Goal: Transaction & Acquisition: Purchase product/service

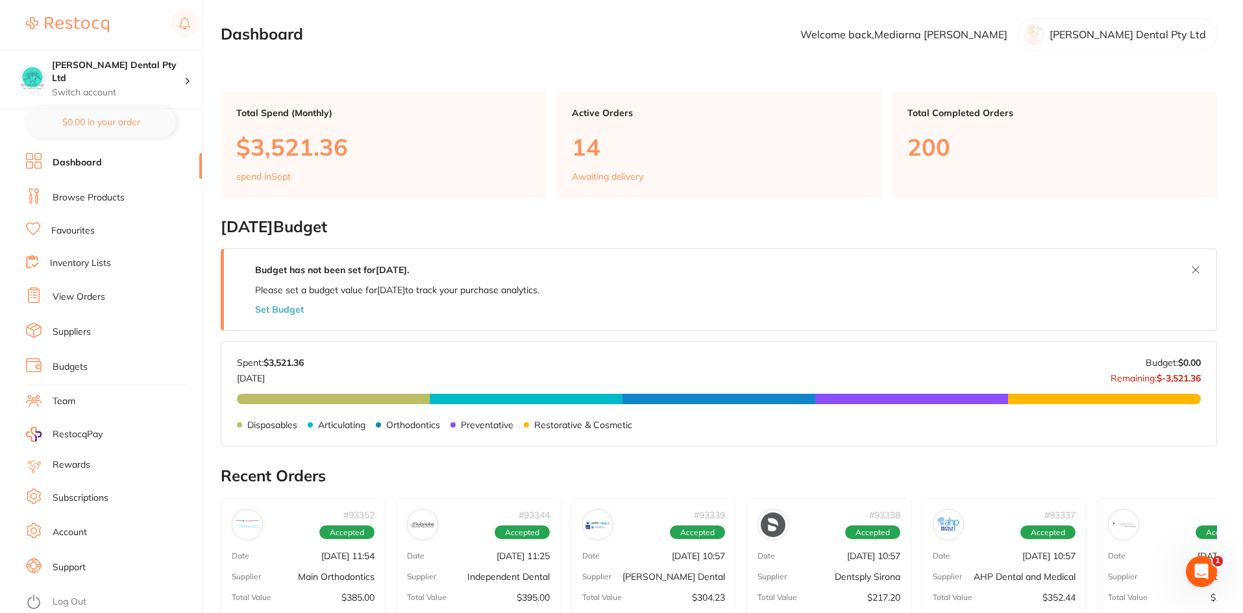
click at [109, 185] on ul "Dashboard Browse Products Favourites Inventory Lists View Orders Suppliers Budg…" at bounding box center [114, 383] width 176 height 460
click at [114, 194] on link "Browse Products" at bounding box center [89, 197] width 72 height 13
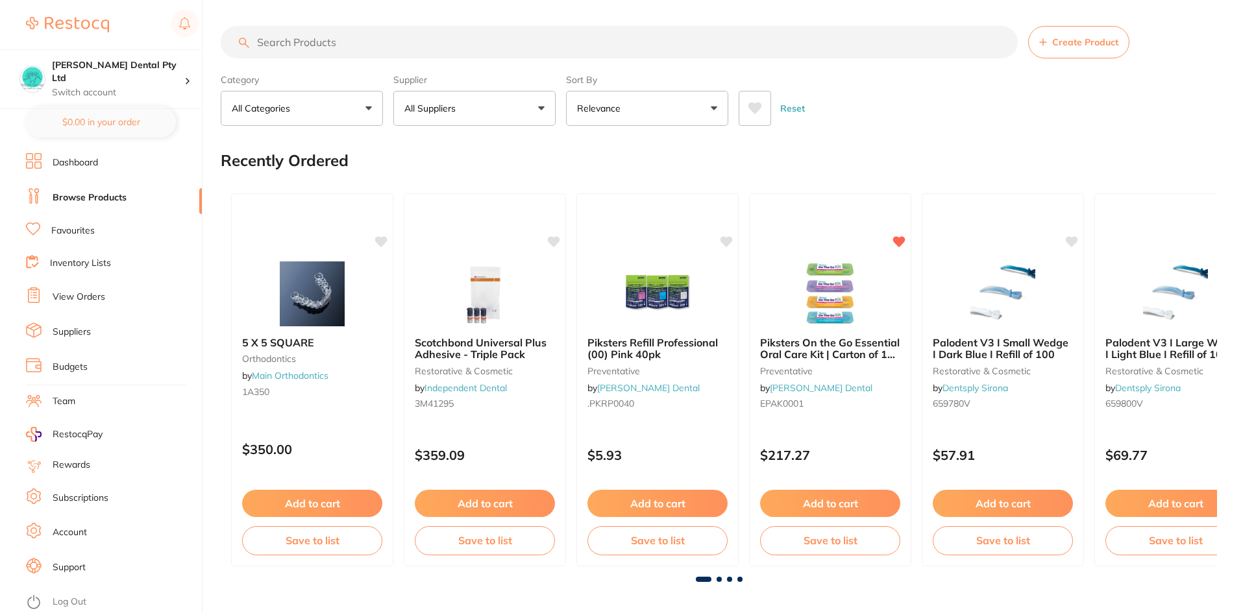
click at [306, 44] on input "search" at bounding box center [619, 42] width 797 height 32
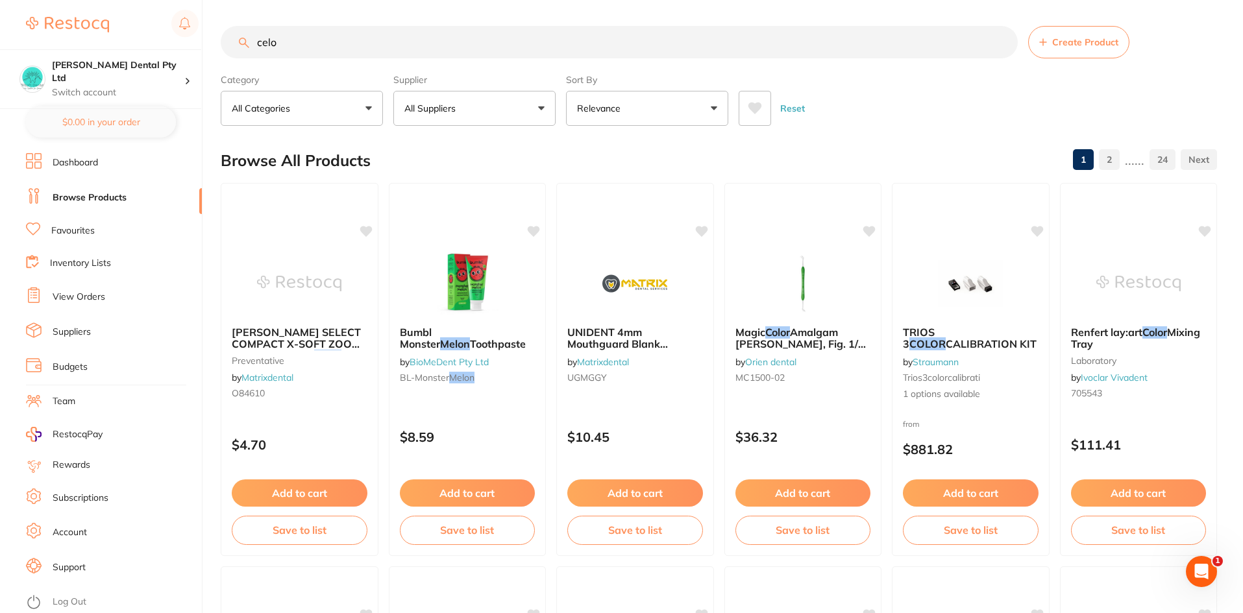
click at [300, 44] on input "celo" at bounding box center [619, 42] width 797 height 32
type input "c"
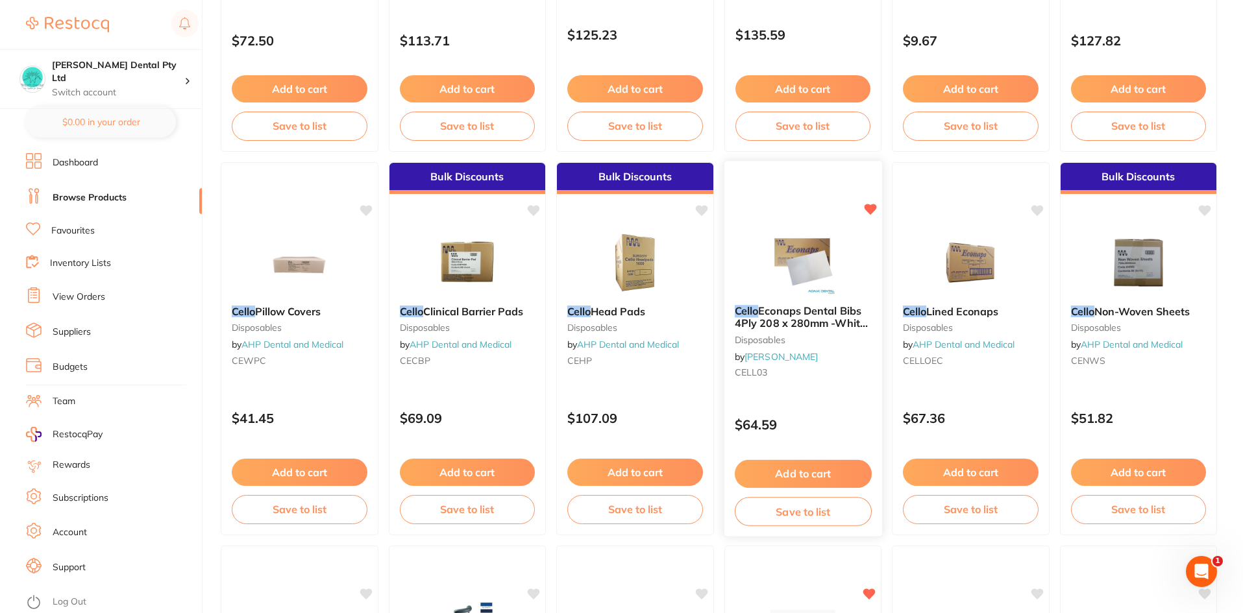
scroll to position [1557, 0]
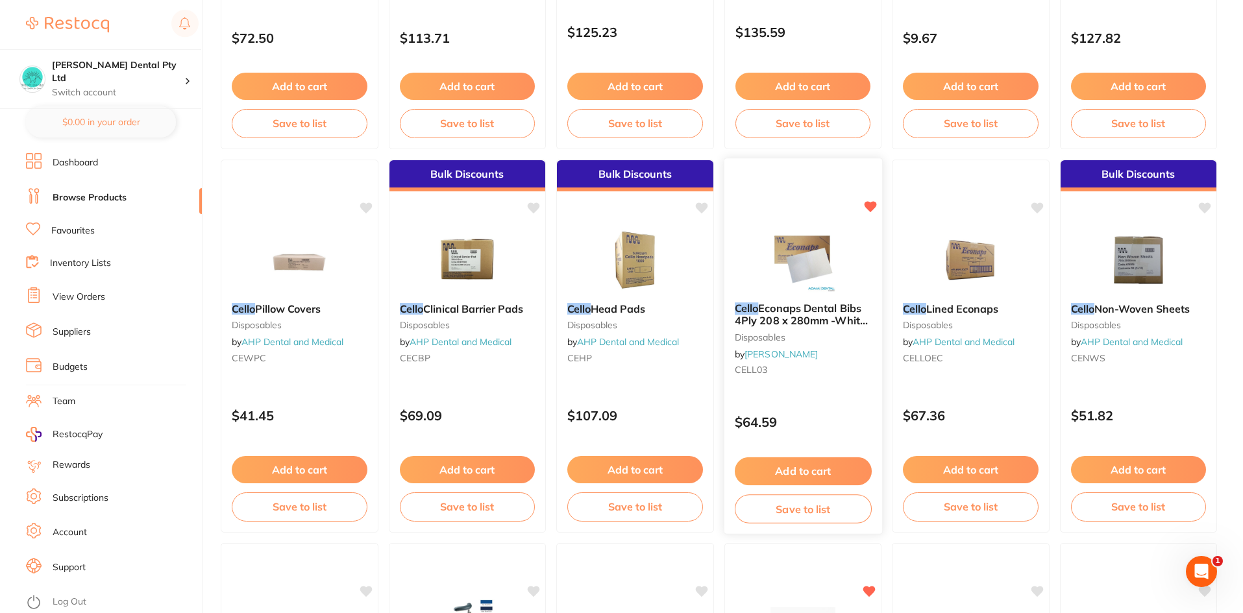
type input "cello nap"
click at [805, 468] on button "Add to cart" at bounding box center [802, 471] width 137 height 28
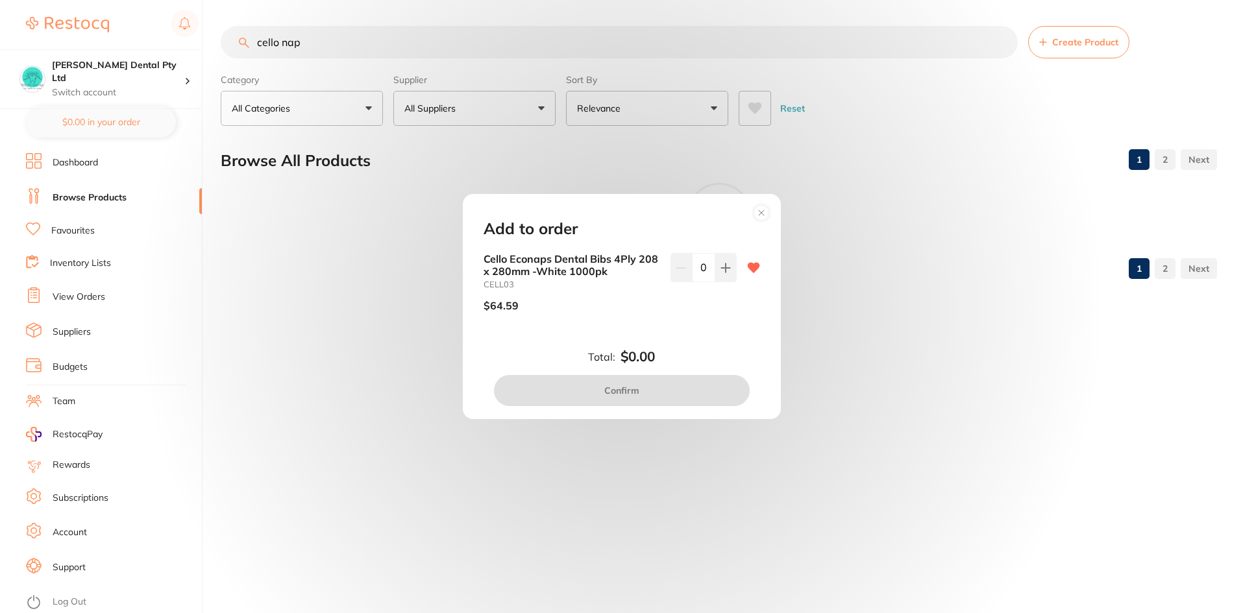
scroll to position [0, 0]
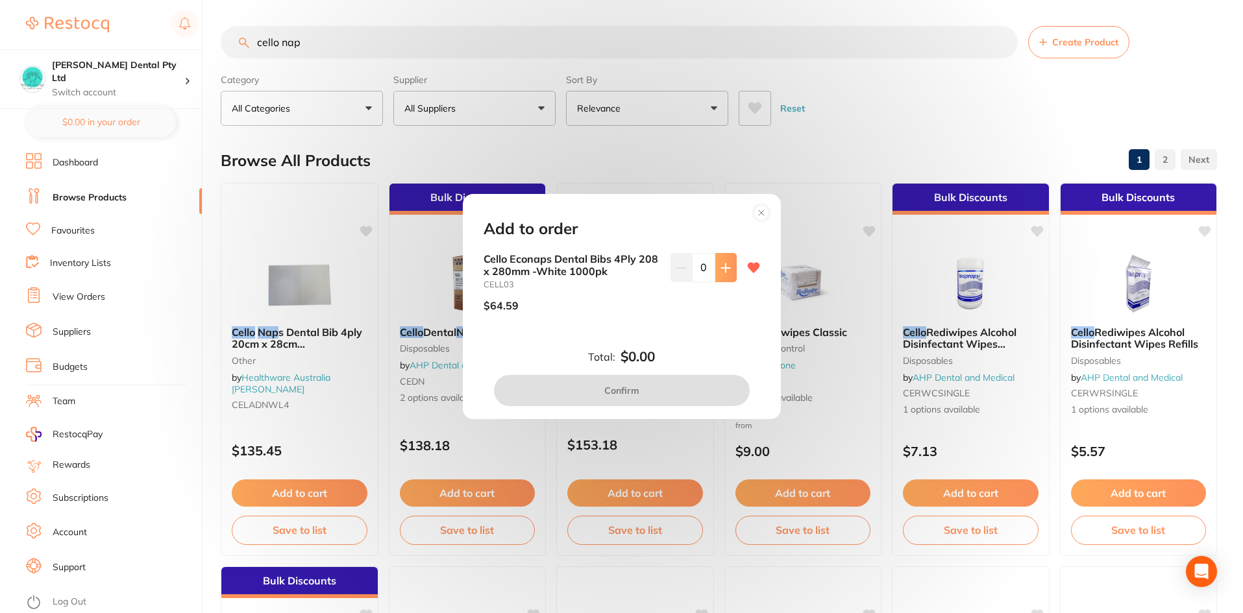
click at [718, 273] on button at bounding box center [725, 267] width 21 height 29
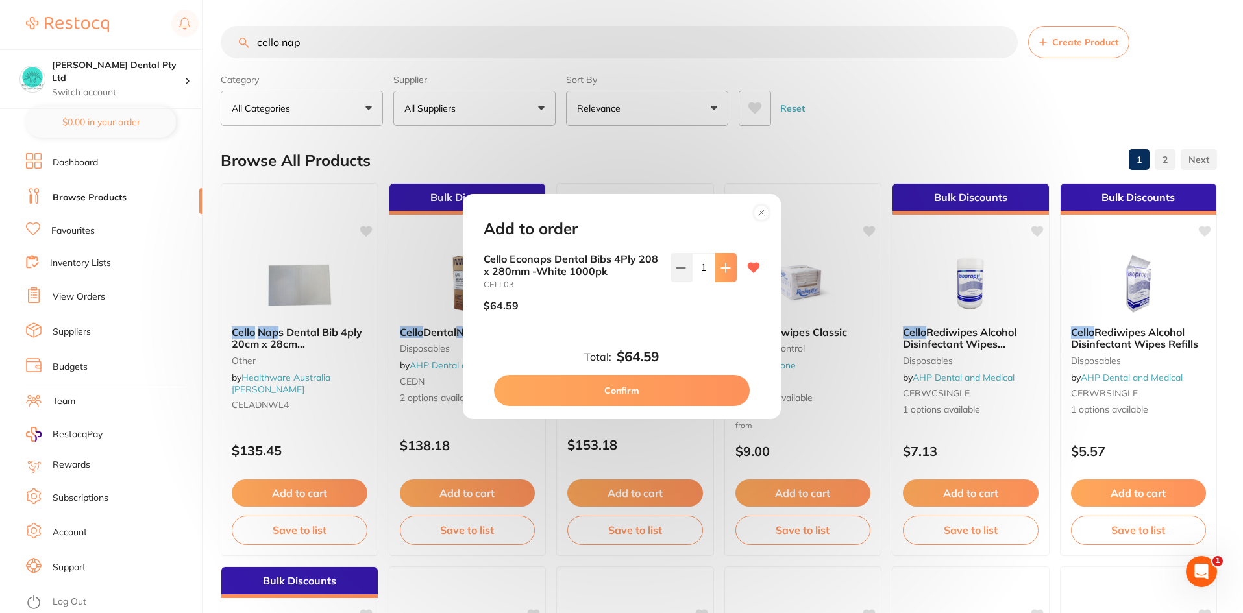
click at [718, 273] on button at bounding box center [725, 267] width 21 height 29
type input "2"
click at [663, 385] on button "Confirm" at bounding box center [622, 390] width 256 height 31
checkbox input "false"
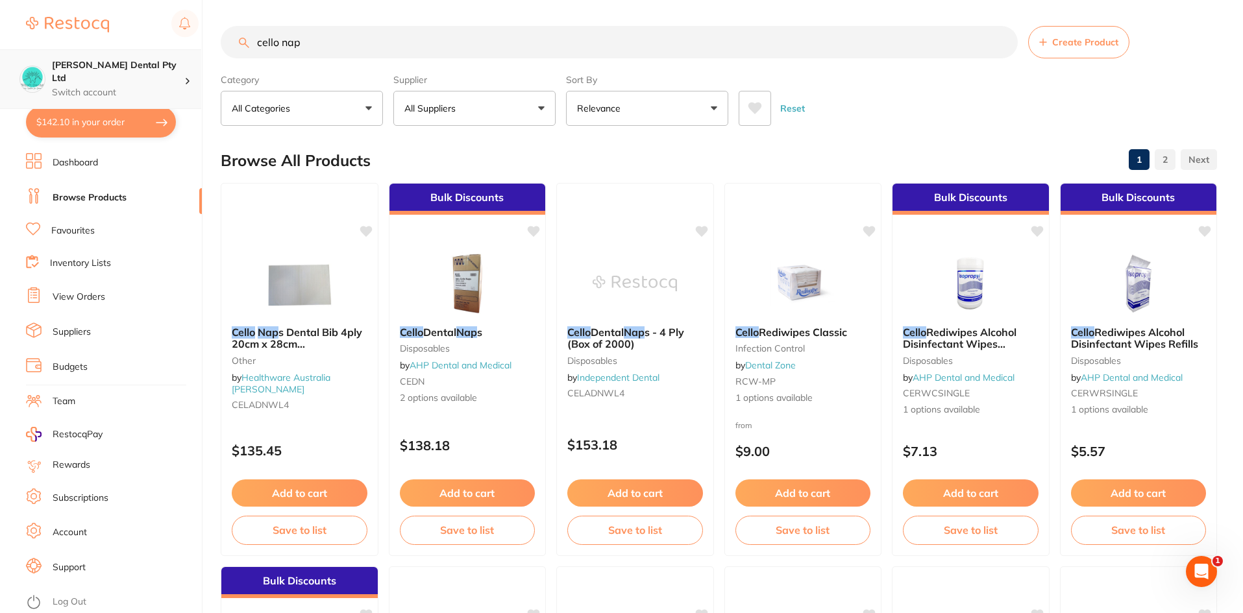
scroll to position [1, 0]
drag, startPoint x: 328, startPoint y: 37, endPoint x: 147, endPoint y: 67, distance: 183.5
click at [147, 67] on div "$142.10 [PERSON_NAME] Dental Pty Ltd Switch account [PERSON_NAME] Dental Pty Lt…" at bounding box center [621, 306] width 1243 height 613
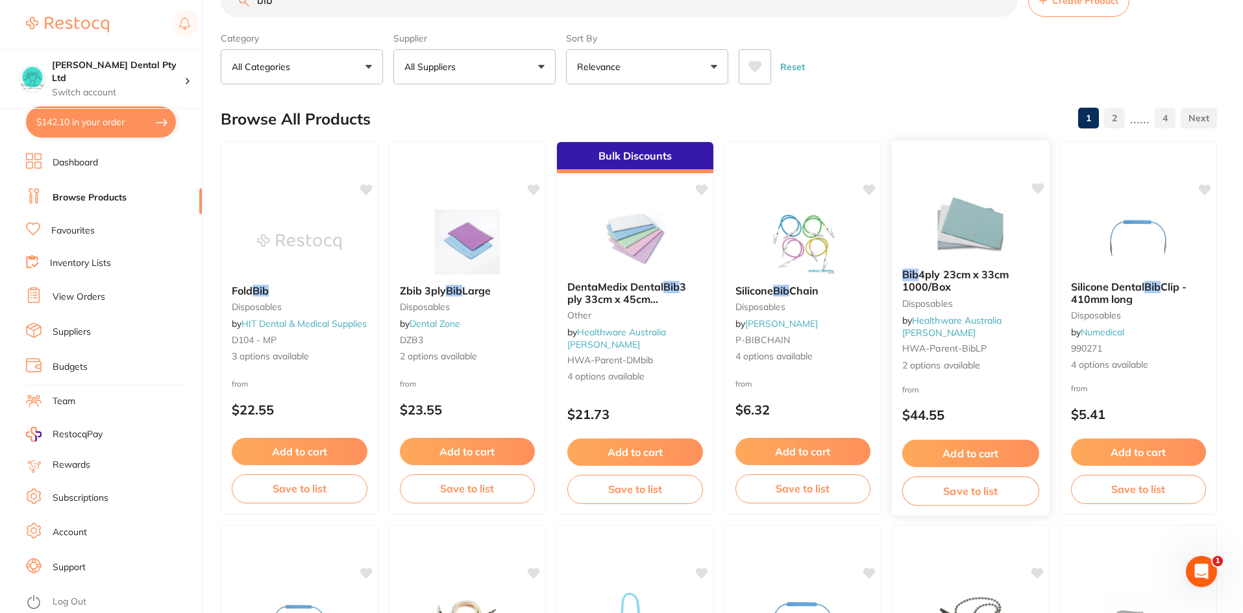
scroll to position [65, 0]
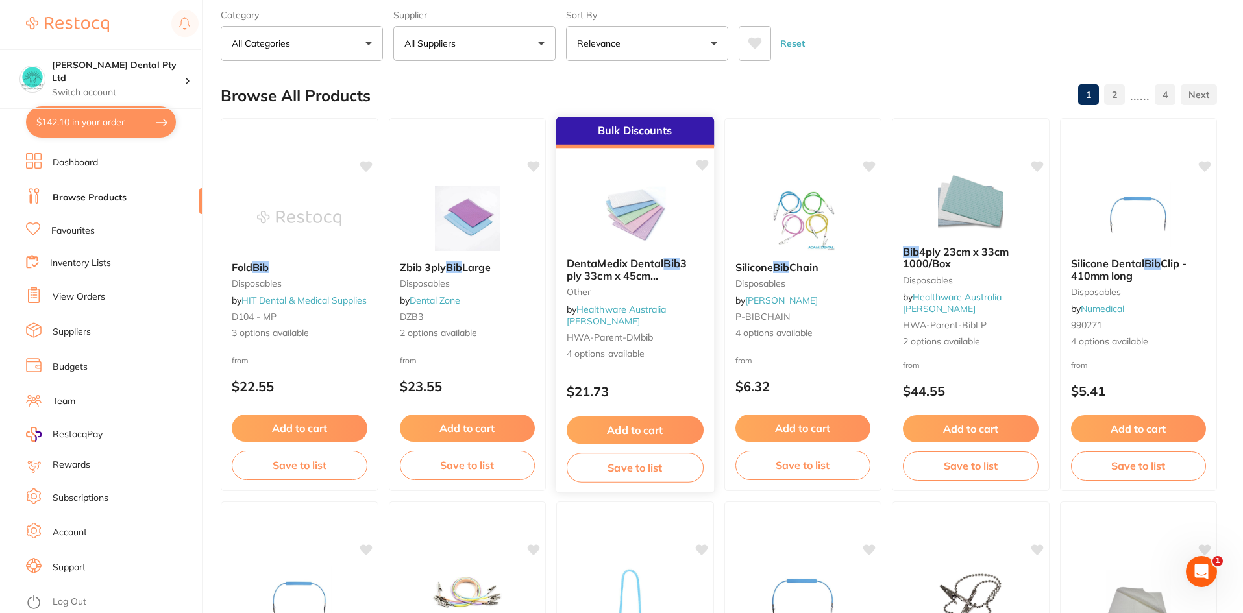
type input "bib"
click at [617, 274] on span "3 ply 33cm x 45cm 500/[GEOGRAPHIC_DATA]" at bounding box center [634, 275] width 136 height 37
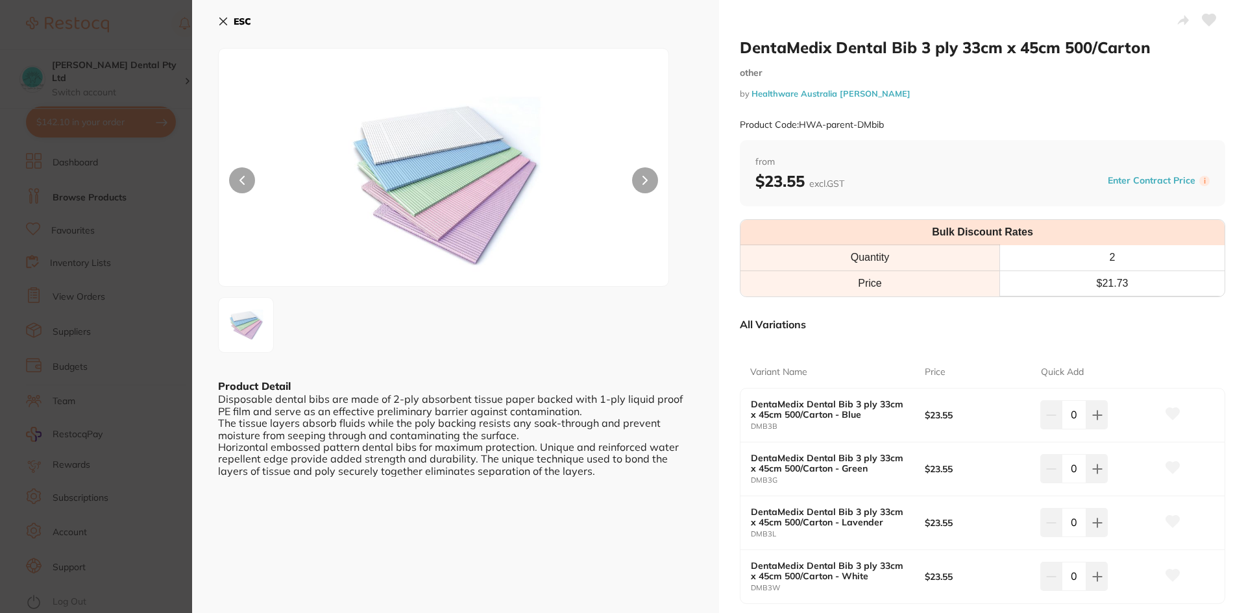
click at [233, 29] on button "ESC" at bounding box center [234, 21] width 33 height 22
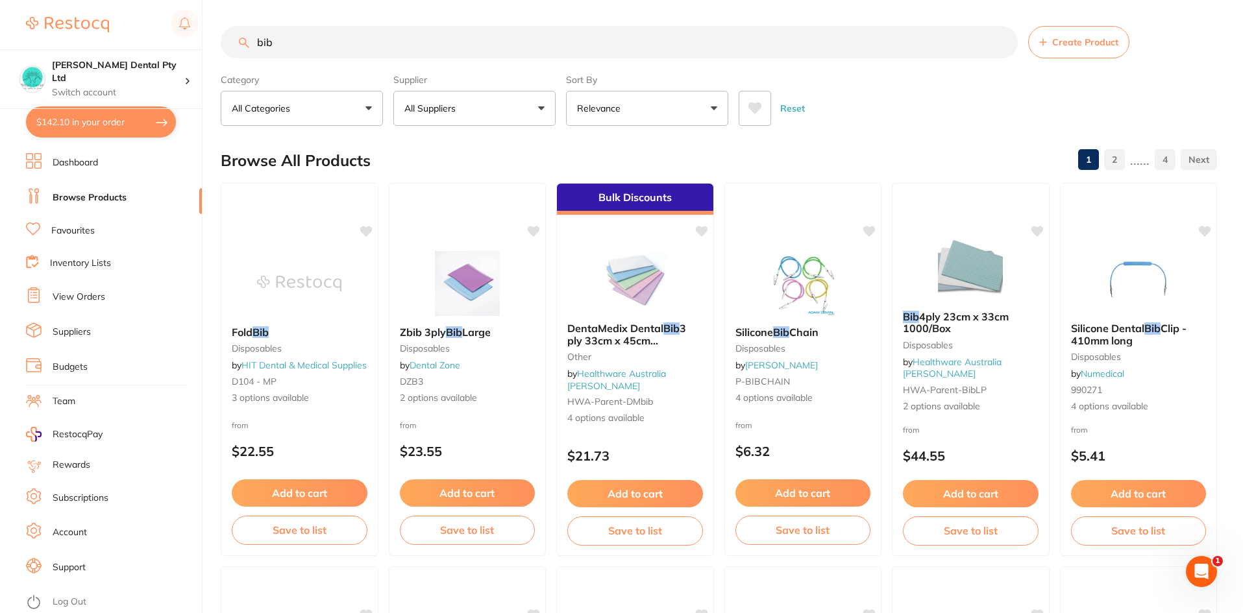
click at [75, 229] on link "Favourites" at bounding box center [72, 231] width 43 height 13
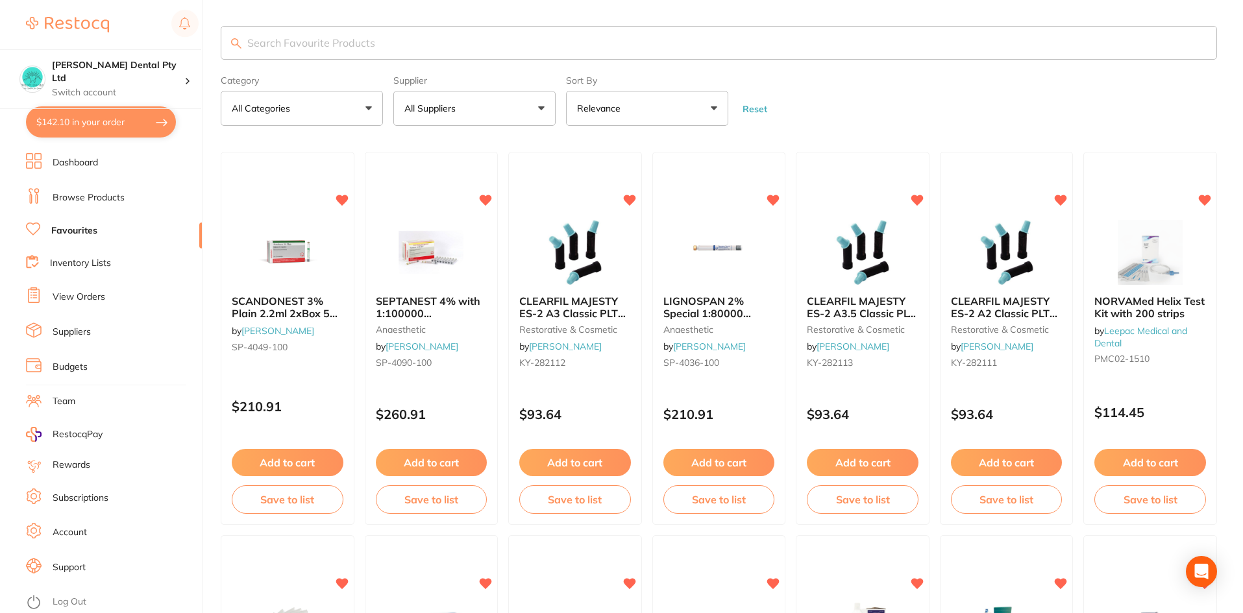
click at [302, 38] on input "search" at bounding box center [719, 43] width 996 height 34
type input "bib"
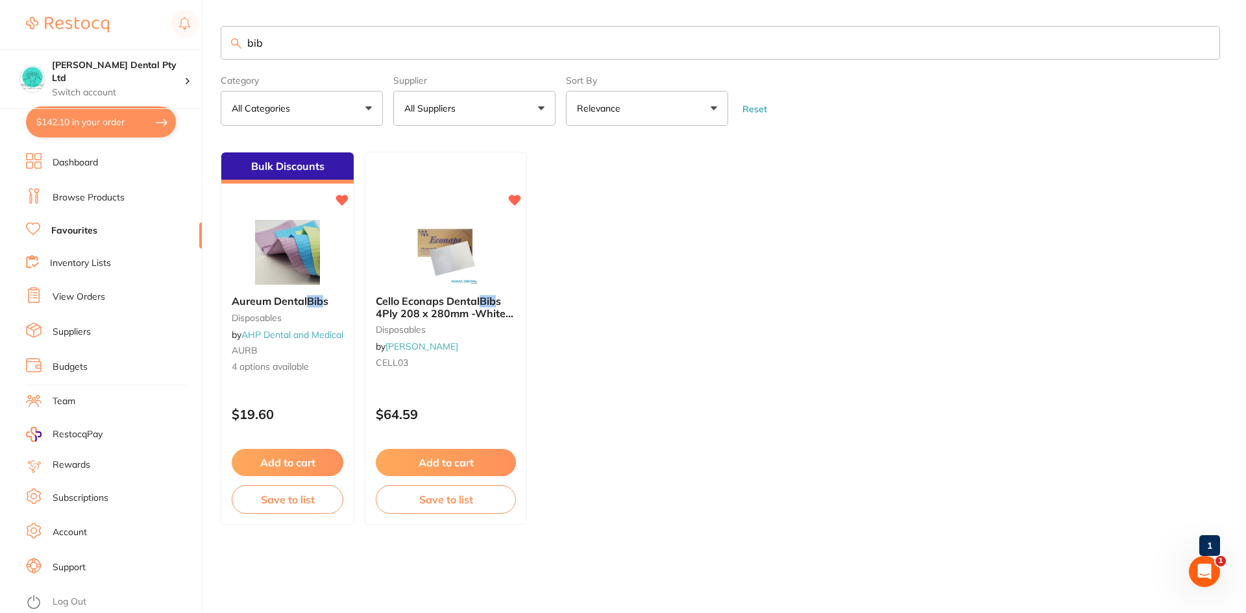
click at [288, 465] on button "Add to cart" at bounding box center [288, 462] width 112 height 27
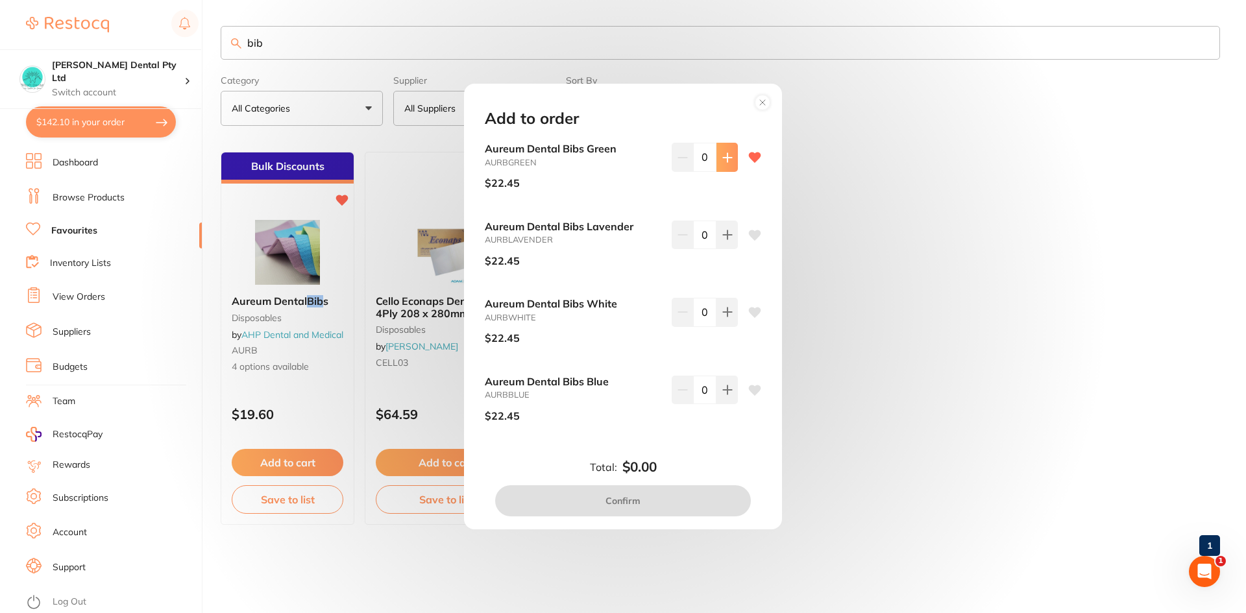
click at [724, 163] on button at bounding box center [726, 157] width 21 height 29
type input "3"
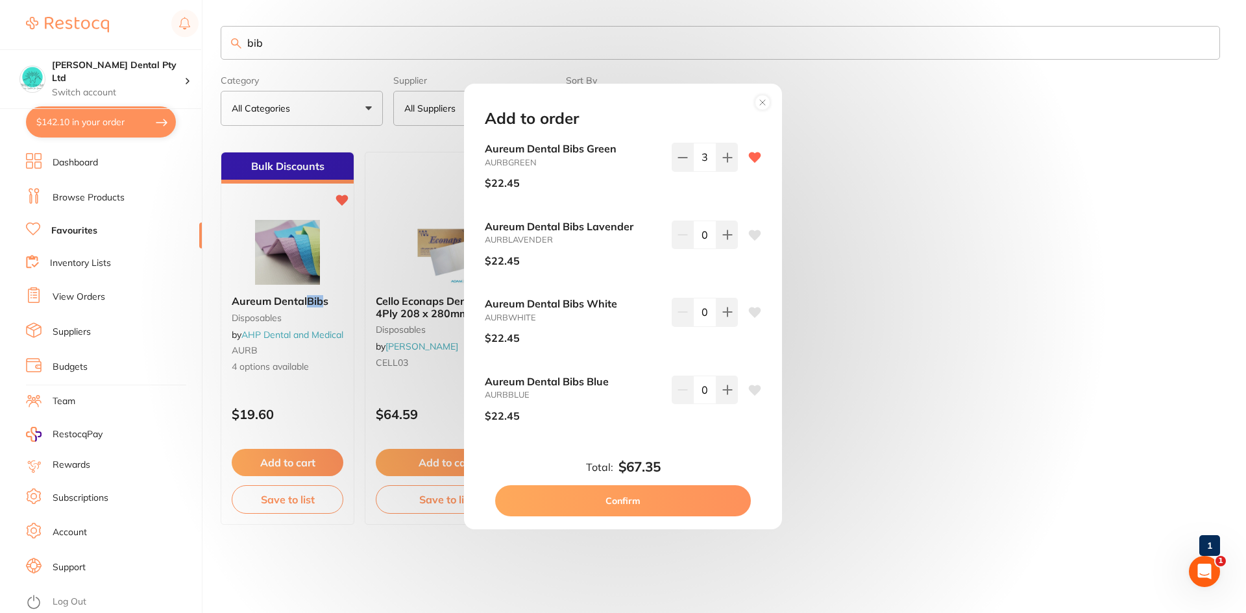
click at [589, 493] on button "Confirm" at bounding box center [623, 500] width 256 height 31
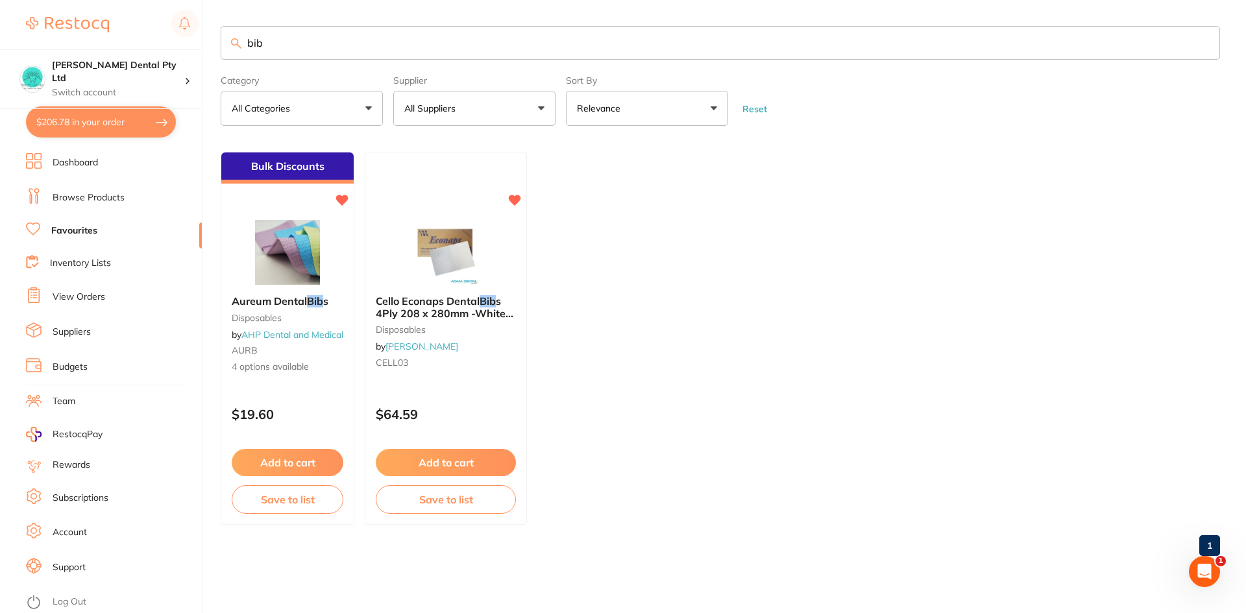
click at [977, 324] on ul "Bulk Discounts Aureum Dental Bib s disposables by AHP Dental and Medical AURB 4…" at bounding box center [720, 338] width 999 height 373
drag, startPoint x: 317, startPoint y: 33, endPoint x: 91, endPoint y: 56, distance: 227.6
click at [91, 56] on div "$206.78 [PERSON_NAME] Dental Pty Ltd Switch account [PERSON_NAME] Dental Pty Lt…" at bounding box center [623, 306] width 1246 height 613
drag, startPoint x: 68, startPoint y: 232, endPoint x: 139, endPoint y: 240, distance: 71.2
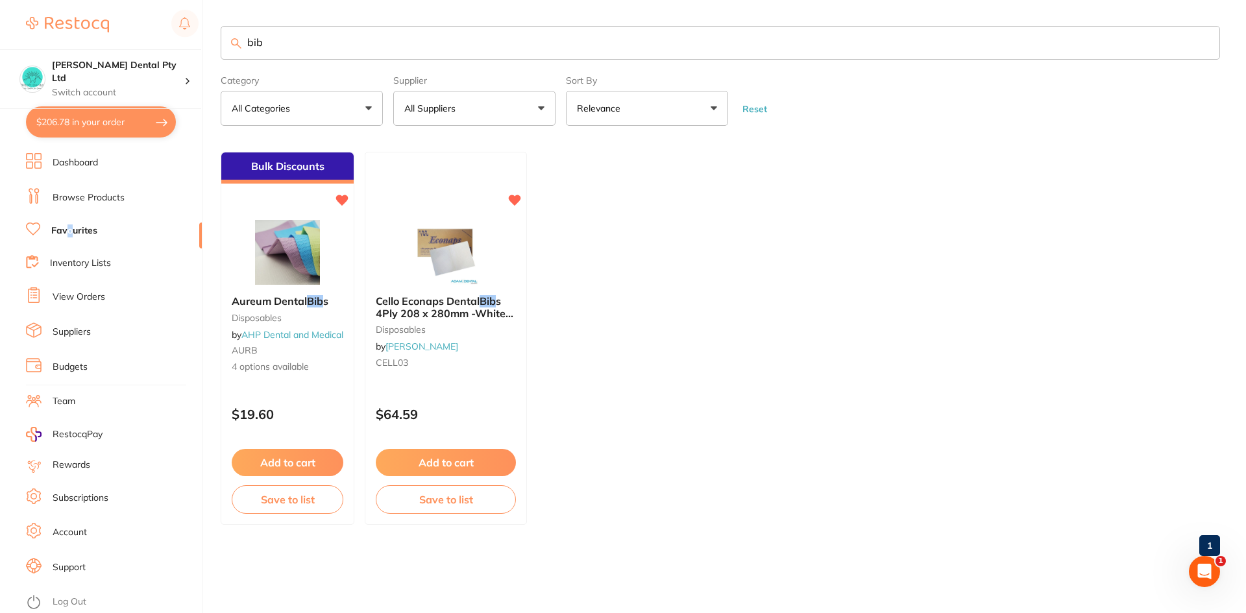
click at [70, 232] on link "Favourites" at bounding box center [74, 231] width 46 height 13
drag, startPoint x: 266, startPoint y: 47, endPoint x: 25, endPoint y: 55, distance: 240.9
click at [25, 55] on div "$206.78 [PERSON_NAME] Dental Pty Ltd Switch account [PERSON_NAME] Dental Pty Lt…" at bounding box center [623, 306] width 1246 height 613
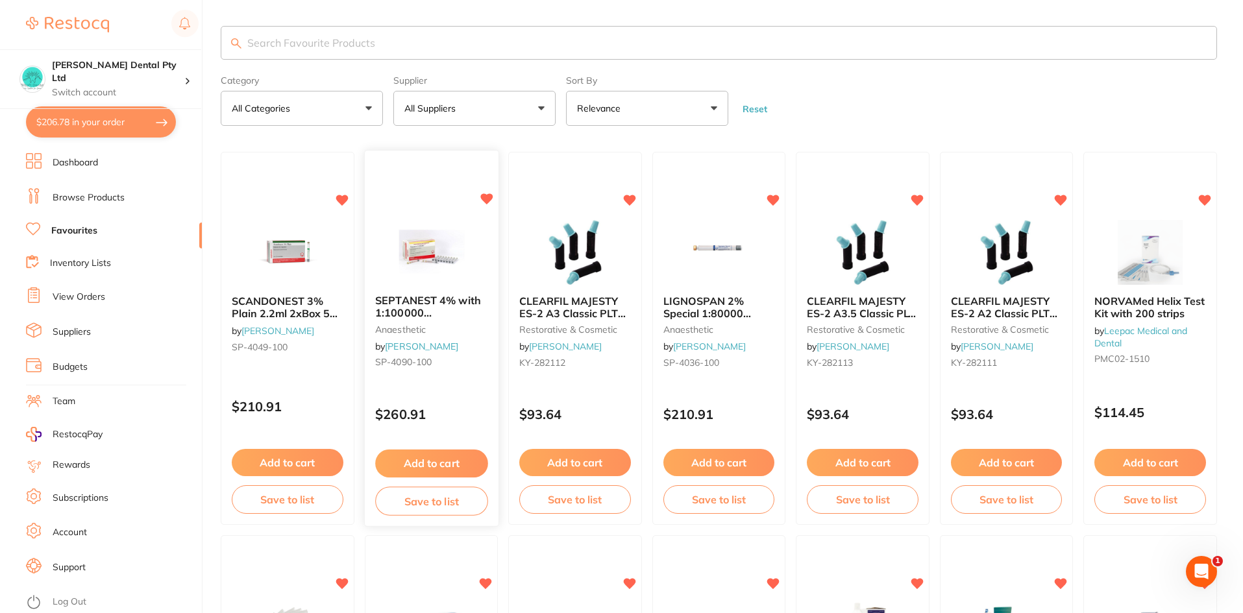
scroll to position [0, 0]
click at [454, 467] on button "Add to cart" at bounding box center [431, 464] width 112 height 28
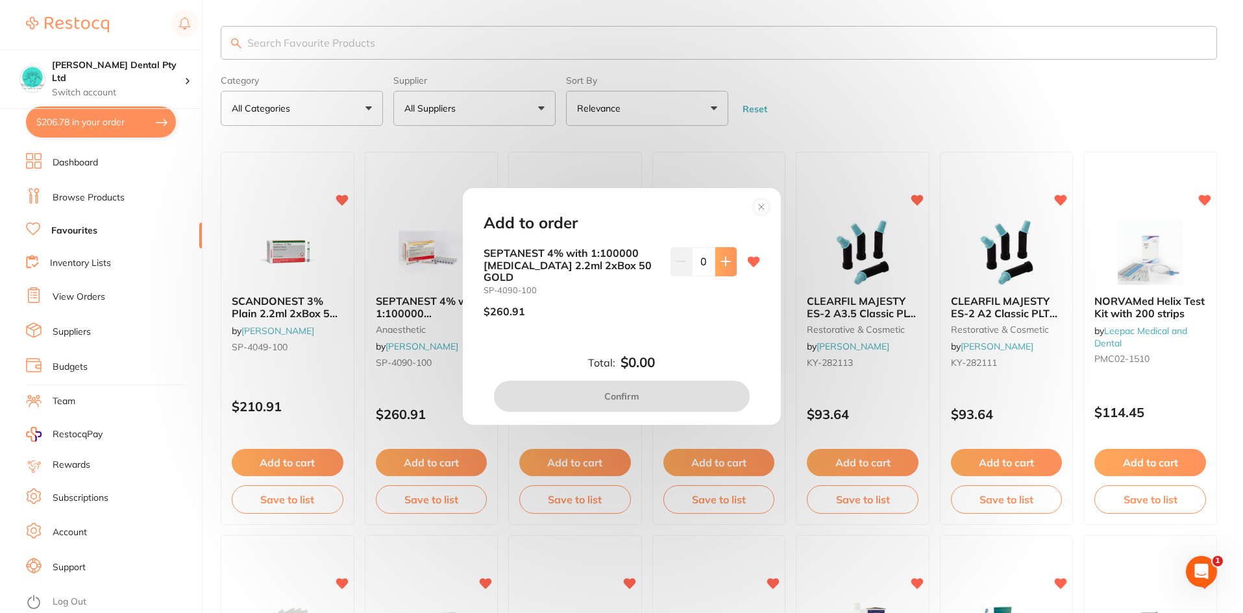
click at [729, 274] on button at bounding box center [725, 261] width 21 height 29
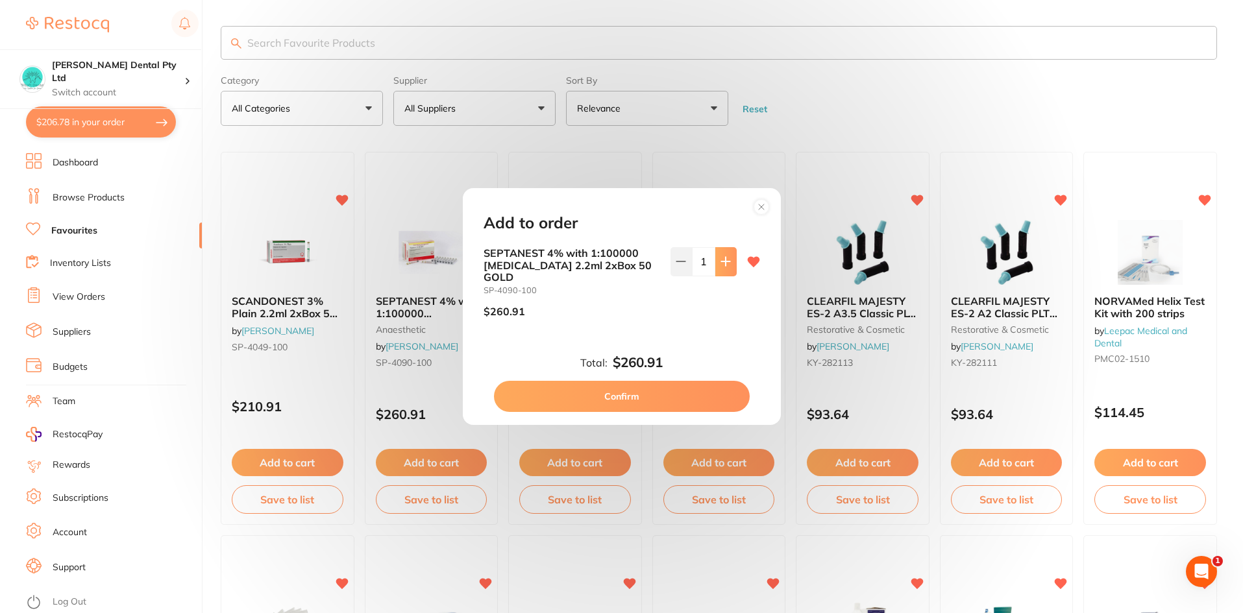
click at [729, 274] on button at bounding box center [725, 261] width 21 height 29
type input "4"
click at [646, 393] on button "Confirm" at bounding box center [622, 396] width 256 height 31
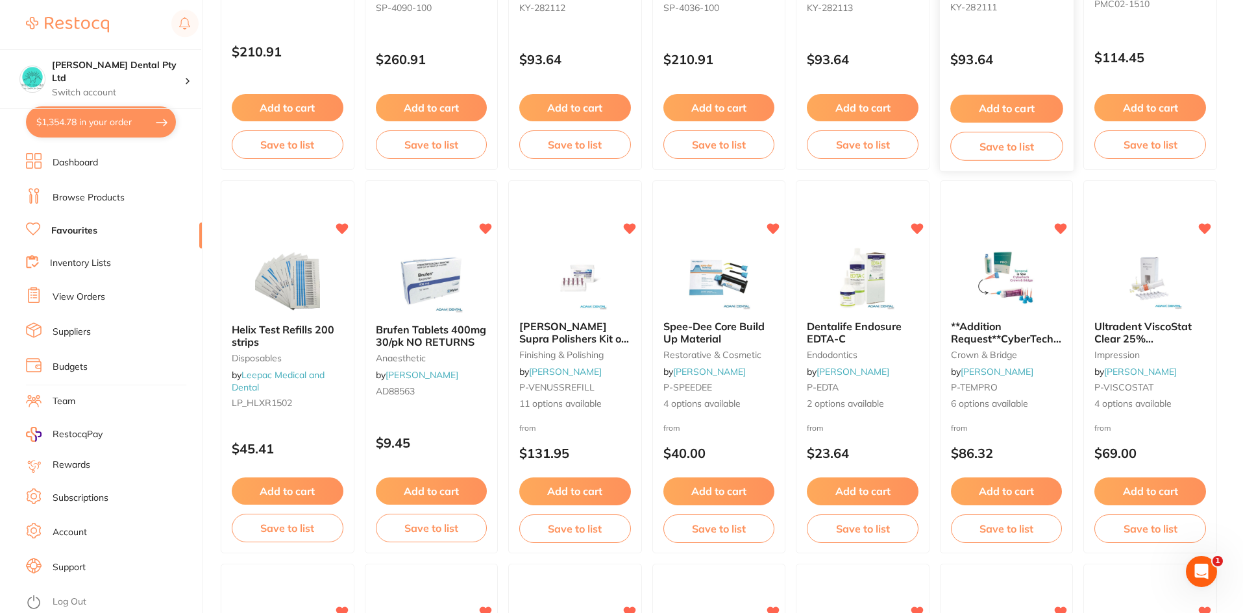
scroll to position [454, 0]
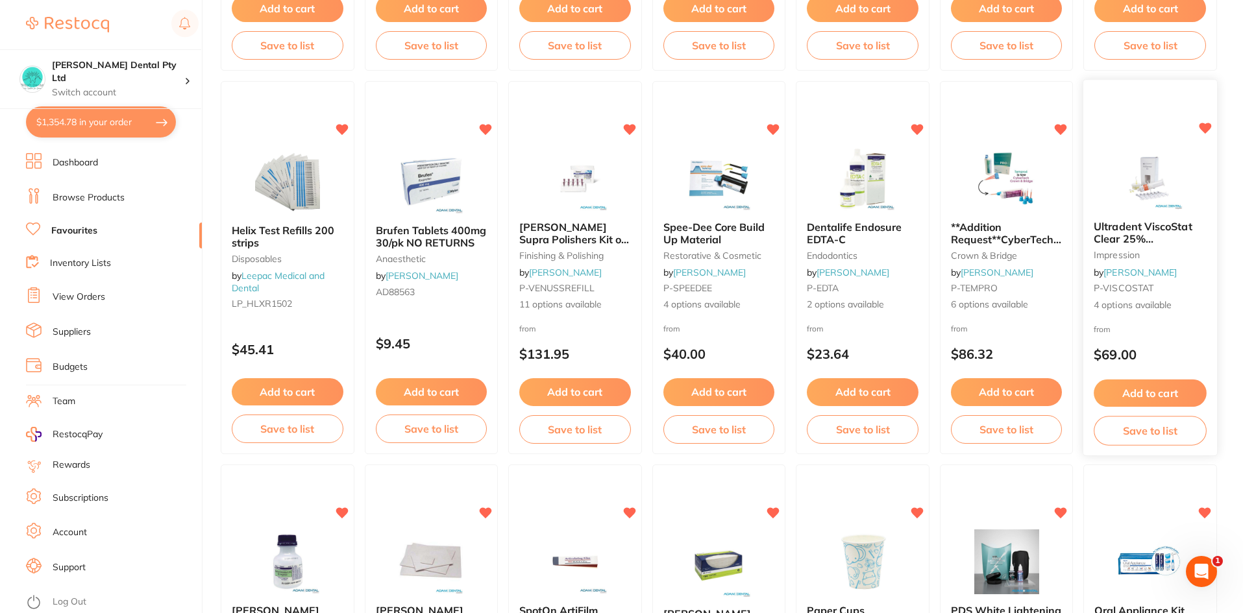
click at [1180, 400] on button "Add to cart" at bounding box center [1150, 394] width 112 height 28
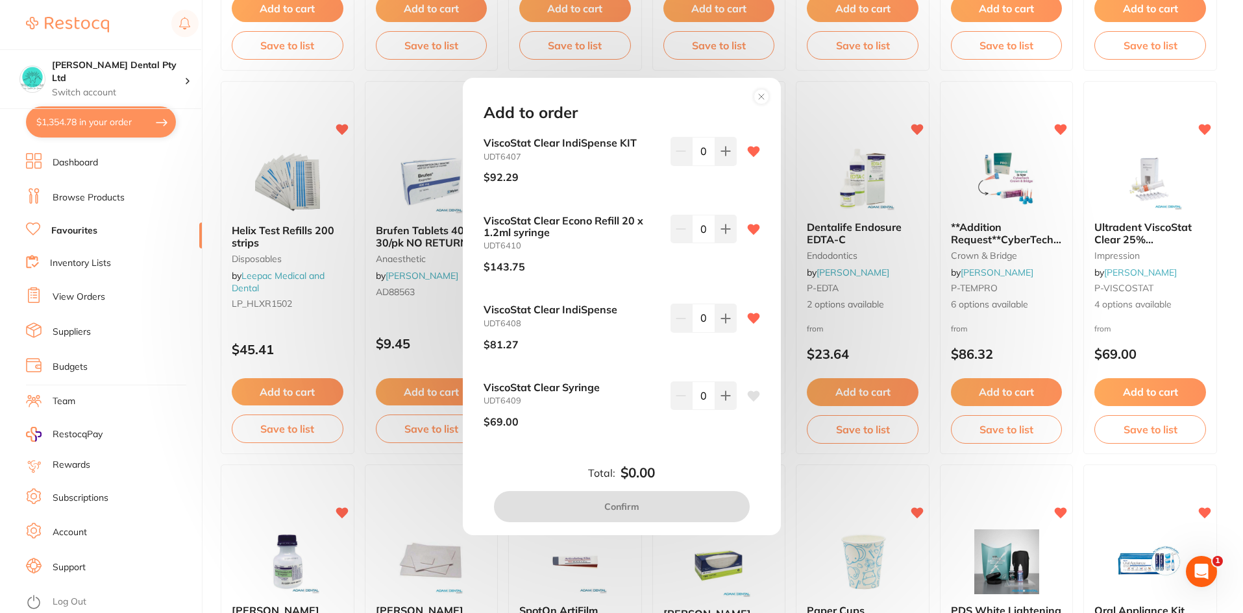
scroll to position [0, 0]
click at [749, 228] on icon at bounding box center [753, 229] width 12 height 10
click at [508, 311] on b "ViscoStat Clear IndiSpense" at bounding box center [571, 310] width 176 height 12
click at [717, 325] on button at bounding box center [725, 318] width 21 height 29
type input "1"
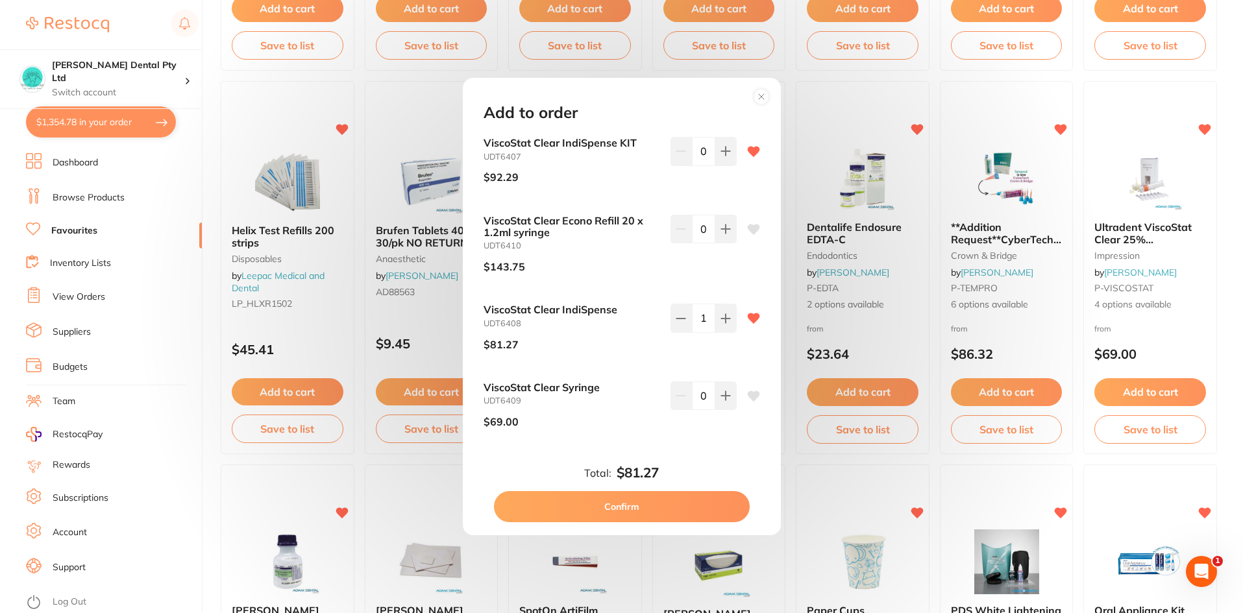
click at [760, 99] on circle at bounding box center [760, 96] width 15 height 15
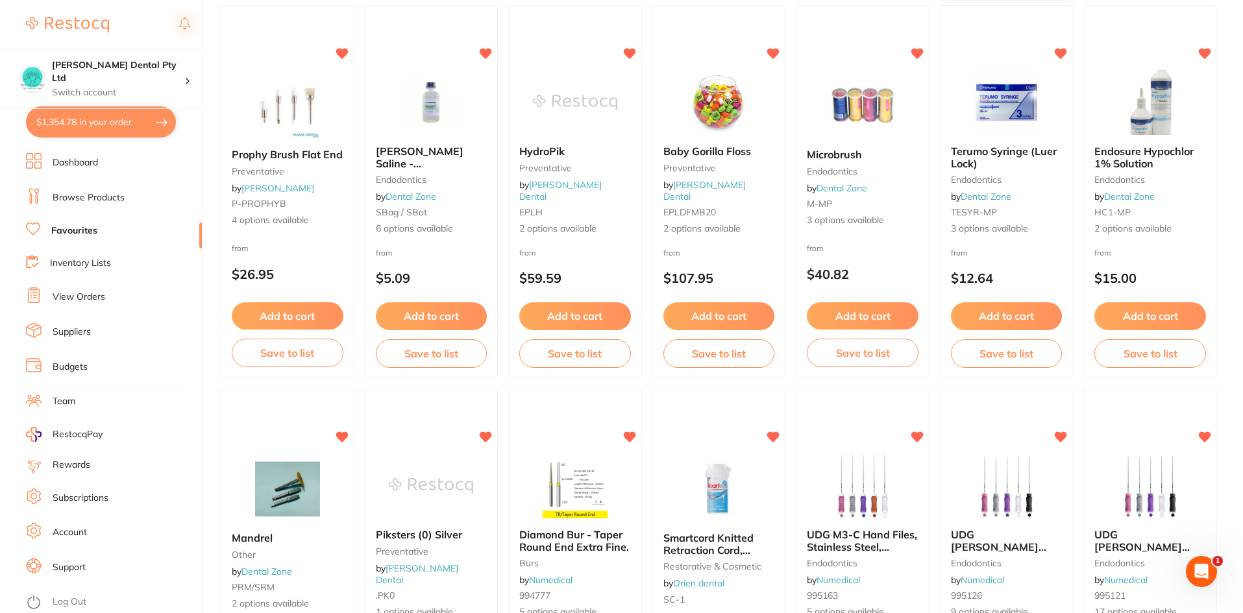
scroll to position [1622, 0]
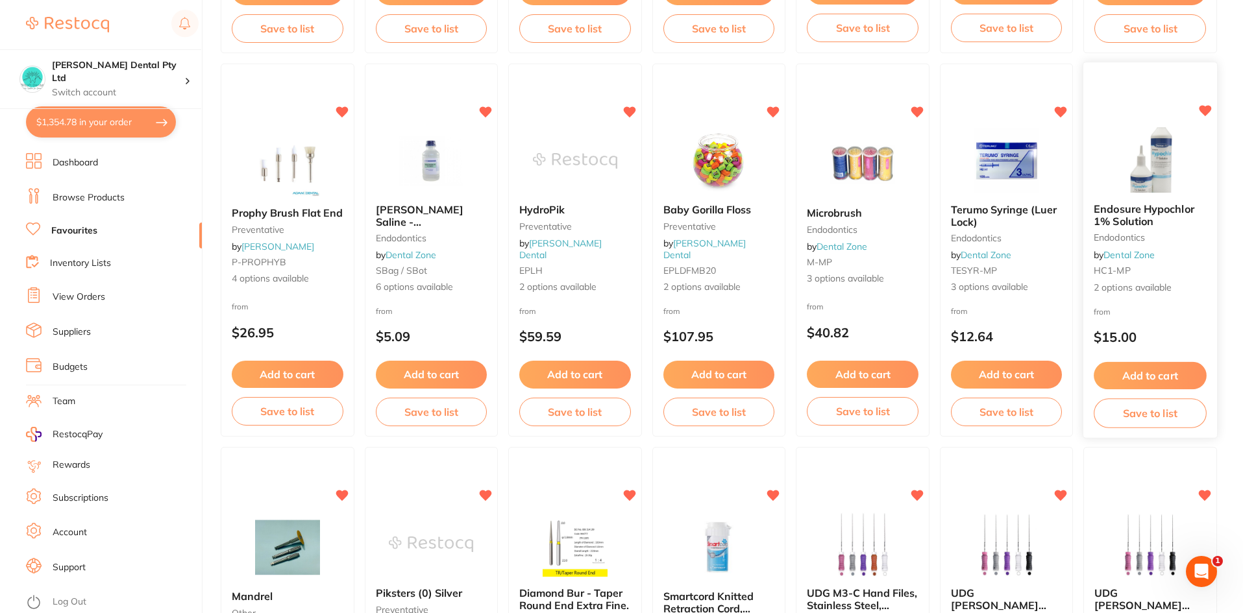
click at [1147, 378] on button "Add to cart" at bounding box center [1150, 376] width 112 height 28
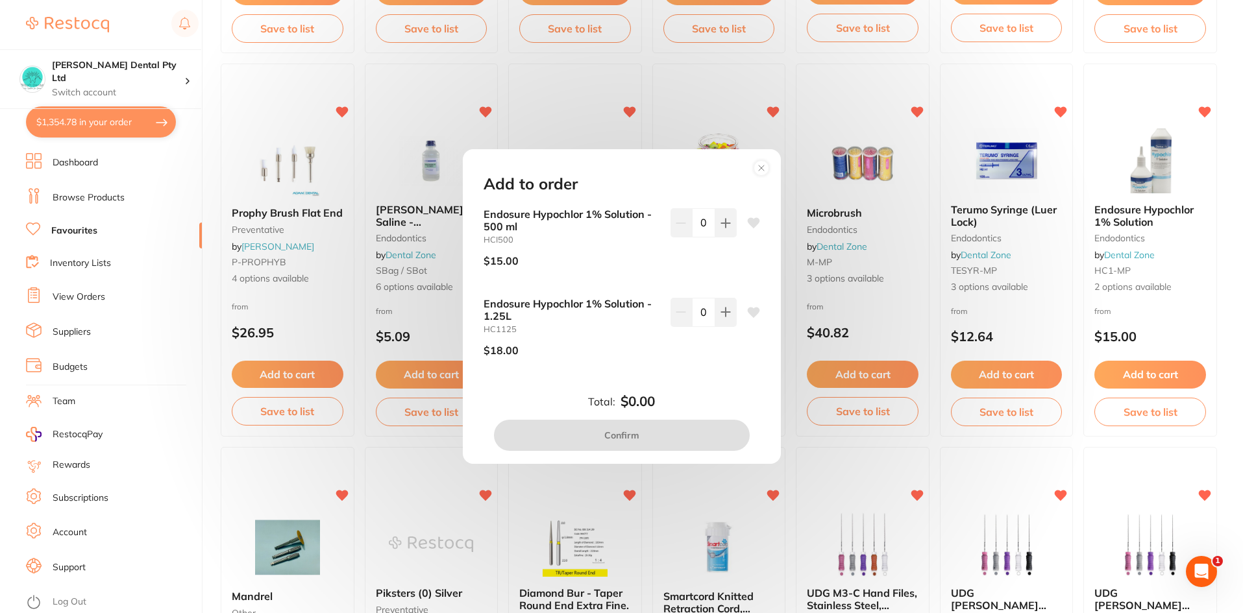
scroll to position [0, 0]
click at [721, 312] on icon at bounding box center [725, 312] width 8 height 8
type input "1"
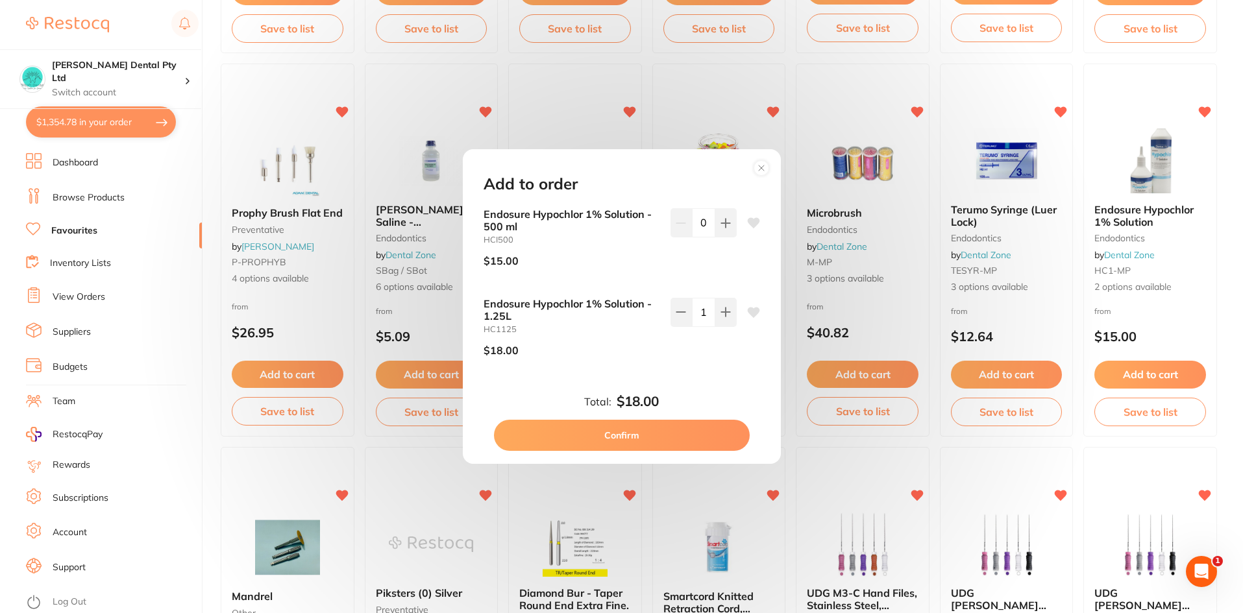
click at [750, 304] on div at bounding box center [753, 332] width 13 height 69
click at [747, 308] on icon at bounding box center [753, 313] width 12 height 10
click at [653, 433] on button "Confirm" at bounding box center [622, 435] width 256 height 31
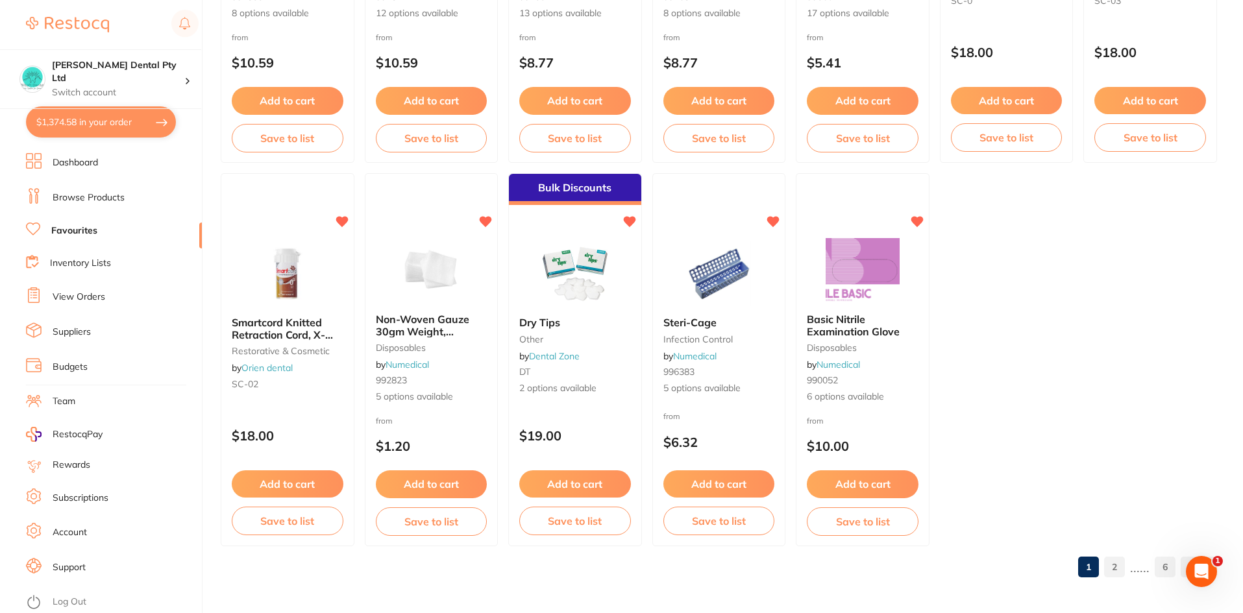
scroll to position [2664, 0]
click at [584, 489] on button "Add to cart" at bounding box center [574, 484] width 112 height 28
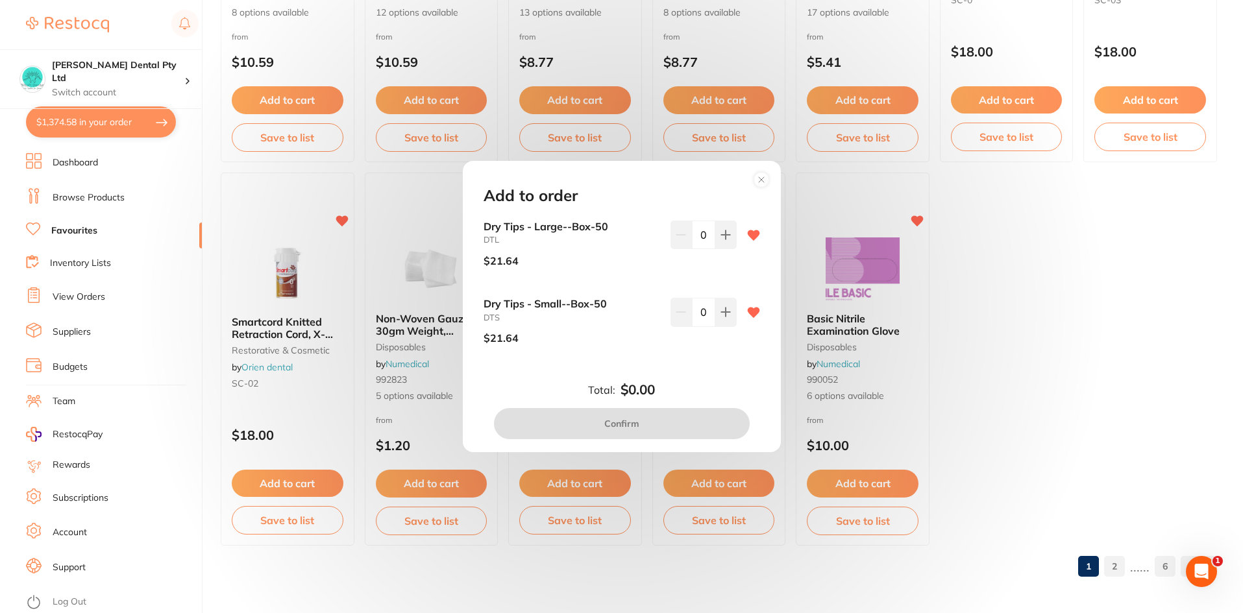
scroll to position [0, 0]
click at [724, 232] on icon at bounding box center [725, 235] width 10 height 10
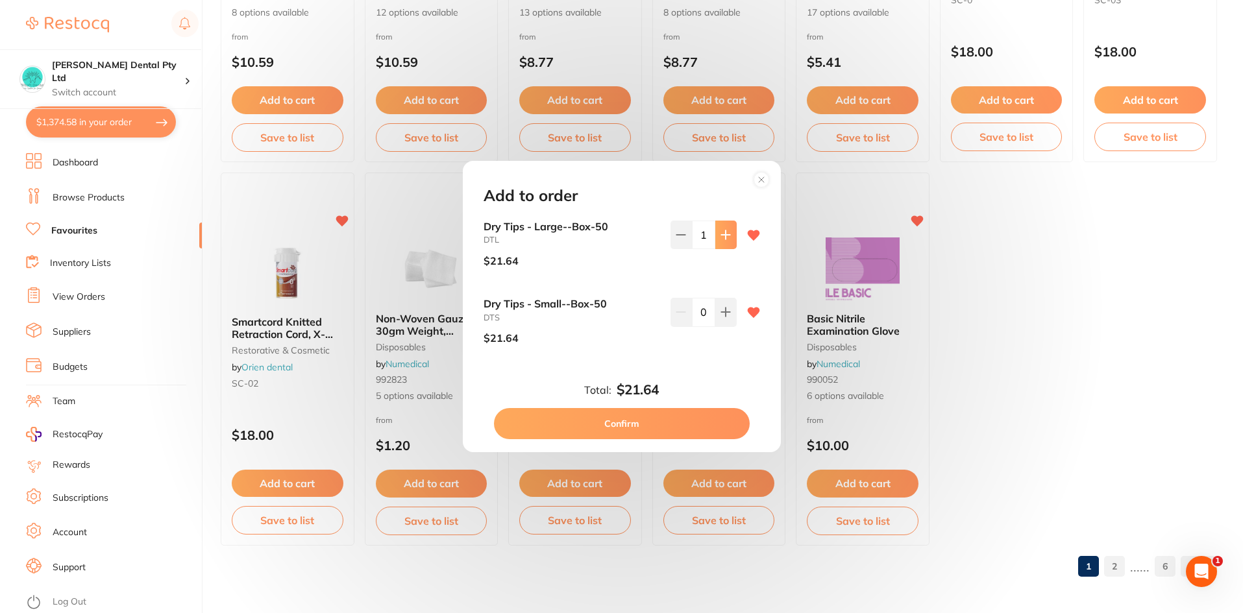
click at [724, 232] on icon at bounding box center [725, 235] width 10 height 10
type input "4"
click at [722, 319] on button at bounding box center [725, 312] width 21 height 29
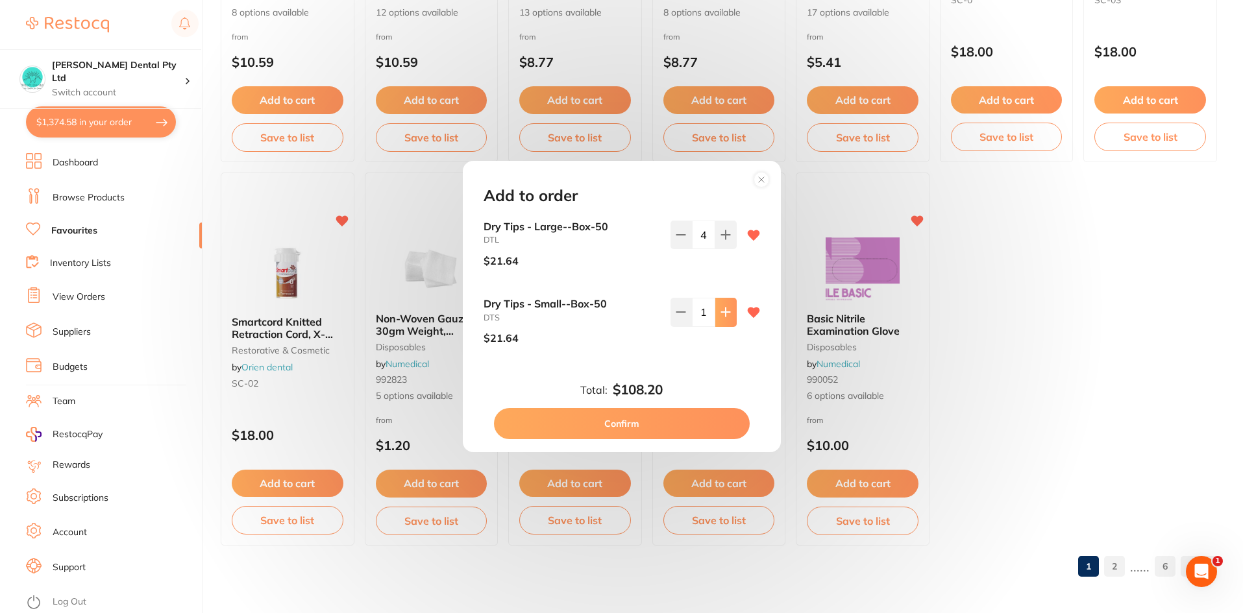
click at [722, 319] on button at bounding box center [725, 312] width 21 height 29
click at [677, 313] on icon at bounding box center [680, 312] width 10 height 10
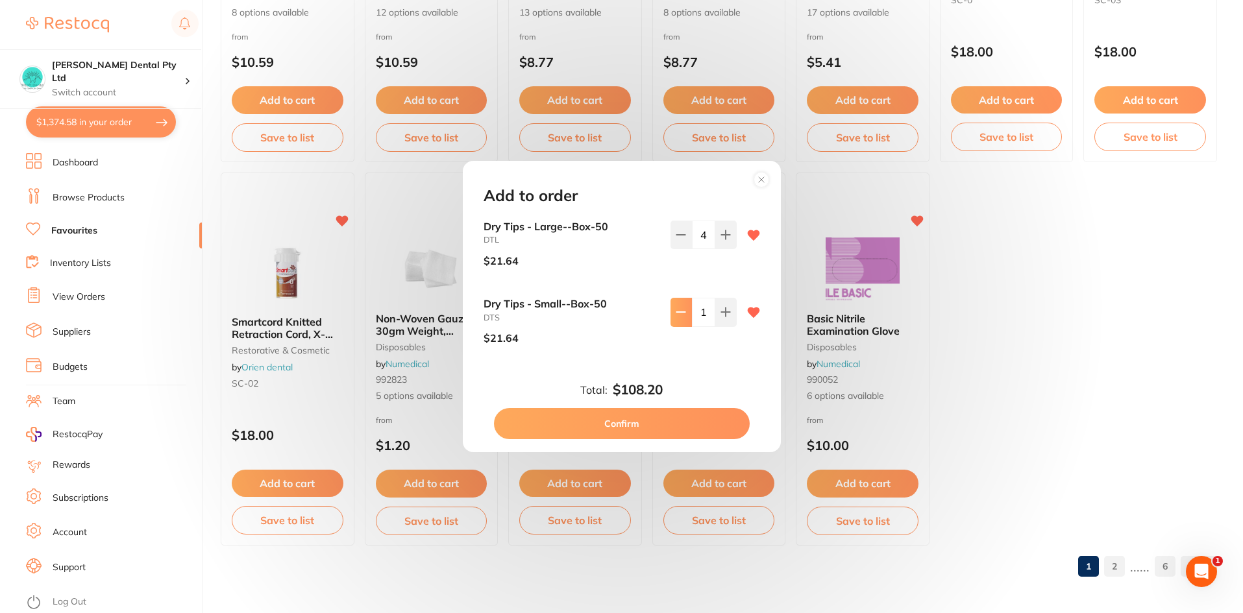
type input "0"
click at [672, 426] on button "Confirm" at bounding box center [622, 423] width 256 height 31
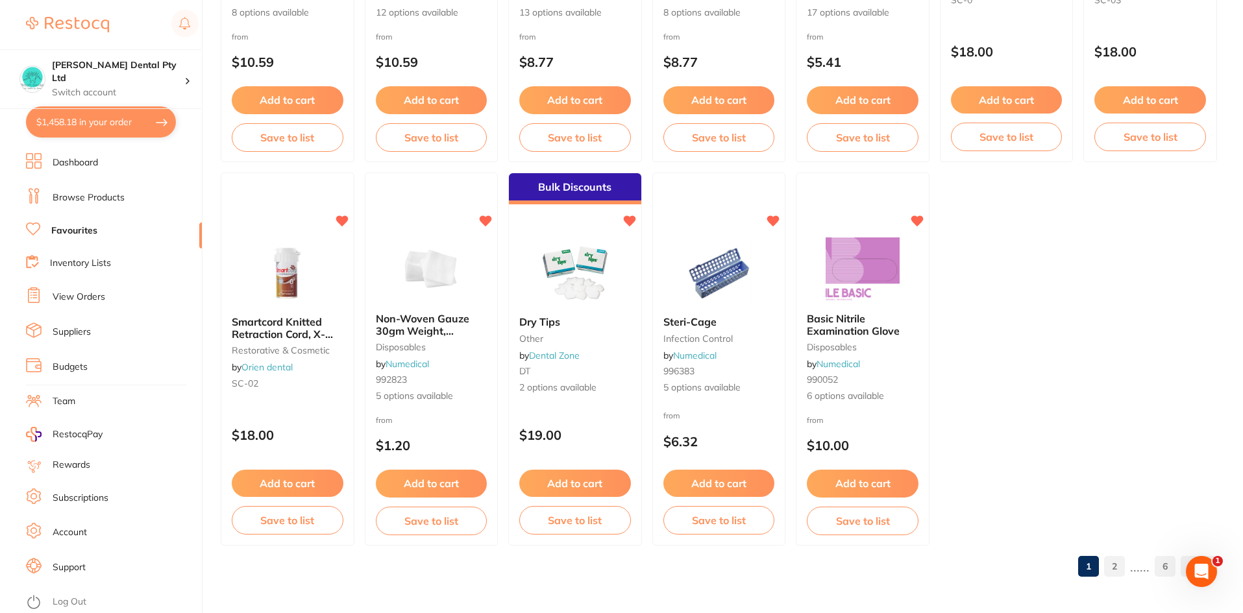
drag, startPoint x: 1113, startPoint y: 566, endPoint x: 217, endPoint y: 160, distance: 983.3
click at [1113, 565] on link "2" at bounding box center [1114, 566] width 21 height 26
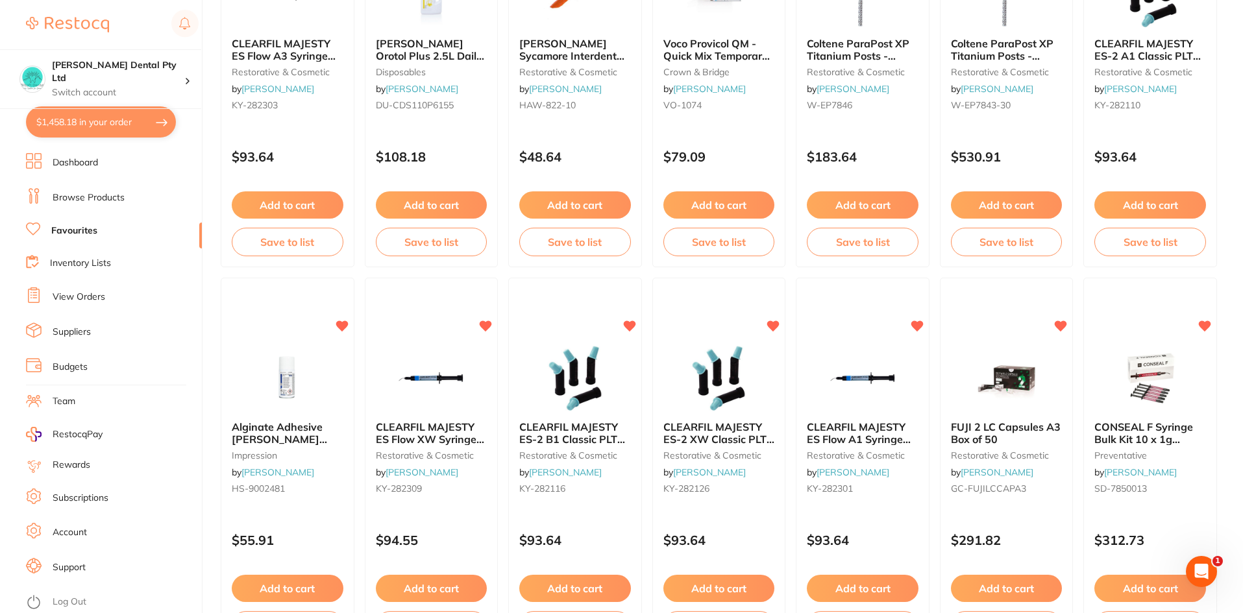
scroll to position [1496, 0]
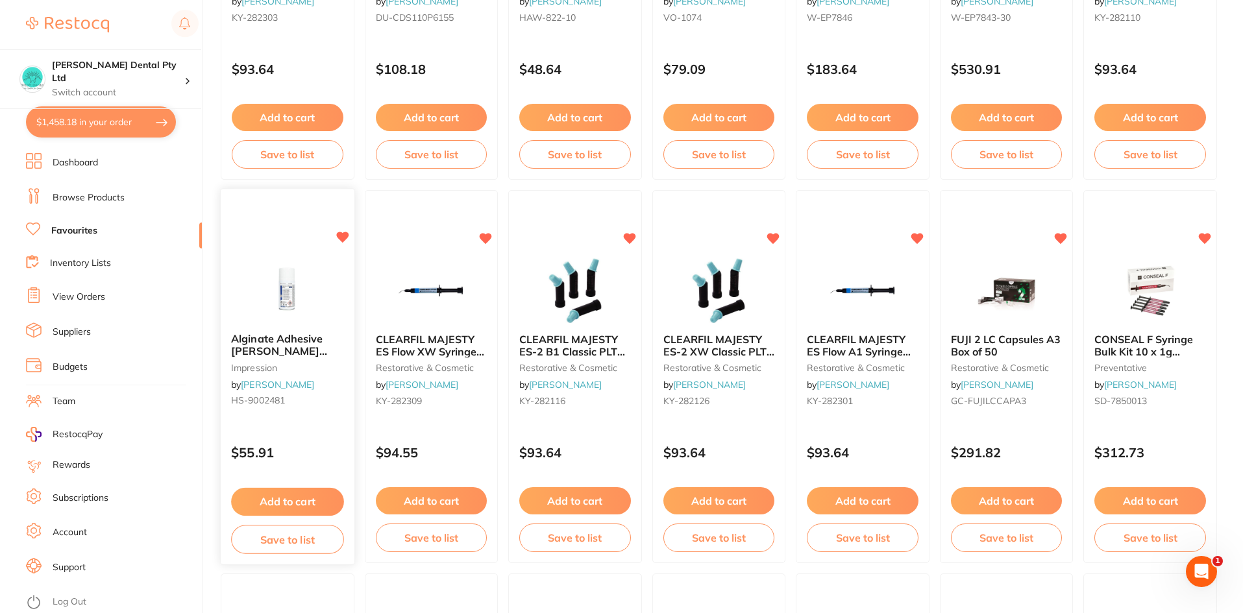
click at [312, 499] on button "Add to cart" at bounding box center [287, 502] width 112 height 28
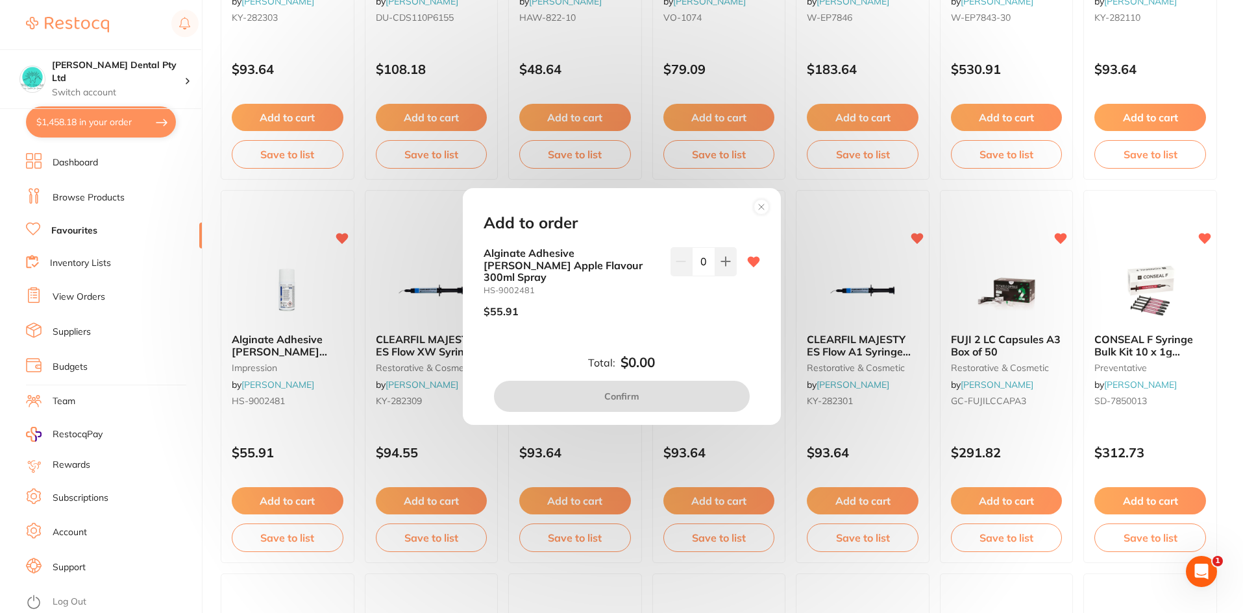
scroll to position [0, 0]
click at [720, 267] on icon at bounding box center [725, 261] width 10 height 10
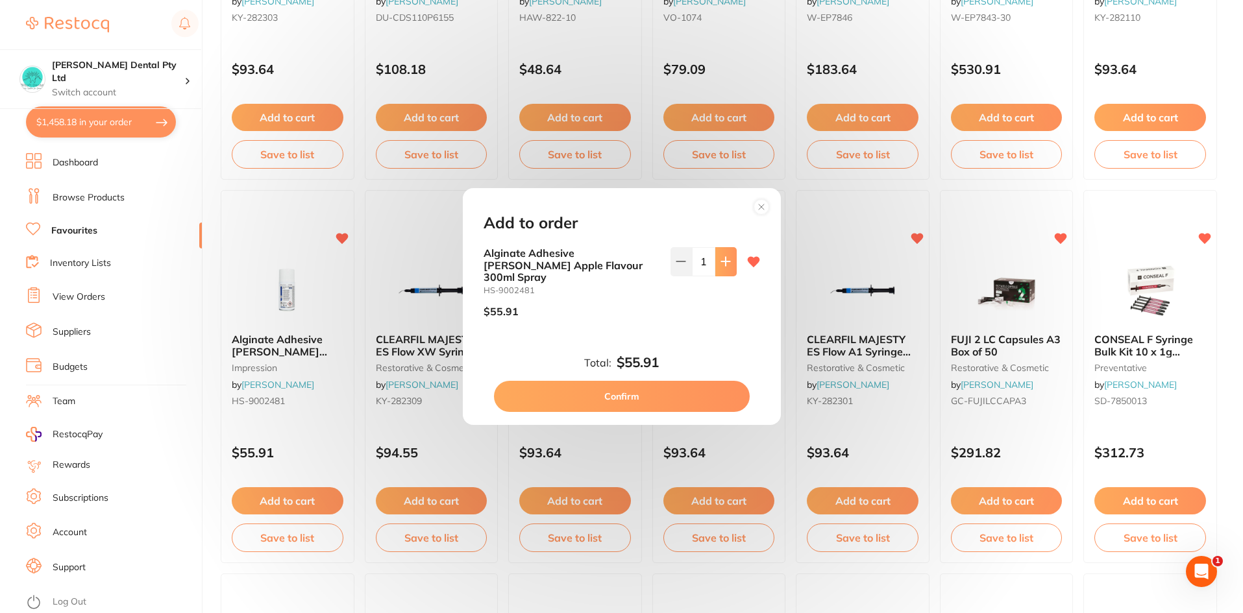
click at [720, 267] on icon at bounding box center [725, 261] width 10 height 10
type input "2"
click at [651, 382] on button "Confirm" at bounding box center [622, 396] width 256 height 31
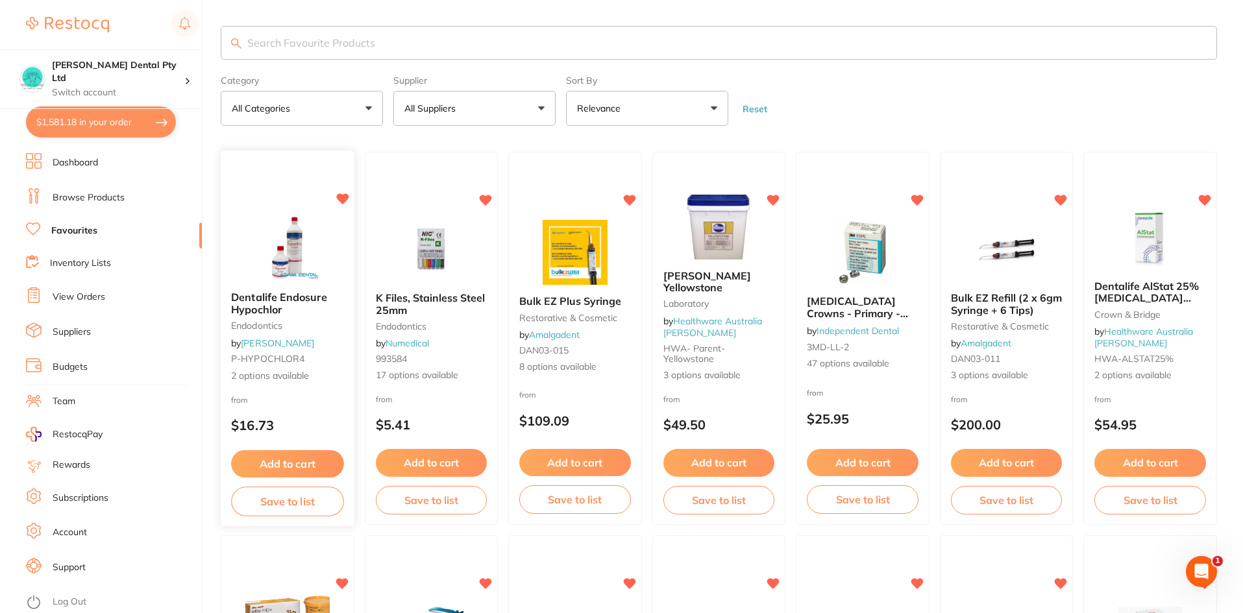
click at [283, 458] on button "Add to cart" at bounding box center [287, 464] width 112 height 28
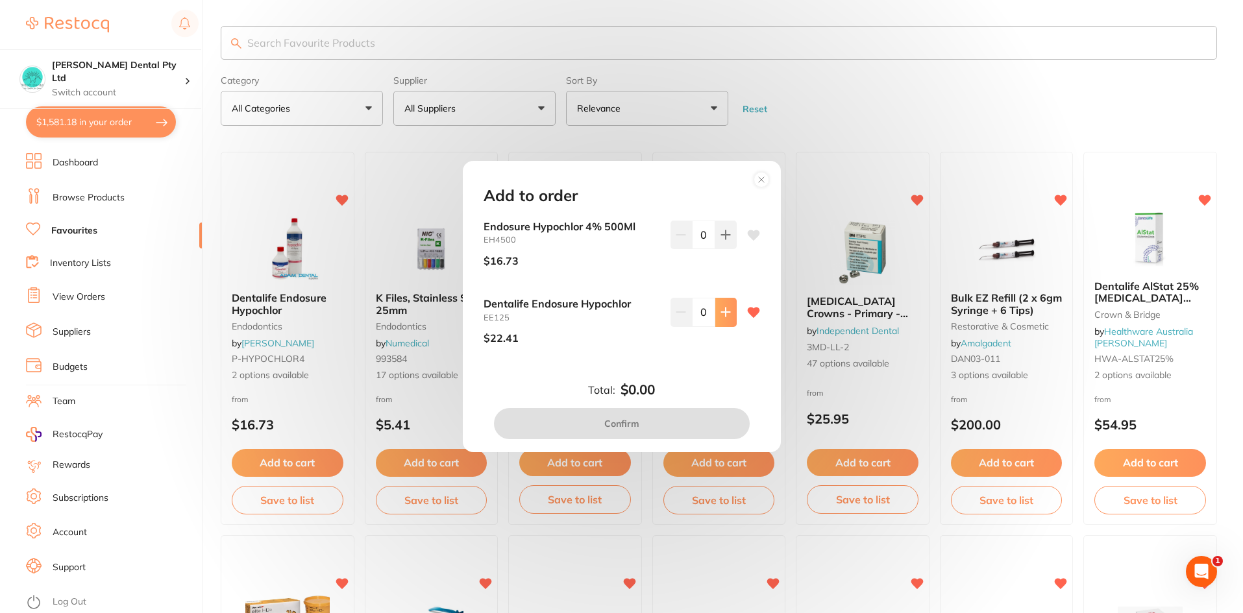
click at [720, 311] on icon at bounding box center [725, 312] width 10 height 10
type input "1"
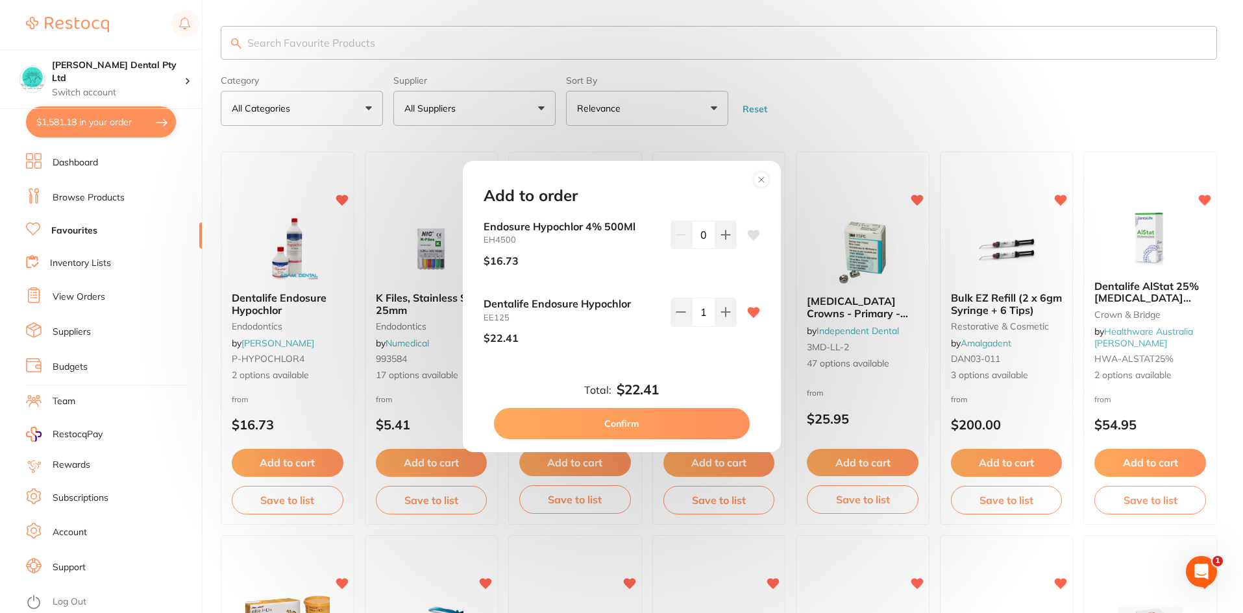
click at [667, 405] on div "Total: $22.41 Confirm" at bounding box center [622, 410] width 308 height 57
click at [665, 421] on button "Confirm" at bounding box center [622, 423] width 256 height 31
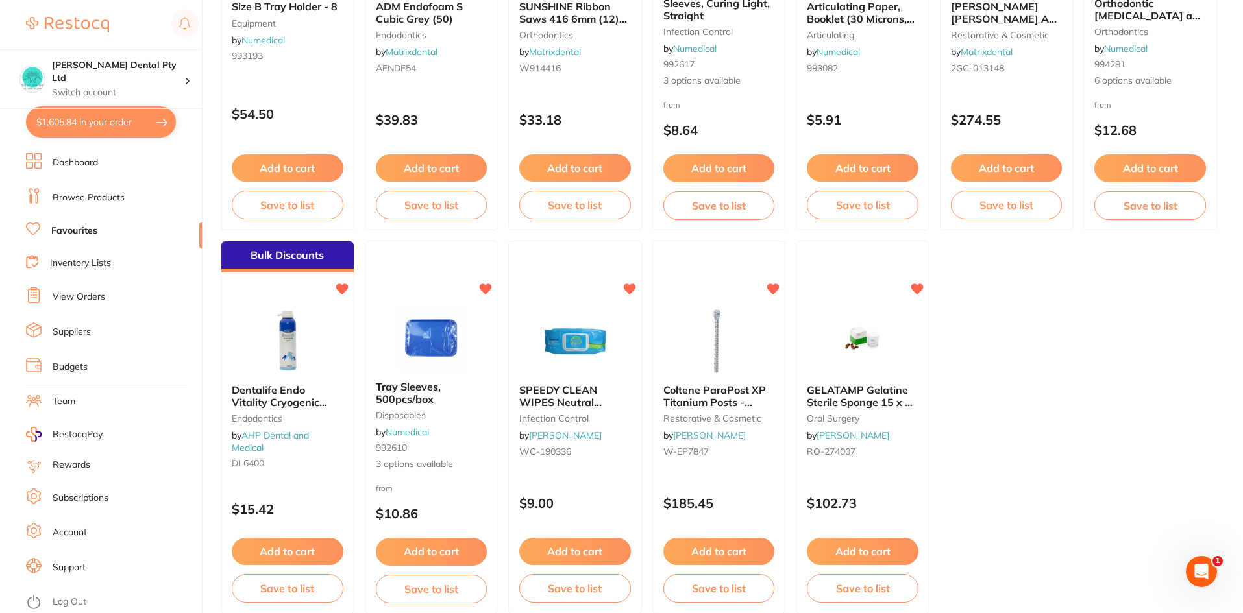
scroll to position [2664, 0]
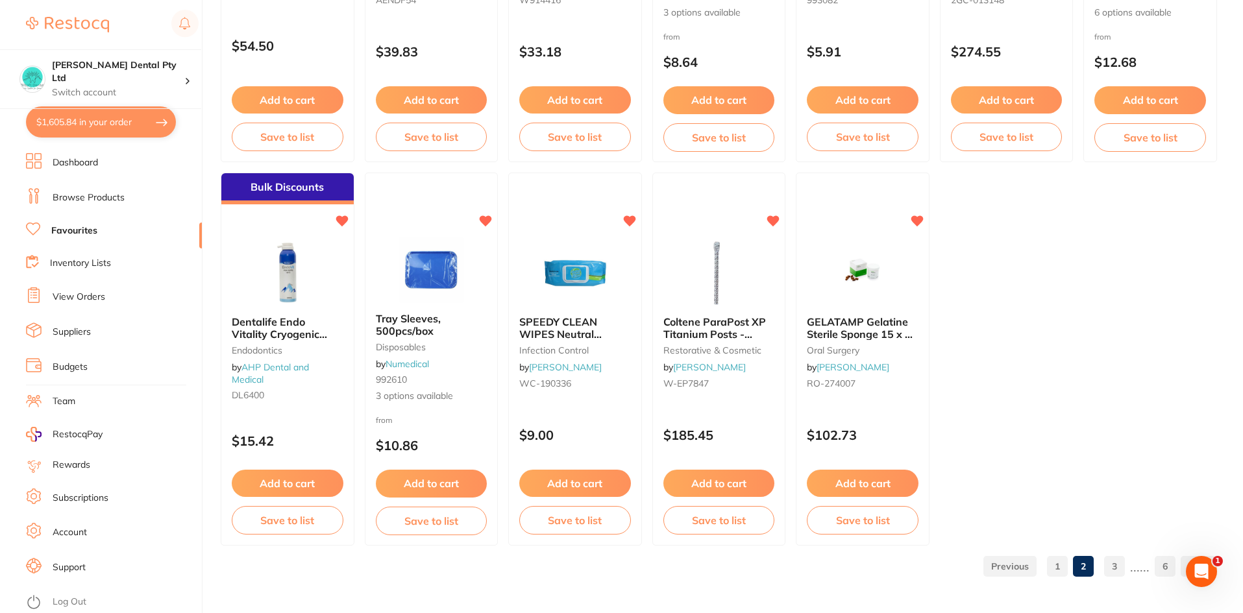
click at [1110, 567] on link "3" at bounding box center [1114, 566] width 21 height 26
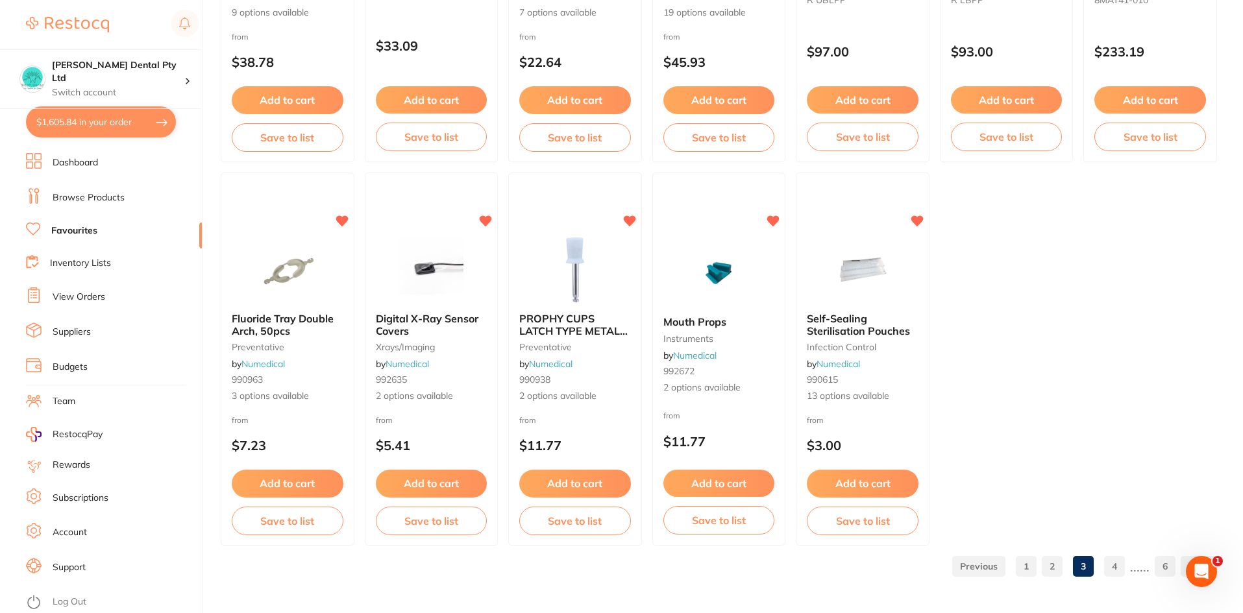
scroll to position [0, 0]
click at [1058, 569] on link "2" at bounding box center [1051, 566] width 21 height 26
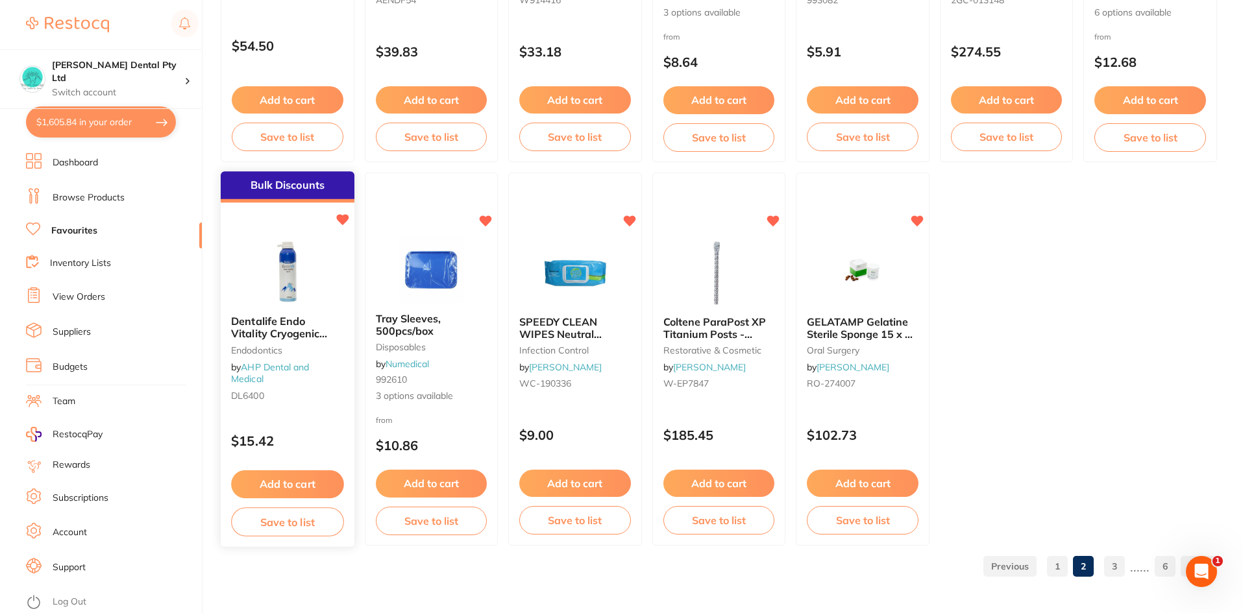
click at [294, 474] on button "Add to cart" at bounding box center [287, 484] width 112 height 28
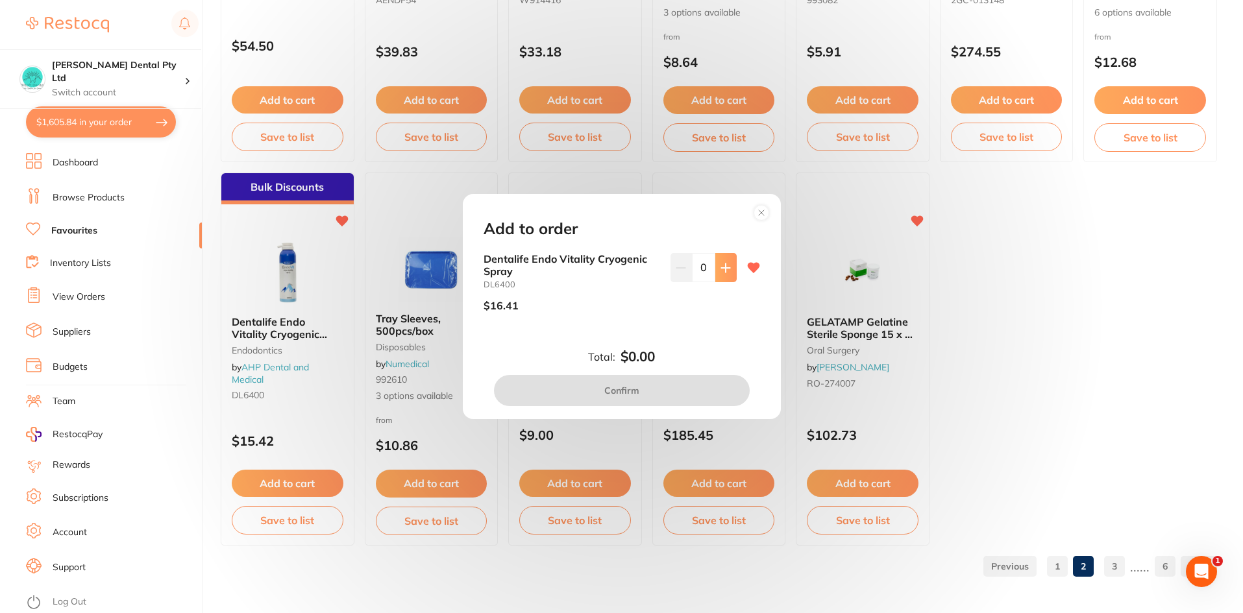
click at [720, 261] on button at bounding box center [725, 267] width 21 height 29
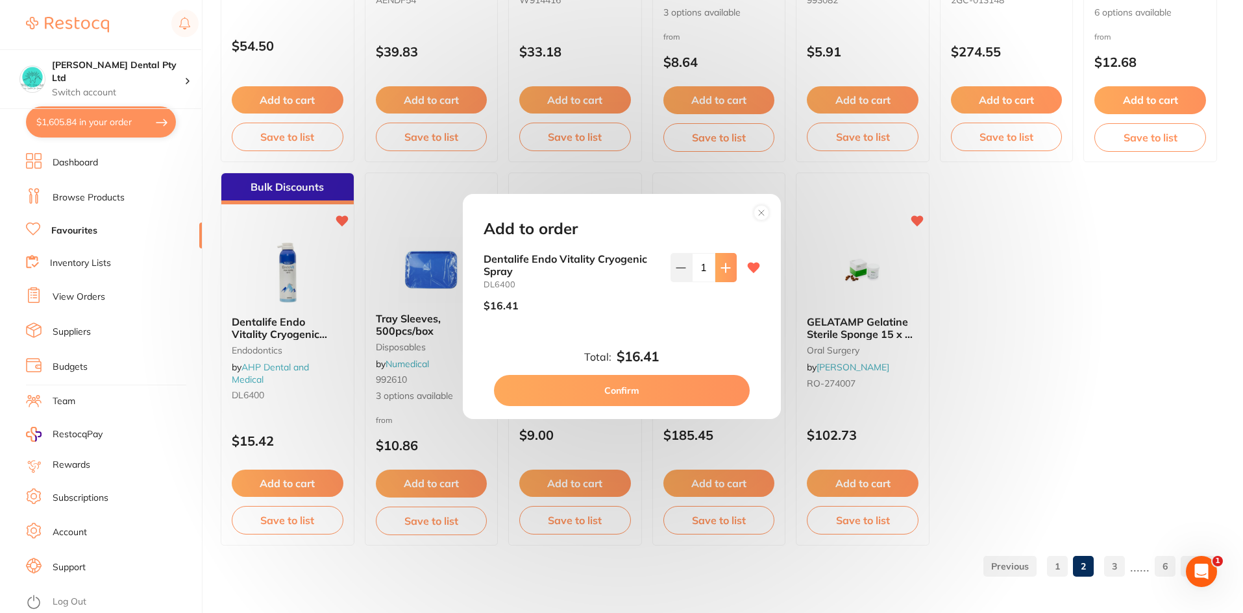
click at [720, 261] on button at bounding box center [725, 267] width 21 height 29
click at [720, 269] on icon at bounding box center [725, 268] width 10 height 10
type input "5"
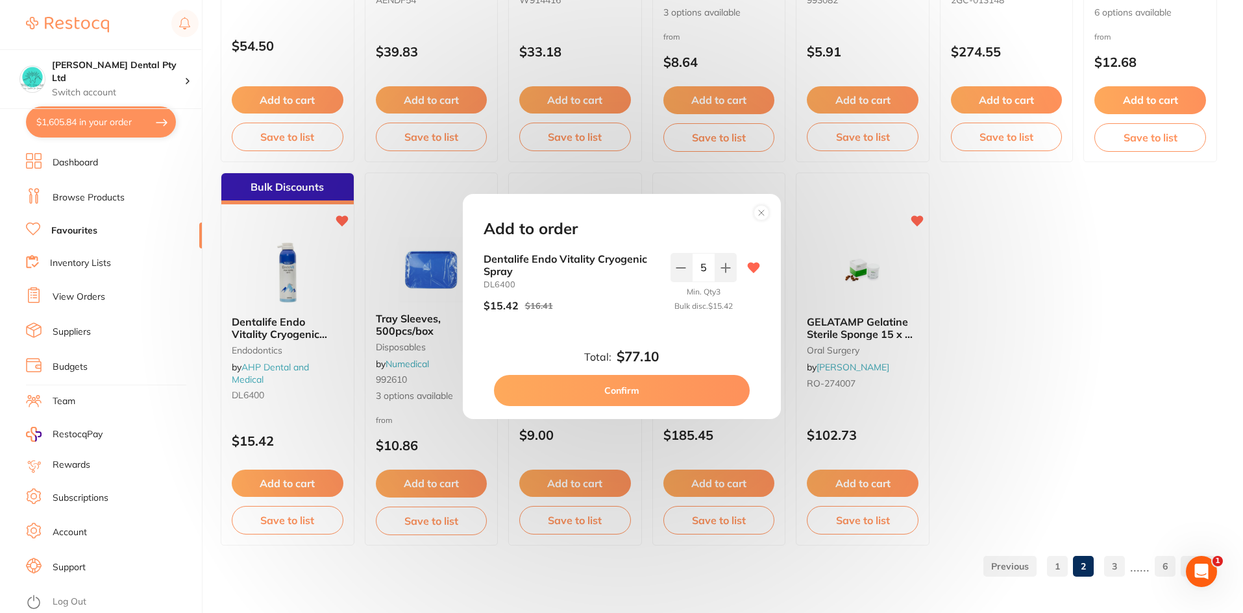
click at [581, 389] on button "Confirm" at bounding box center [622, 390] width 256 height 31
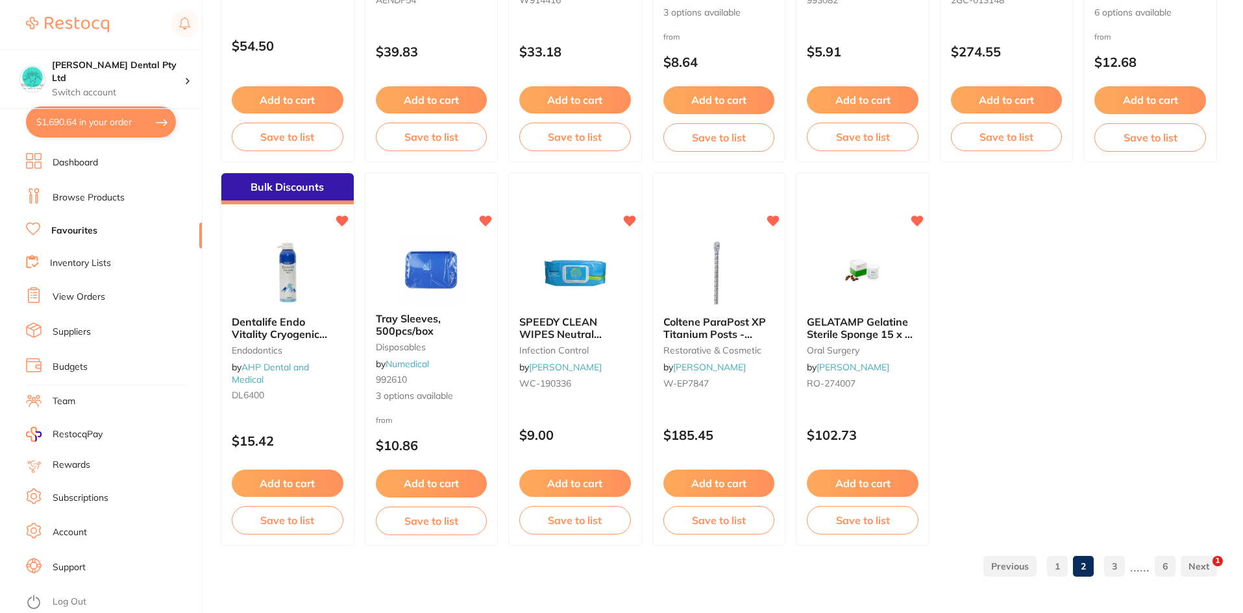
click at [1116, 563] on link "3" at bounding box center [1114, 566] width 21 height 26
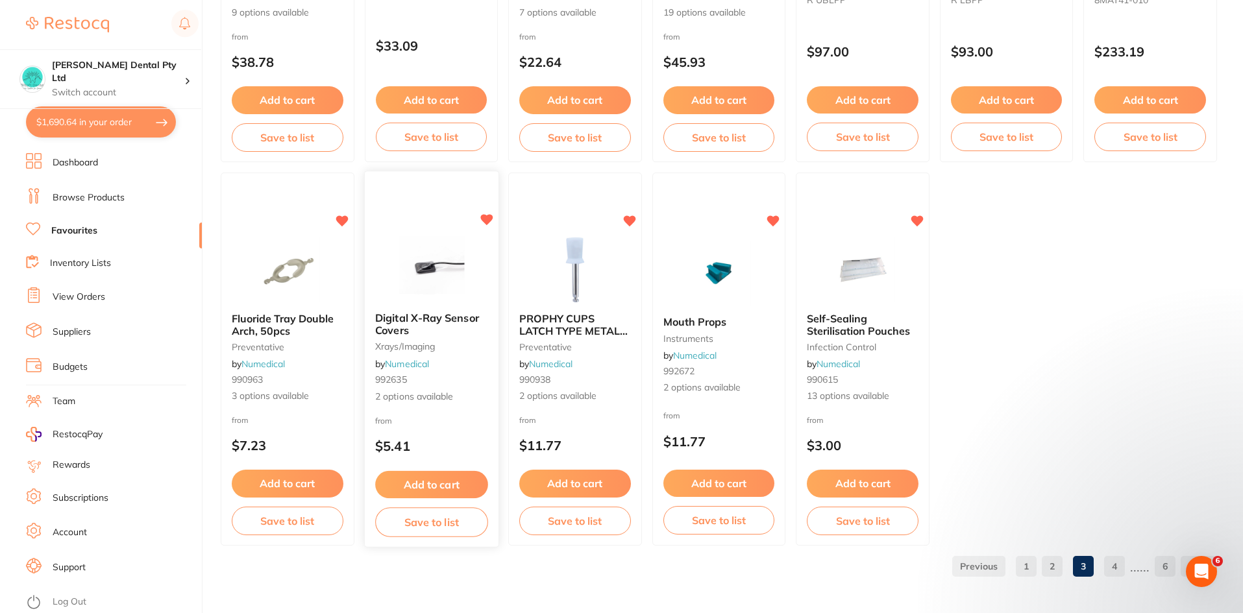
click at [411, 488] on button "Add to cart" at bounding box center [431, 485] width 112 height 28
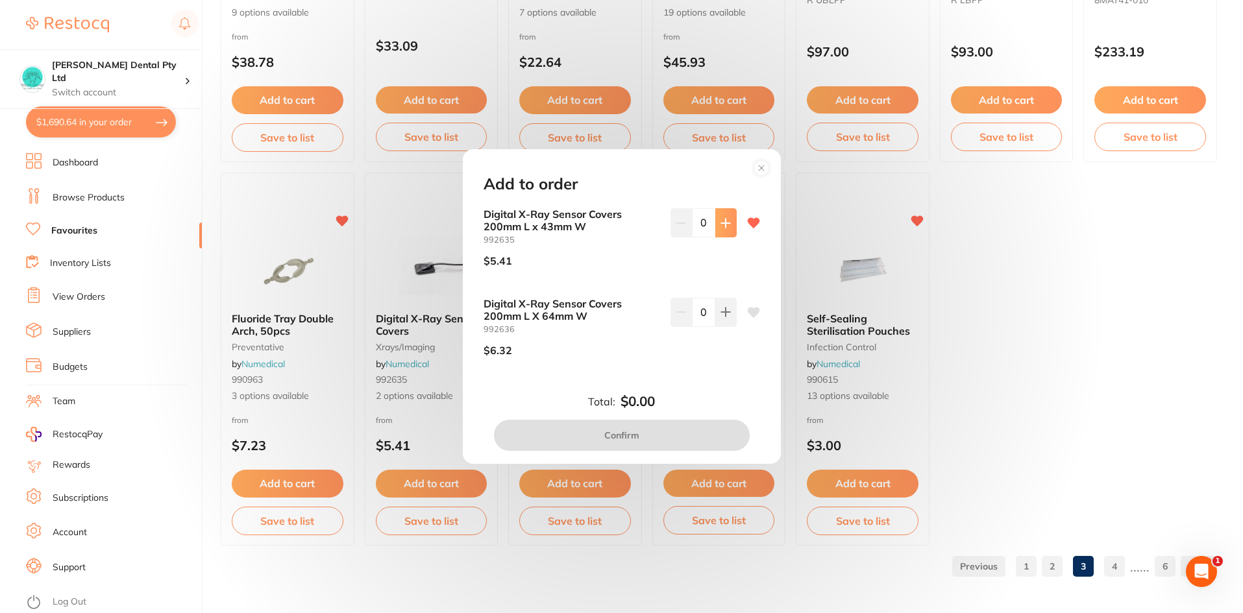
click at [725, 221] on icon at bounding box center [725, 223] width 10 height 10
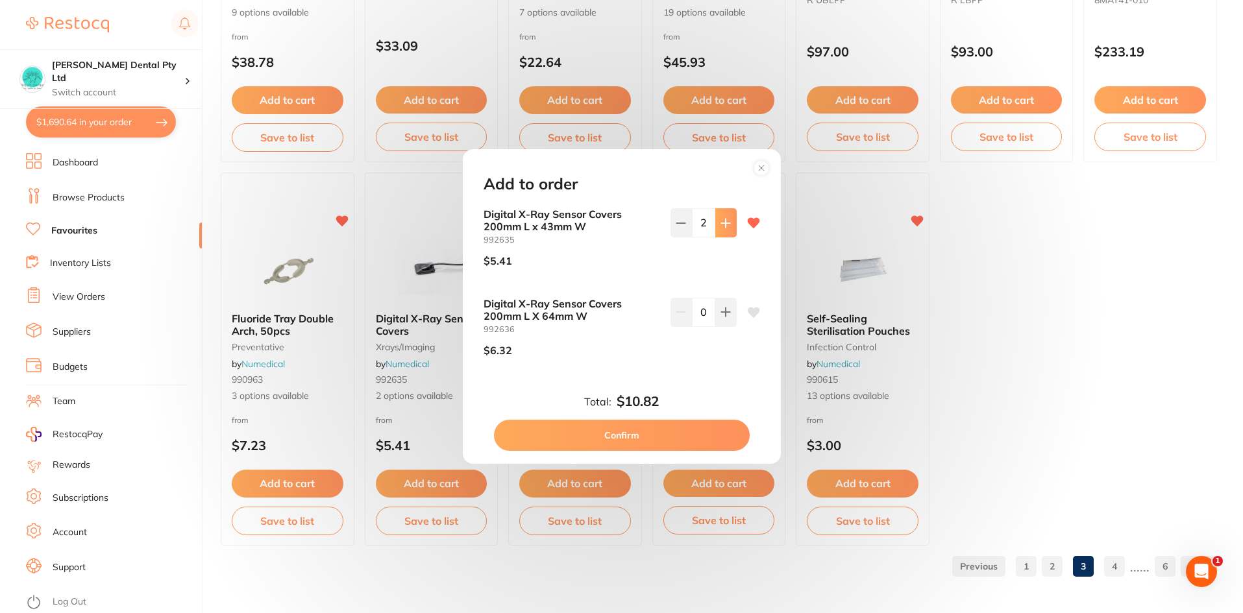
click at [725, 221] on icon at bounding box center [725, 223] width 10 height 10
type input "6"
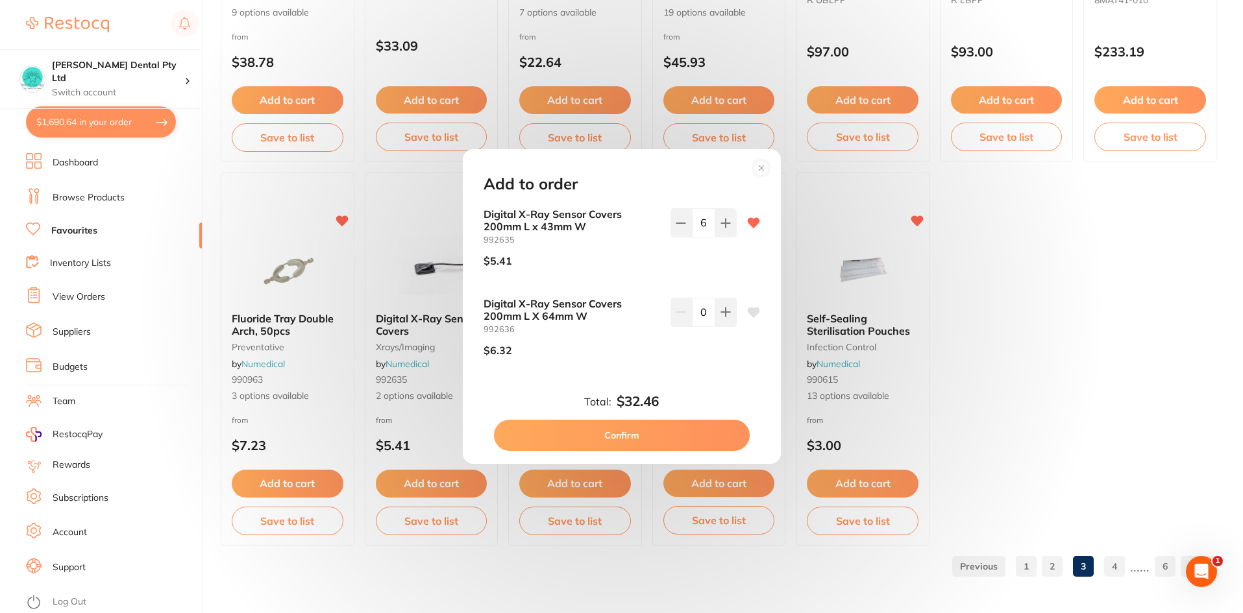
click at [618, 425] on button "Confirm" at bounding box center [622, 435] width 256 height 31
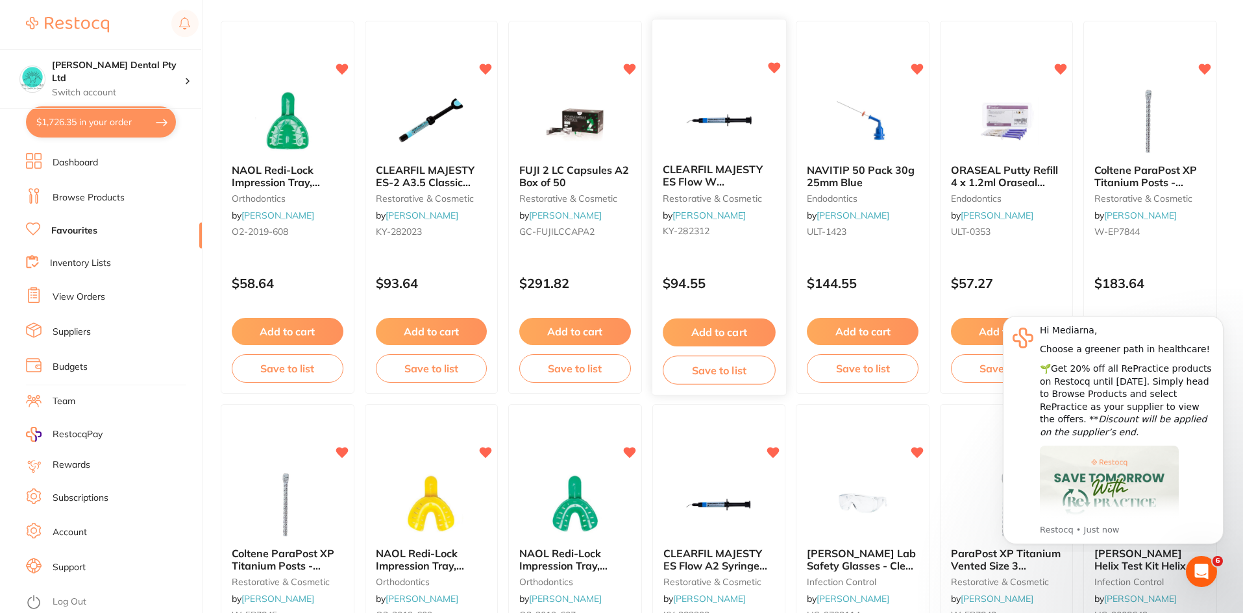
scroll to position [130, 0]
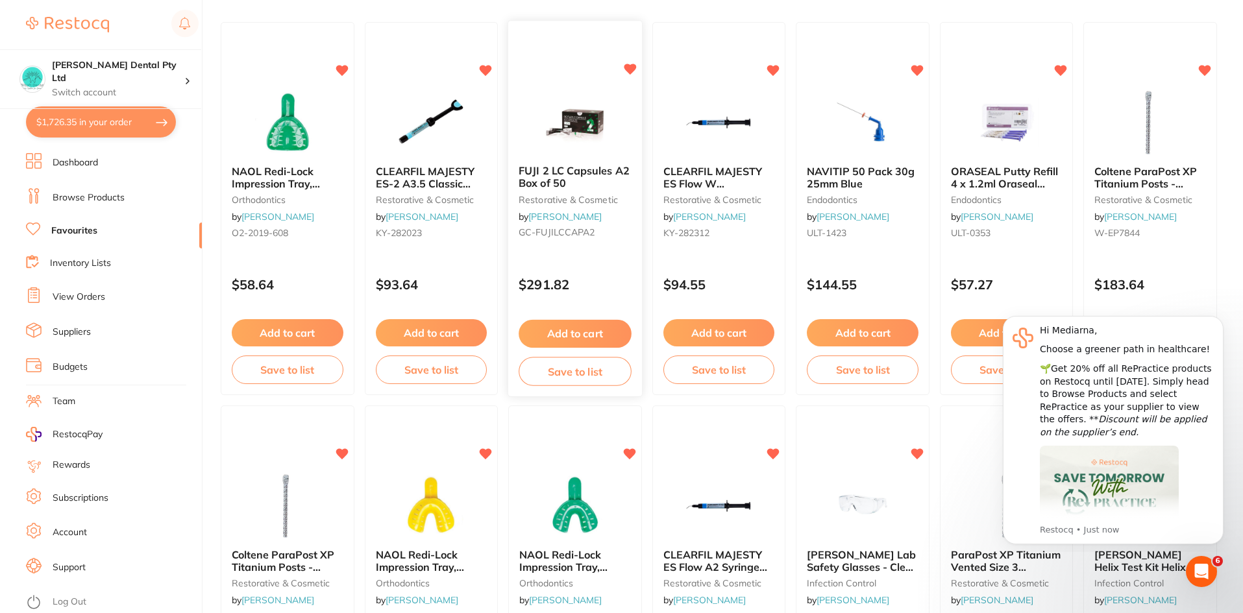
click at [578, 331] on button "Add to cart" at bounding box center [574, 334] width 112 height 28
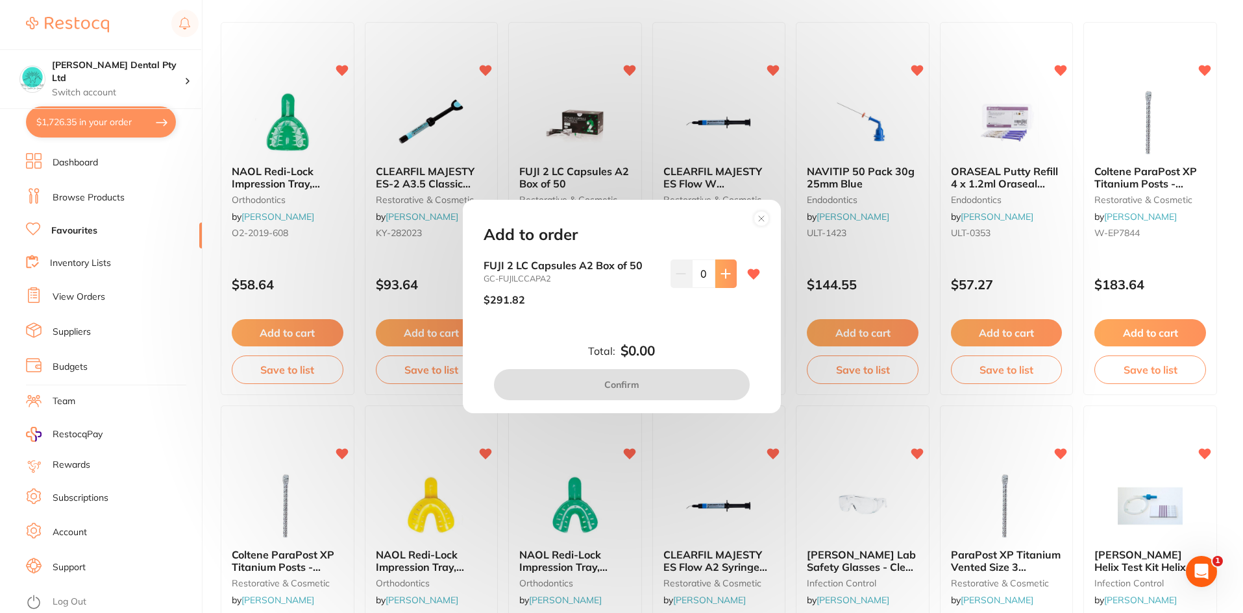
scroll to position [0, 0]
click at [731, 276] on button at bounding box center [725, 274] width 21 height 29
type input "1"
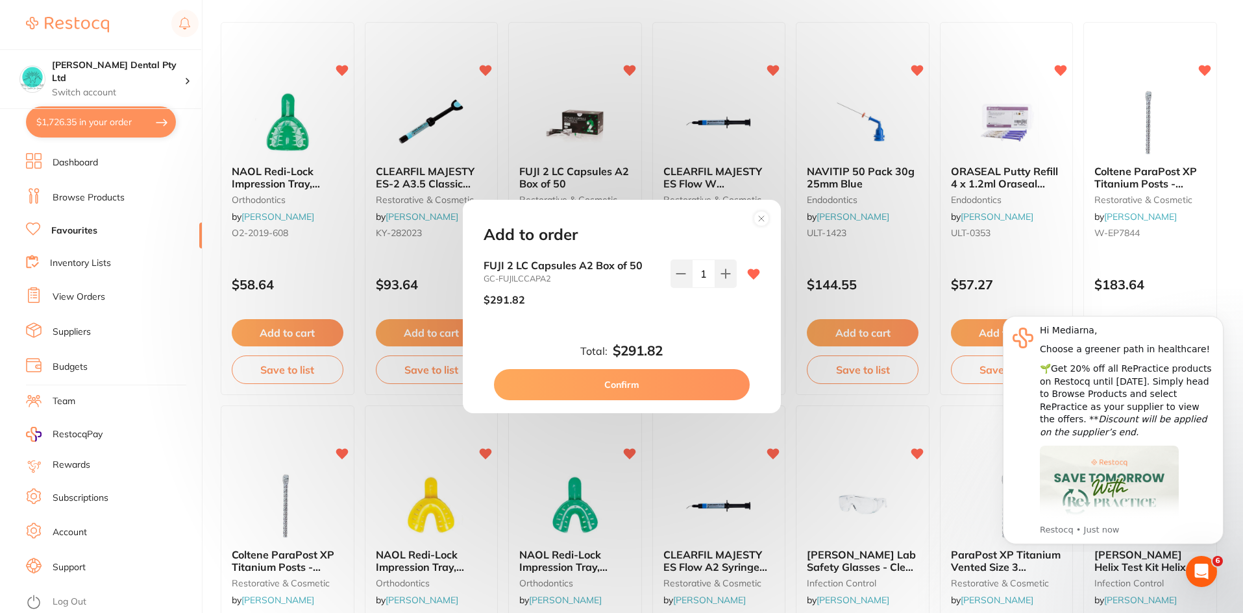
click at [673, 387] on button "Confirm" at bounding box center [622, 384] width 256 height 31
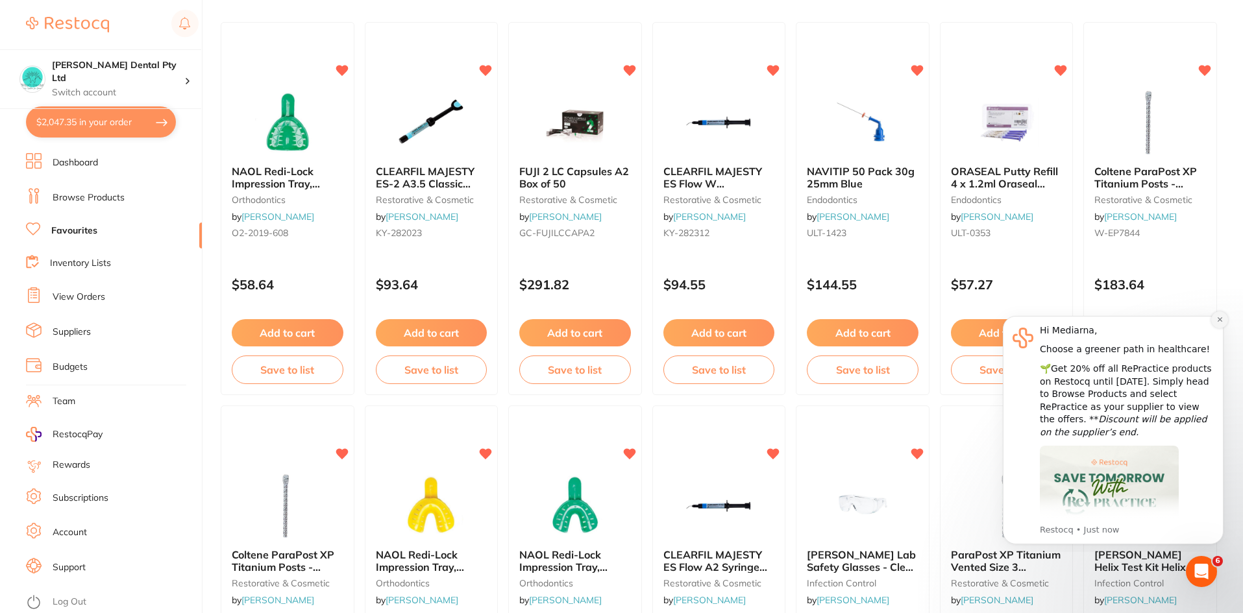
click at [1219, 321] on icon "Dismiss notification" at bounding box center [1219, 319] width 7 height 7
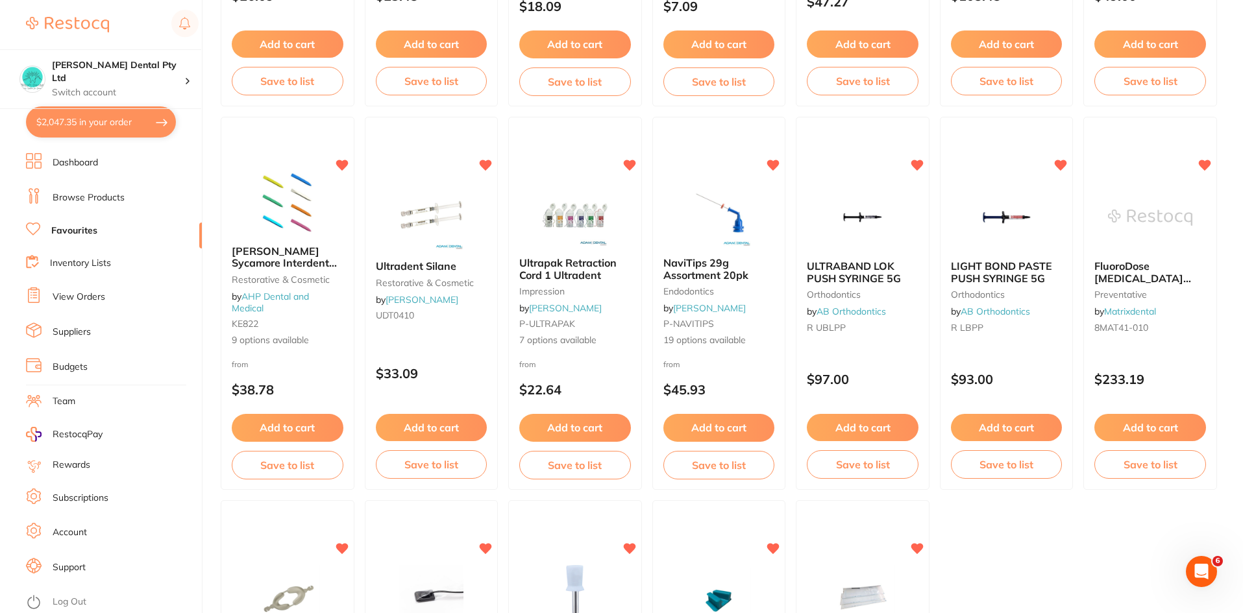
scroll to position [2664, 0]
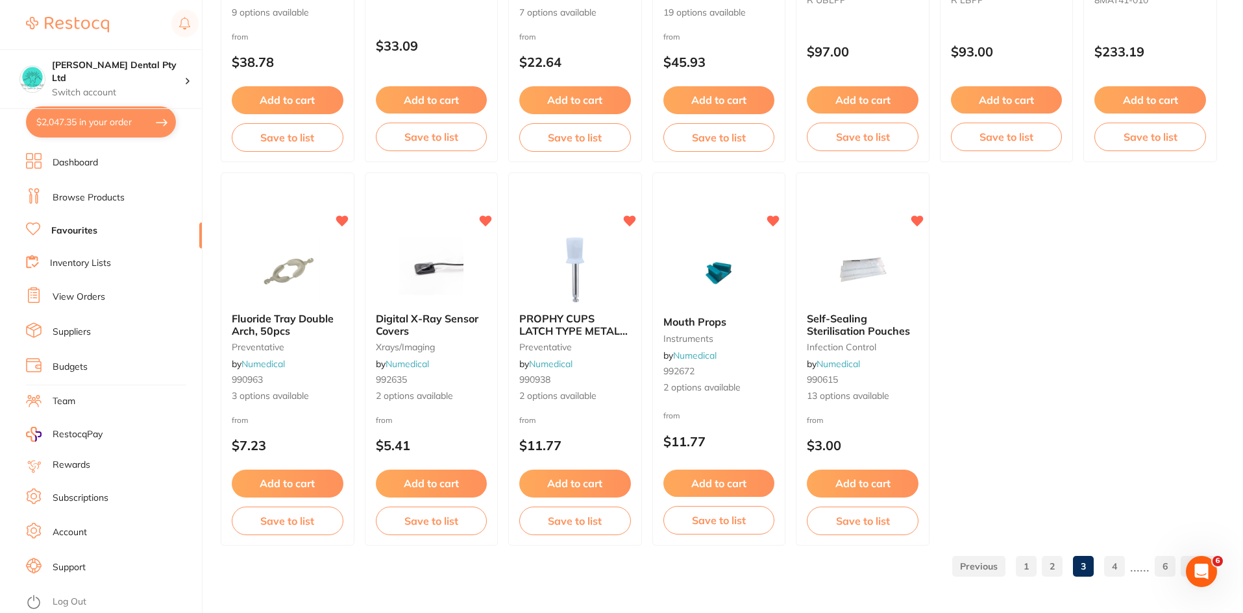
click at [1113, 566] on link "4" at bounding box center [1114, 566] width 21 height 26
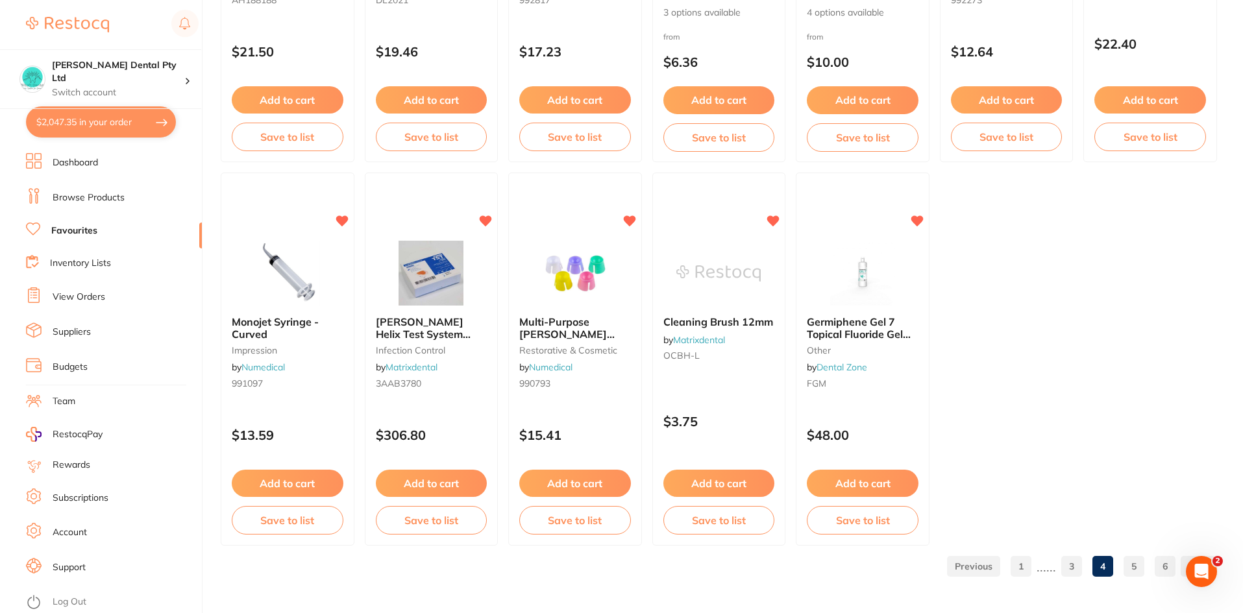
scroll to position [0, 0]
click at [422, 483] on button "Add to cart" at bounding box center [431, 484] width 112 height 28
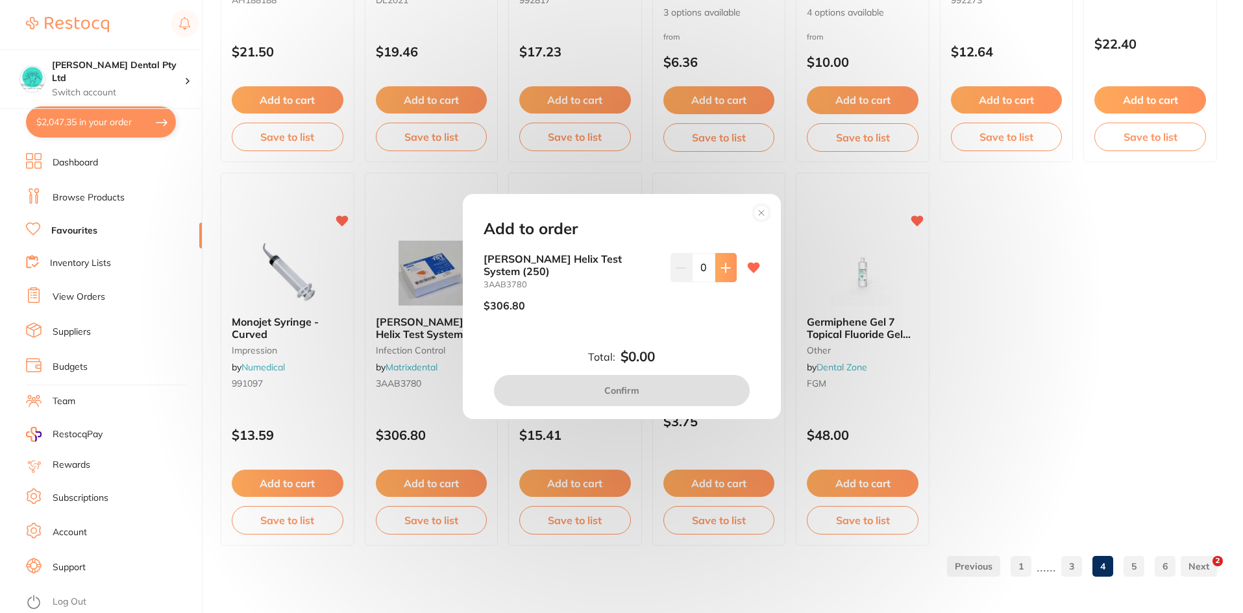
click at [720, 270] on icon at bounding box center [725, 268] width 10 height 10
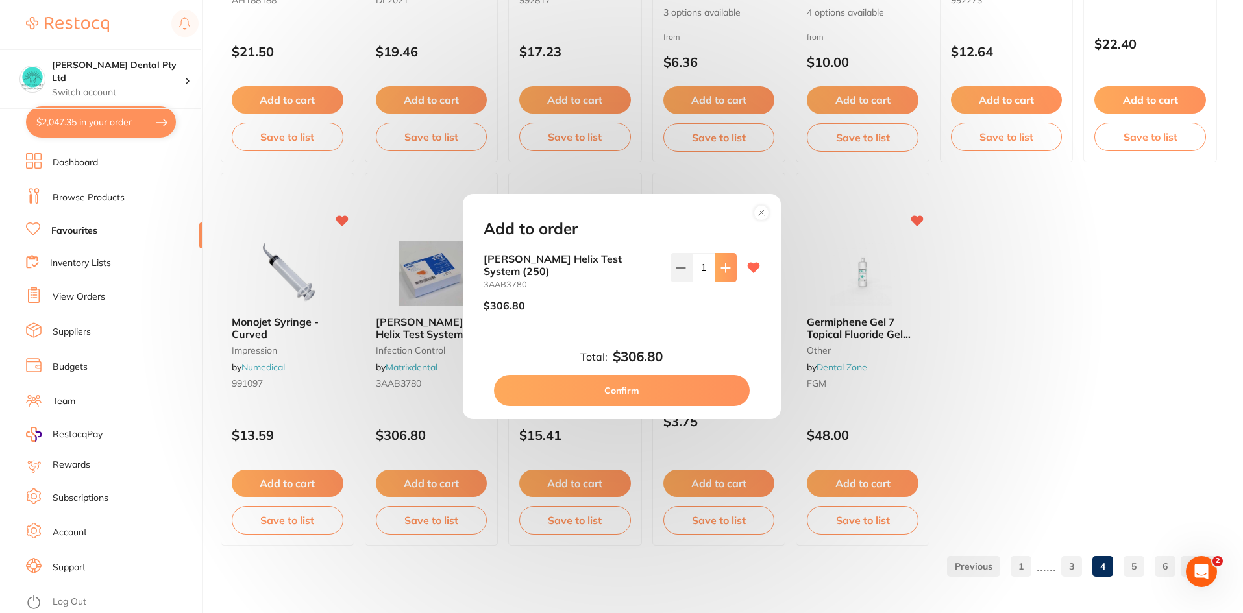
click at [720, 270] on icon at bounding box center [725, 268] width 10 height 10
type input "2"
click at [692, 394] on button "Confirm" at bounding box center [622, 390] width 256 height 31
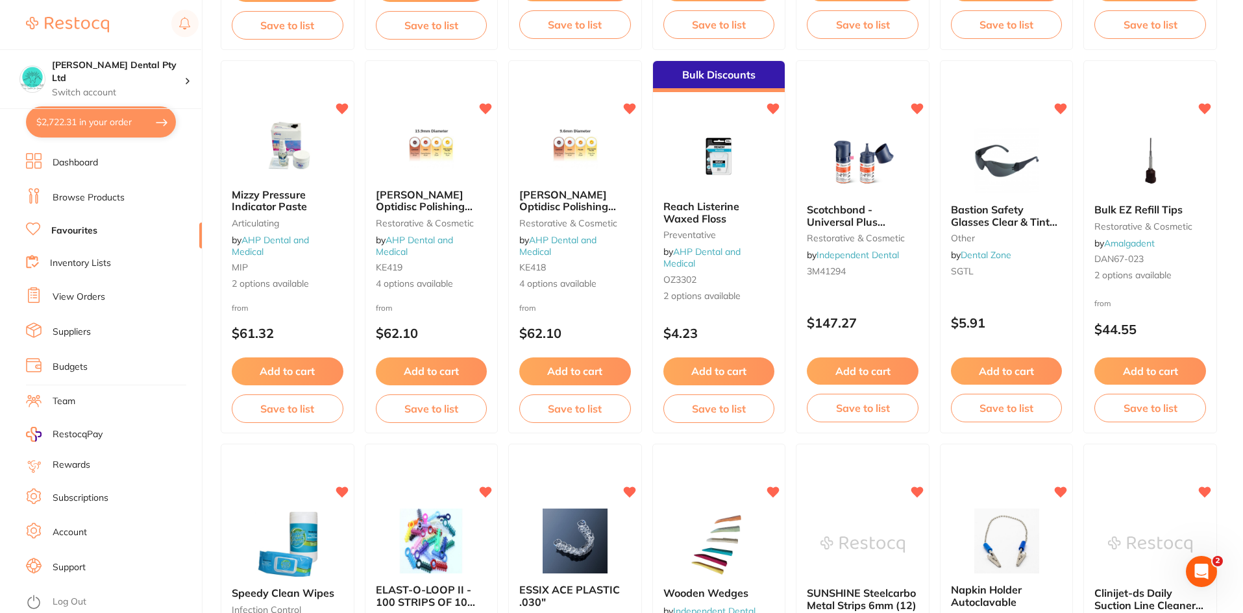
scroll to position [1561, 0]
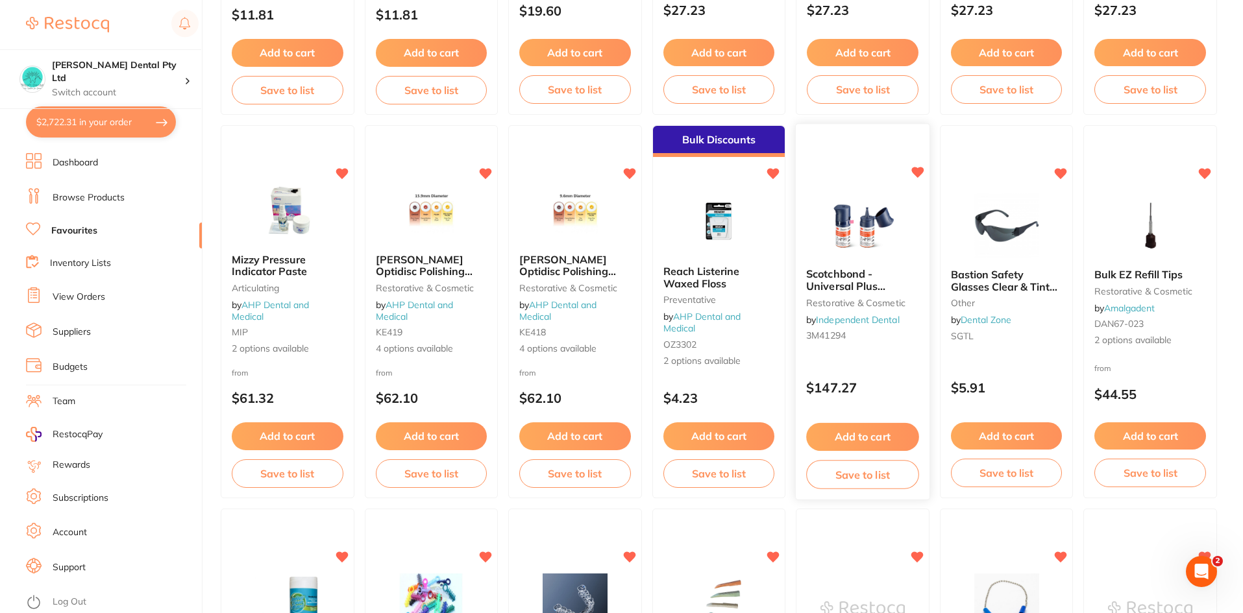
click at [884, 439] on button "Add to cart" at bounding box center [862, 437] width 112 height 28
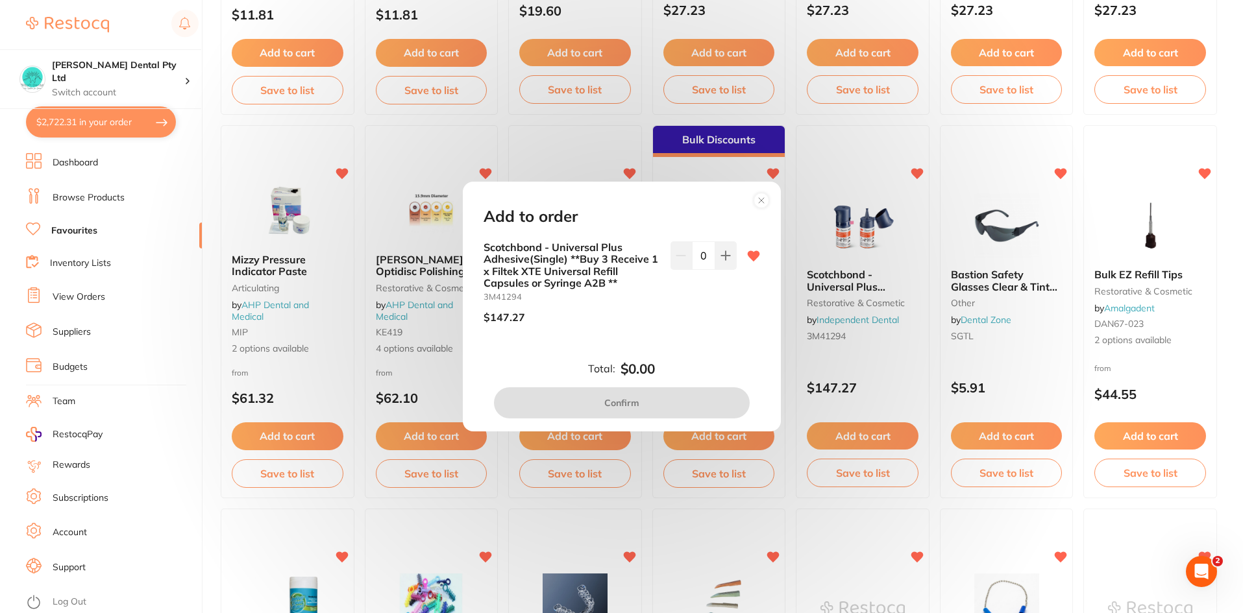
scroll to position [0, 0]
click at [725, 256] on icon at bounding box center [725, 255] width 8 height 8
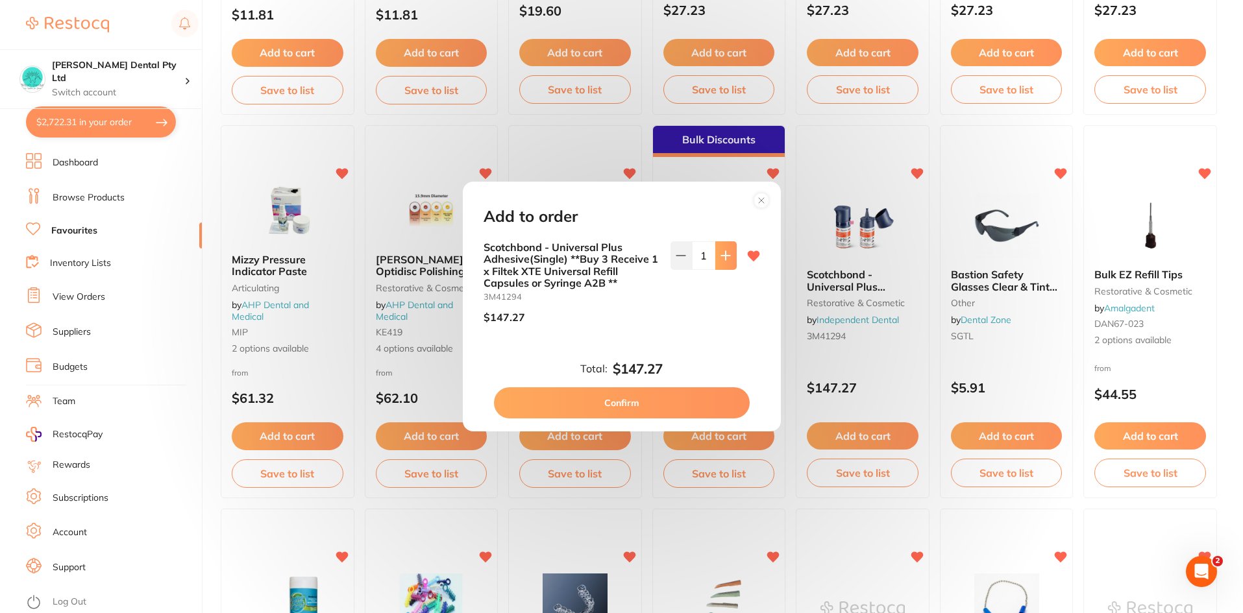
click at [725, 256] on icon at bounding box center [725, 255] width 8 height 8
type input "3"
click at [757, 199] on circle at bounding box center [760, 200] width 15 height 15
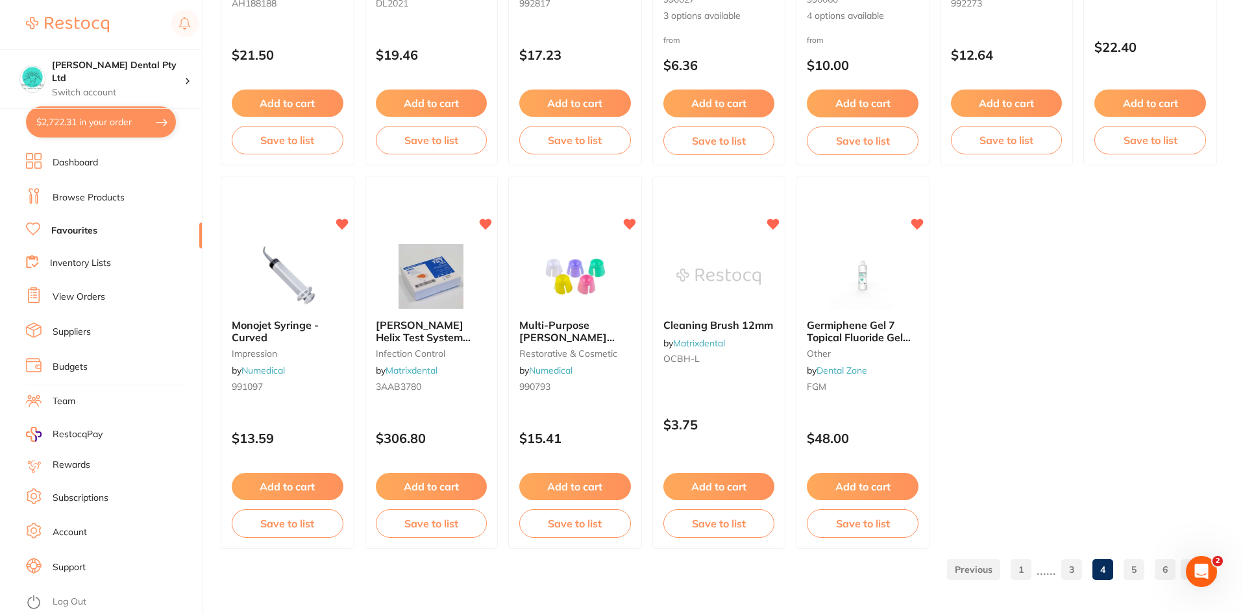
scroll to position [2664, 0]
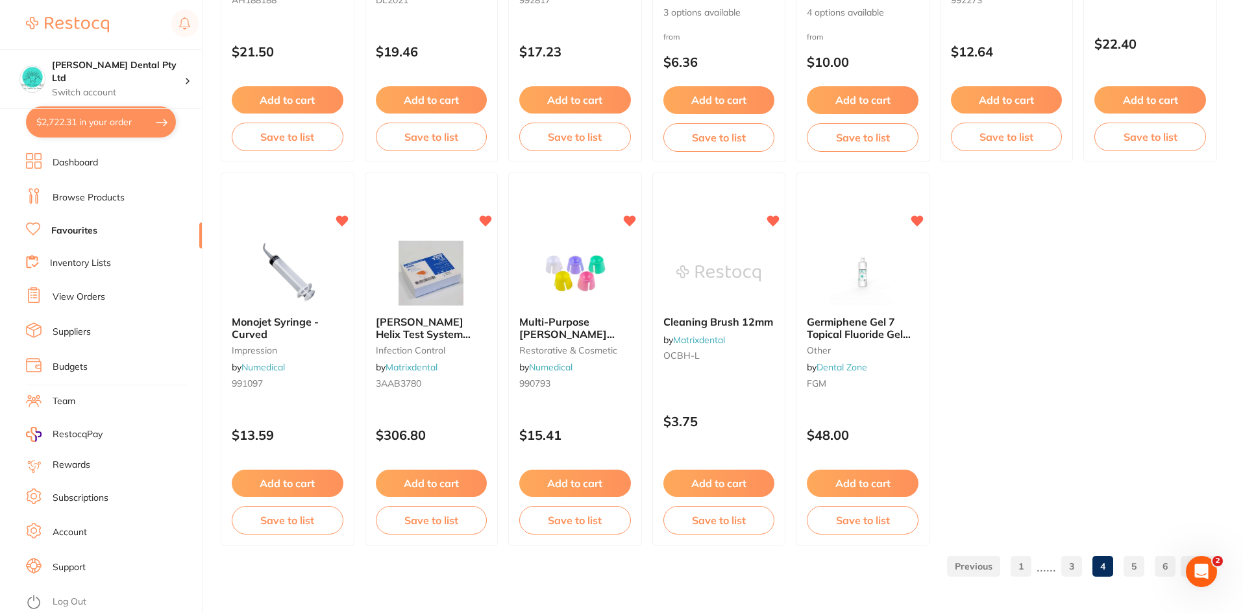
click at [1130, 571] on link "5" at bounding box center [1133, 566] width 21 height 26
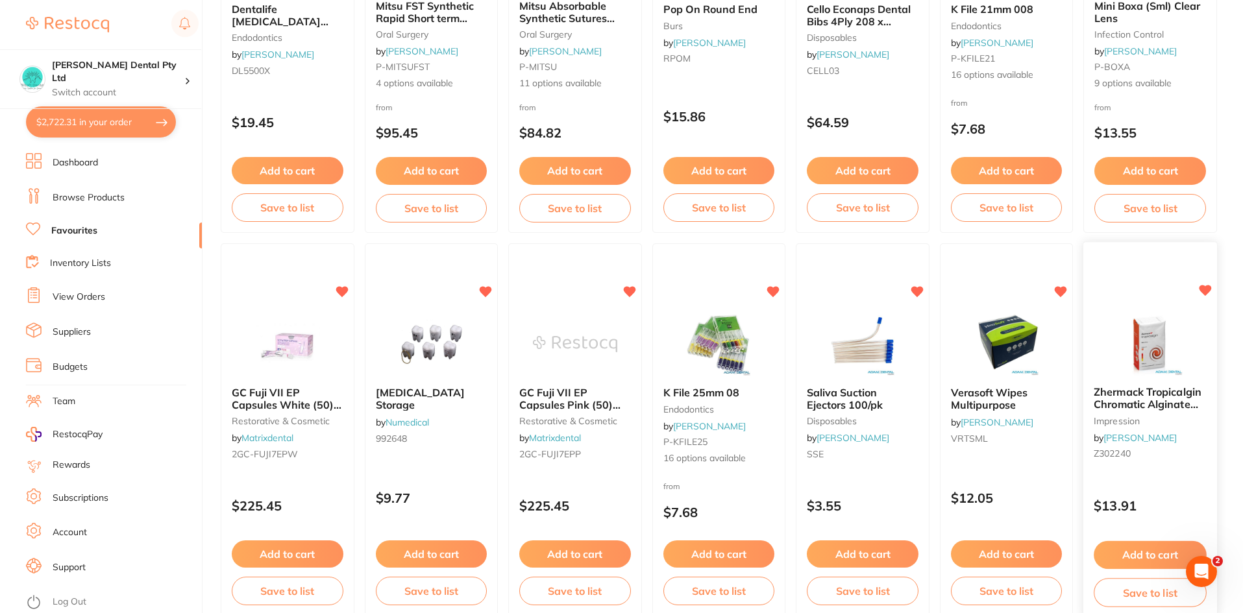
scroll to position [1885, 0]
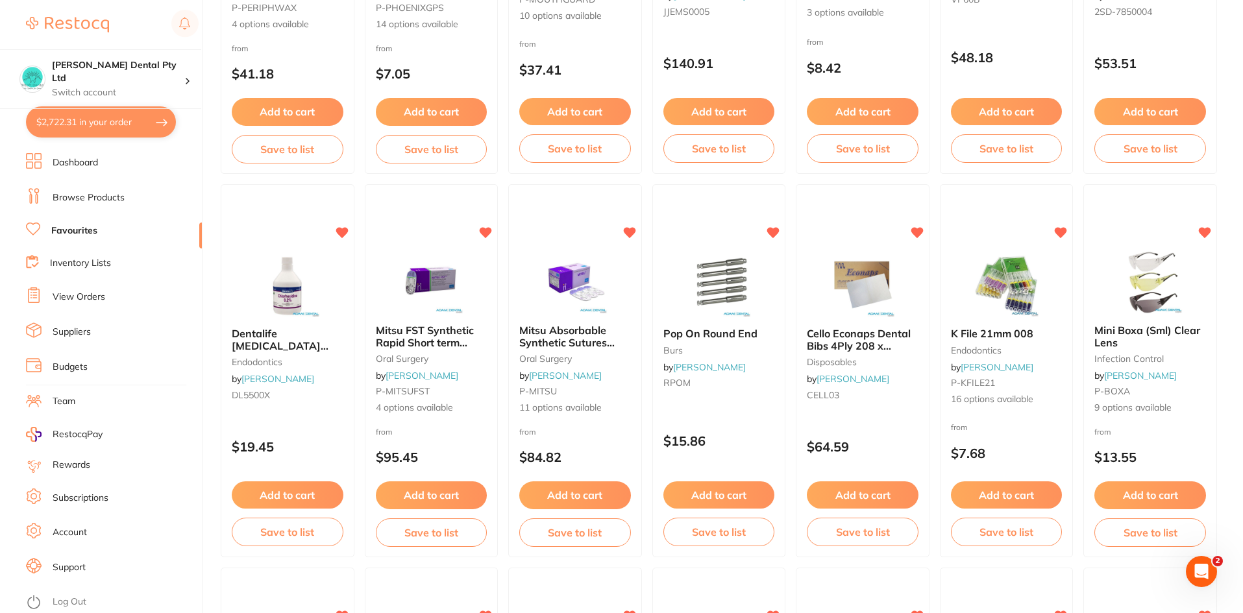
click at [1161, 494] on button "Add to cart" at bounding box center [1150, 494] width 112 height 27
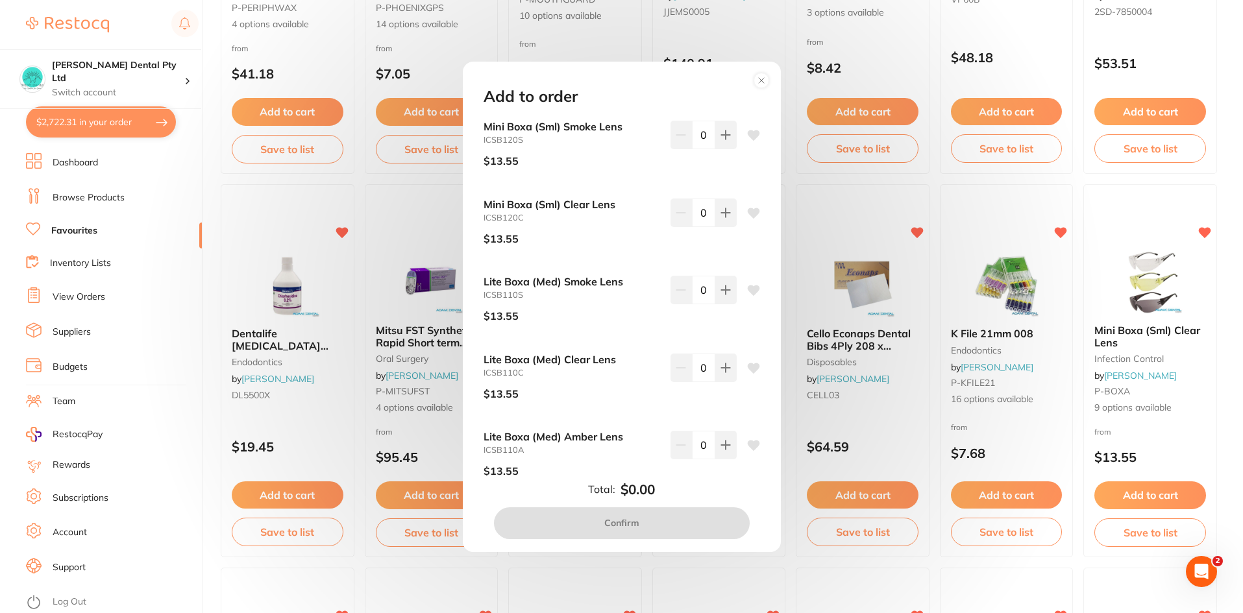
scroll to position [343, 0]
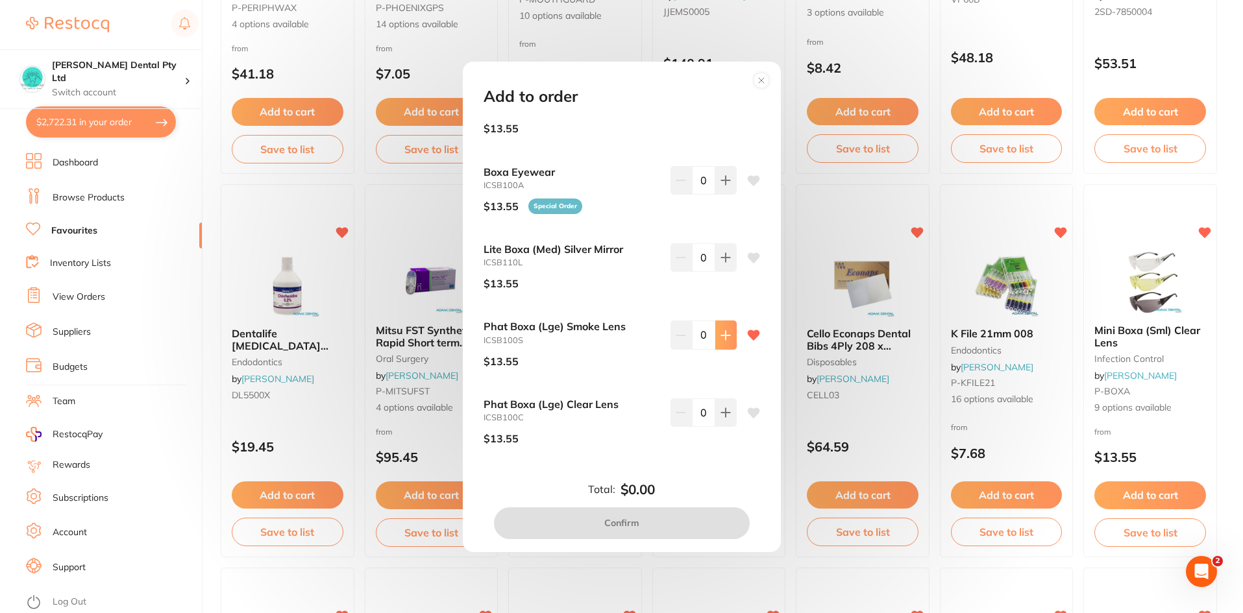
click at [727, 342] on button at bounding box center [725, 335] width 21 height 29
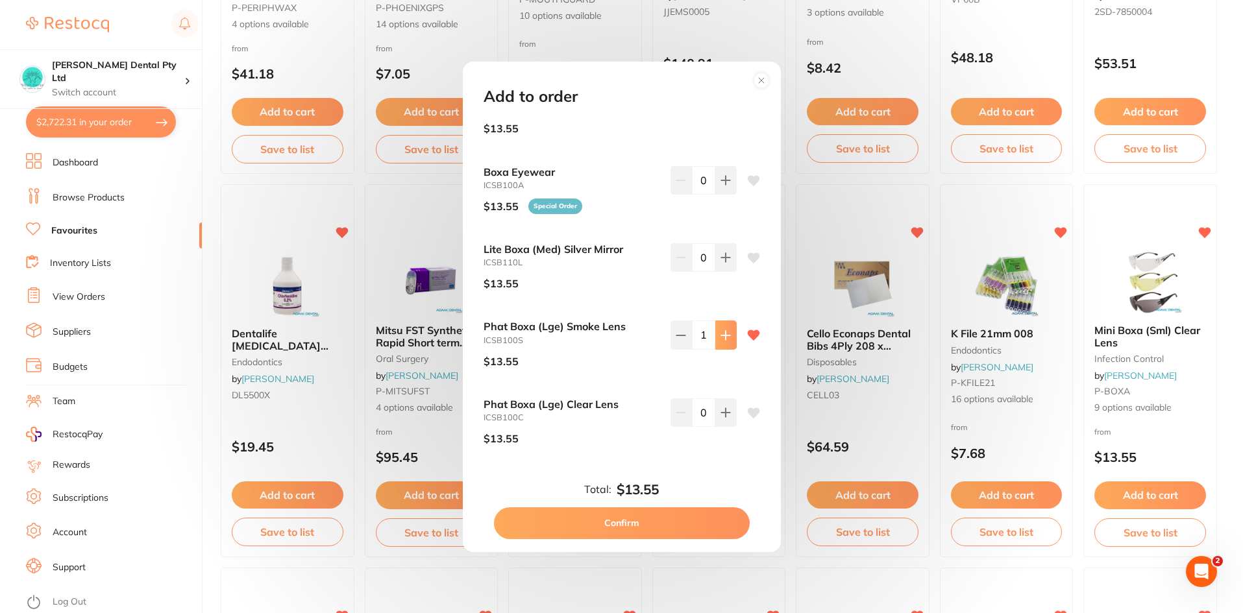
click at [727, 342] on button at bounding box center [725, 335] width 21 height 29
type input "5"
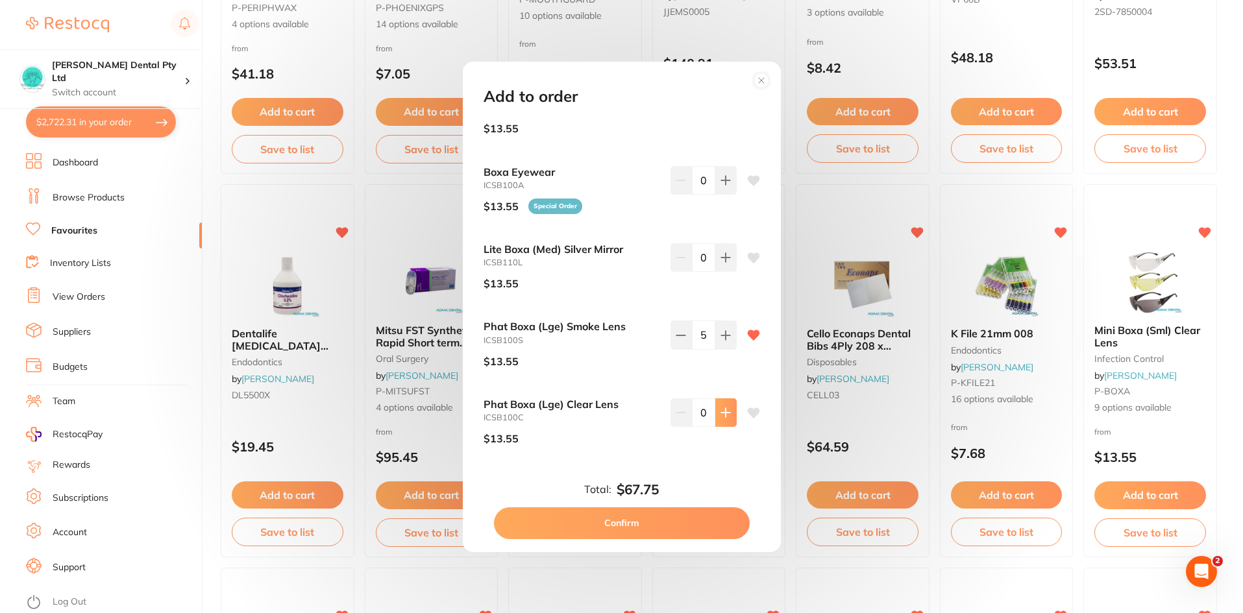
click at [723, 417] on icon at bounding box center [725, 412] width 8 height 8
type input "4"
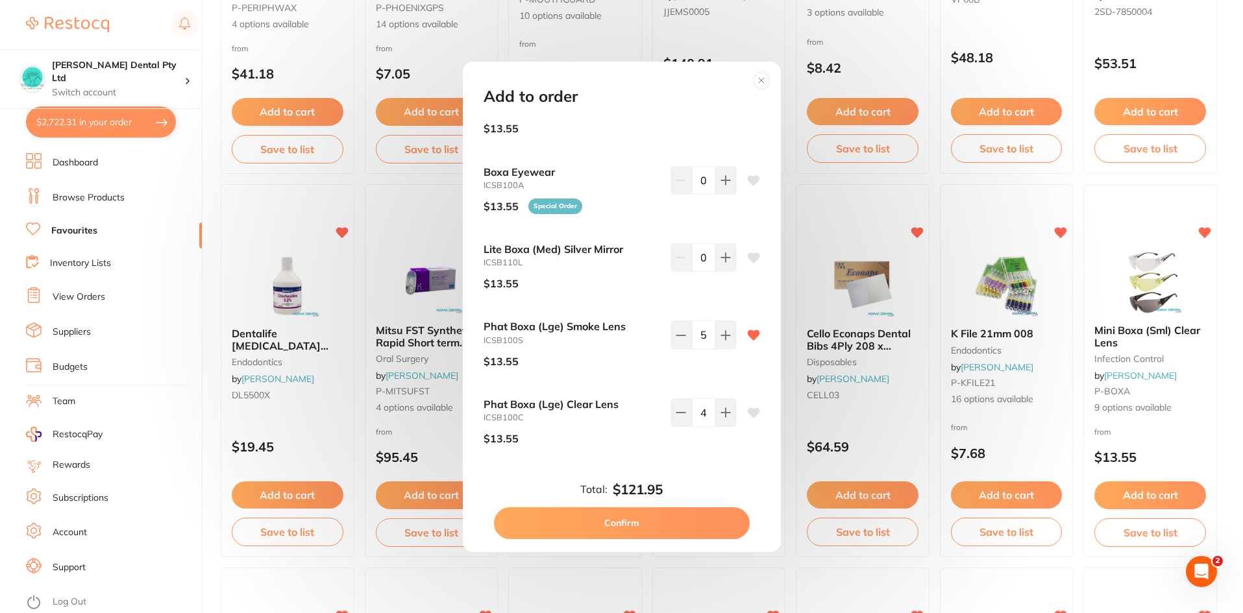
click at [660, 517] on button "Confirm" at bounding box center [622, 522] width 256 height 31
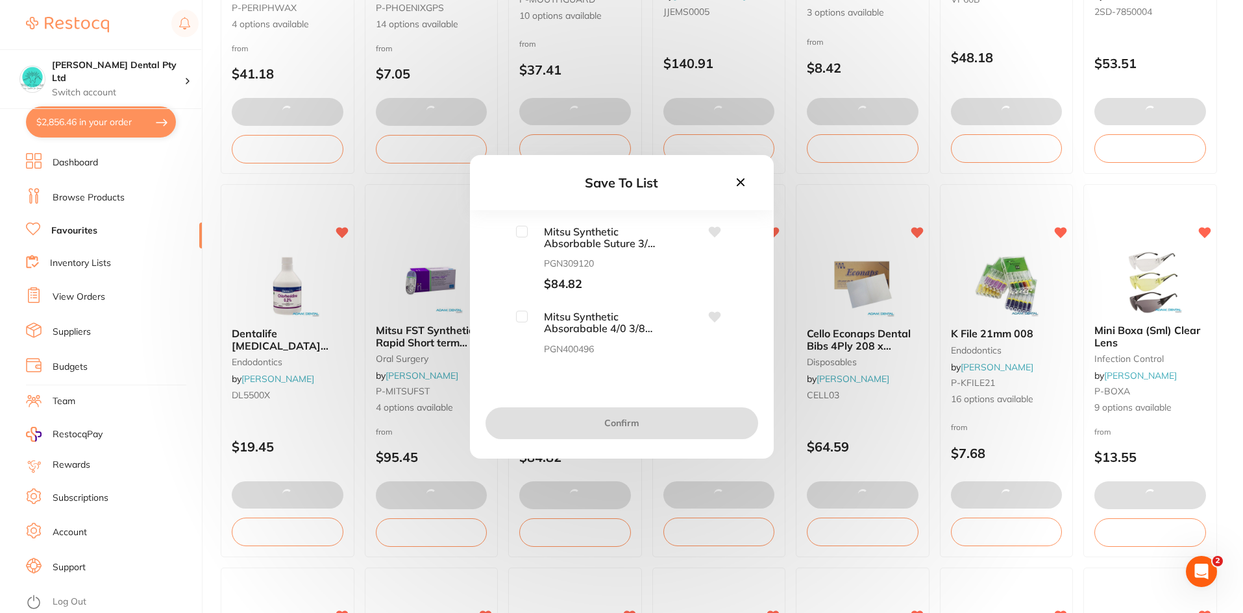
scroll to position [0, 0]
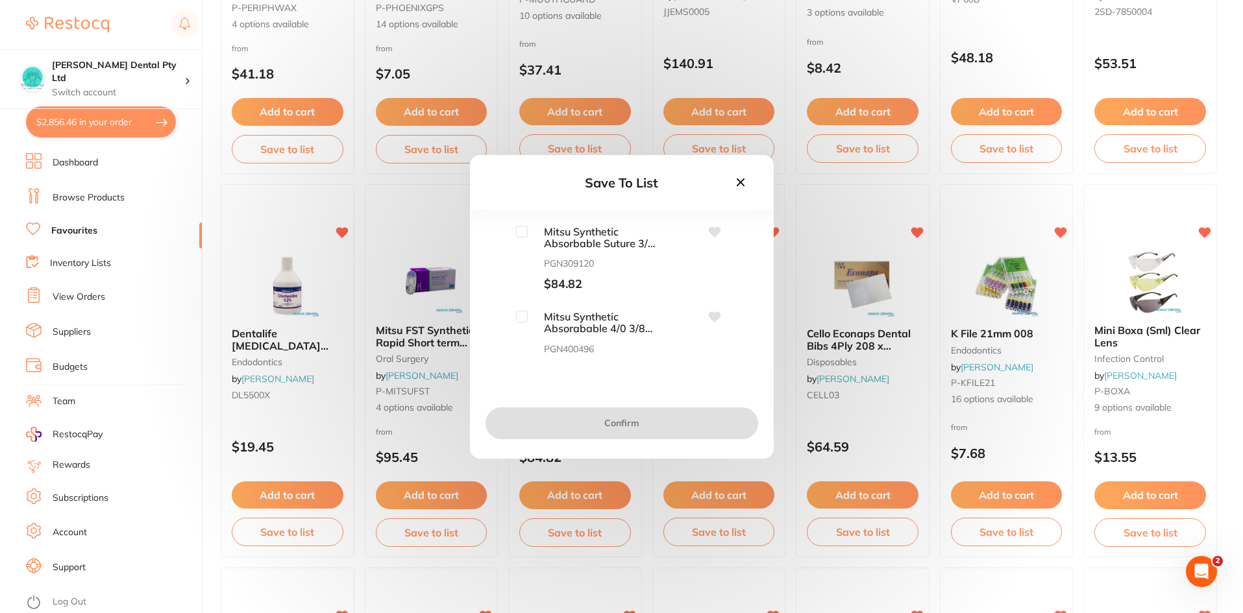
click at [735, 180] on icon at bounding box center [740, 182] width 14 height 14
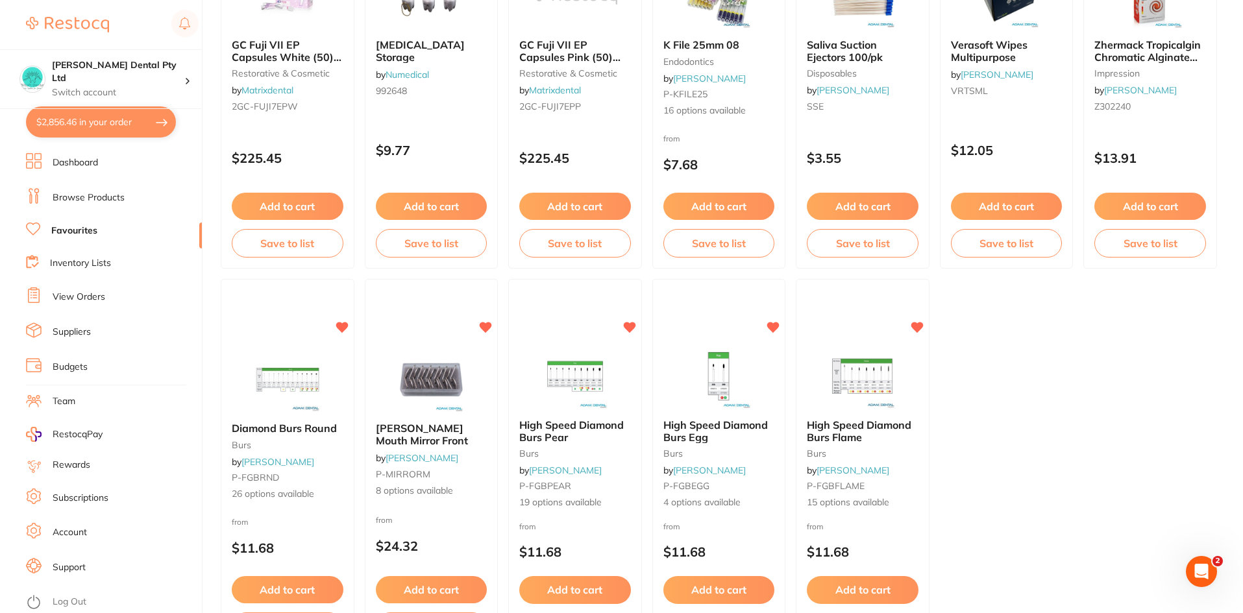
scroll to position [2664, 0]
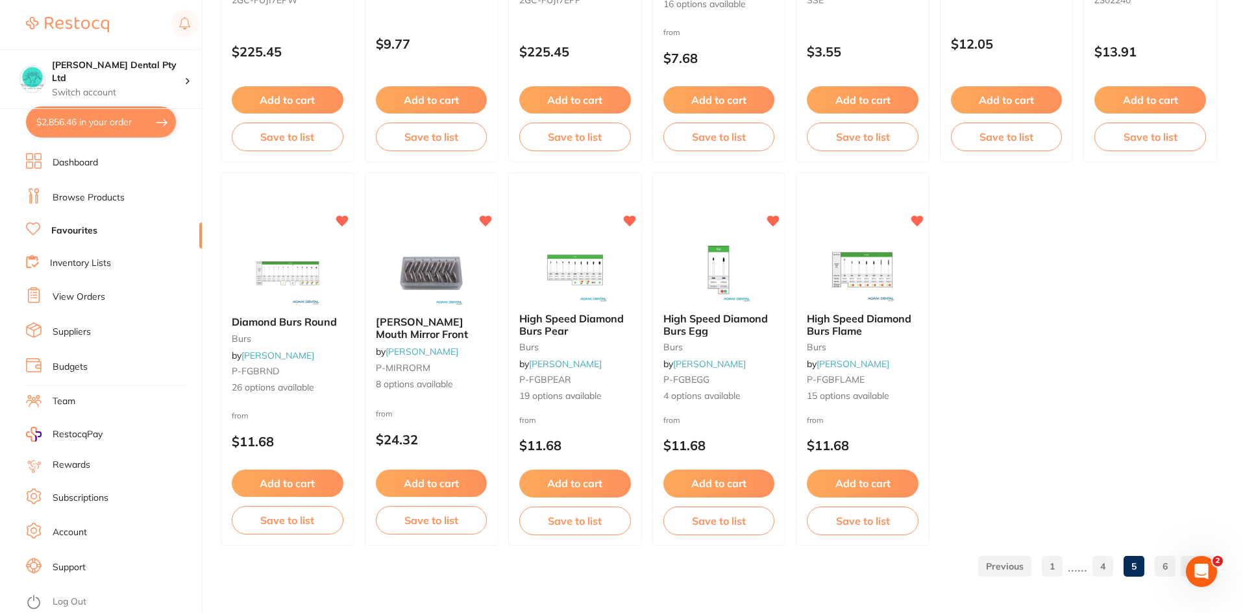
click at [1159, 565] on link "6" at bounding box center [1164, 566] width 21 height 26
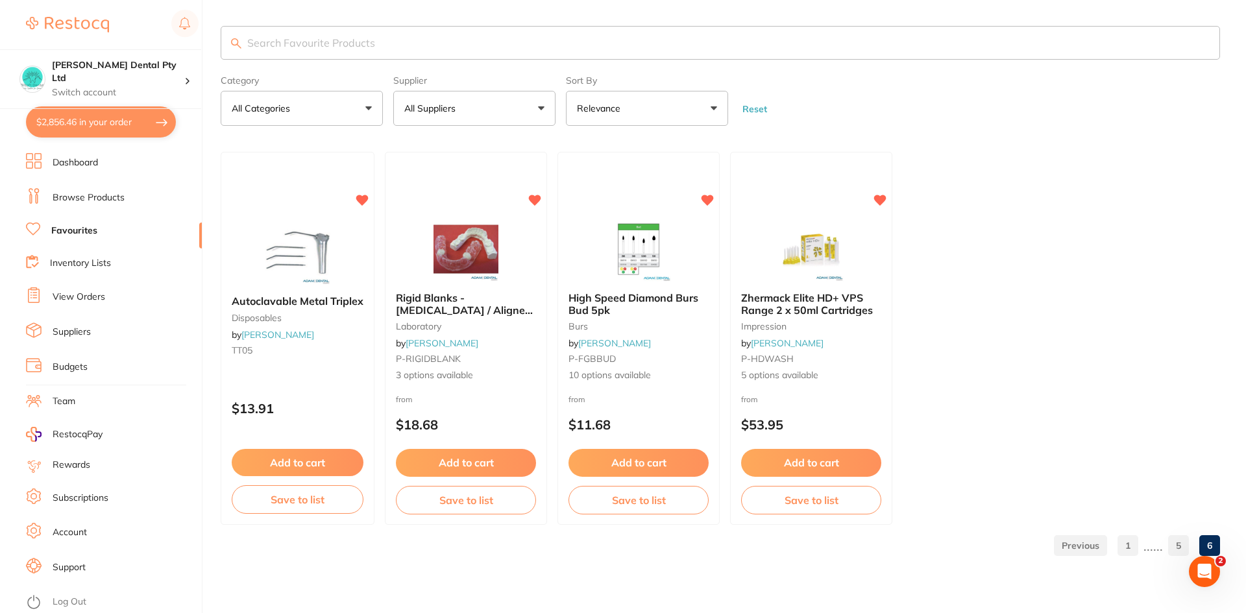
scroll to position [0, 0]
click at [280, 34] on input "search" at bounding box center [720, 43] width 999 height 34
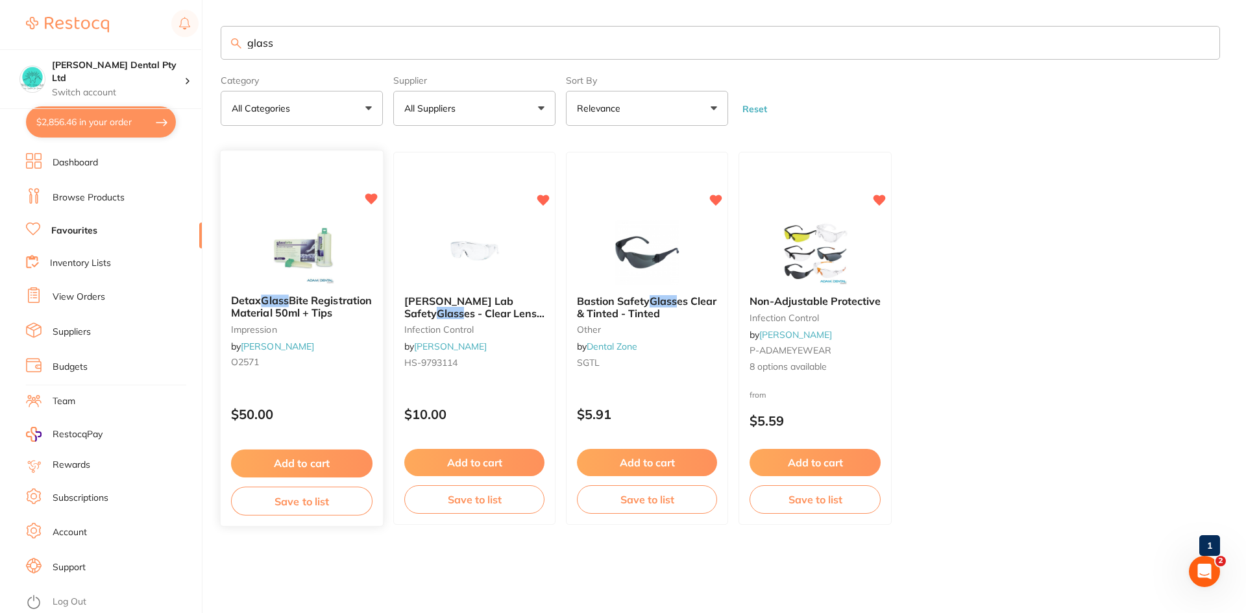
type input "glass"
click at [308, 457] on button "Add to cart" at bounding box center [302, 462] width 140 height 27
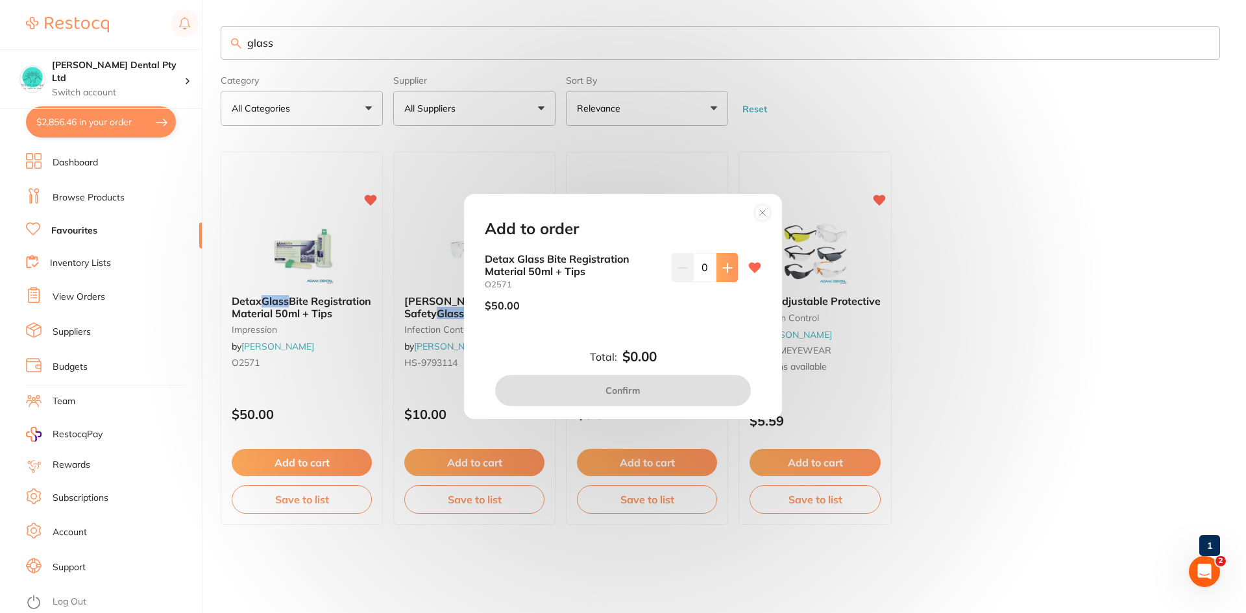
click at [721, 261] on button at bounding box center [726, 267] width 21 height 29
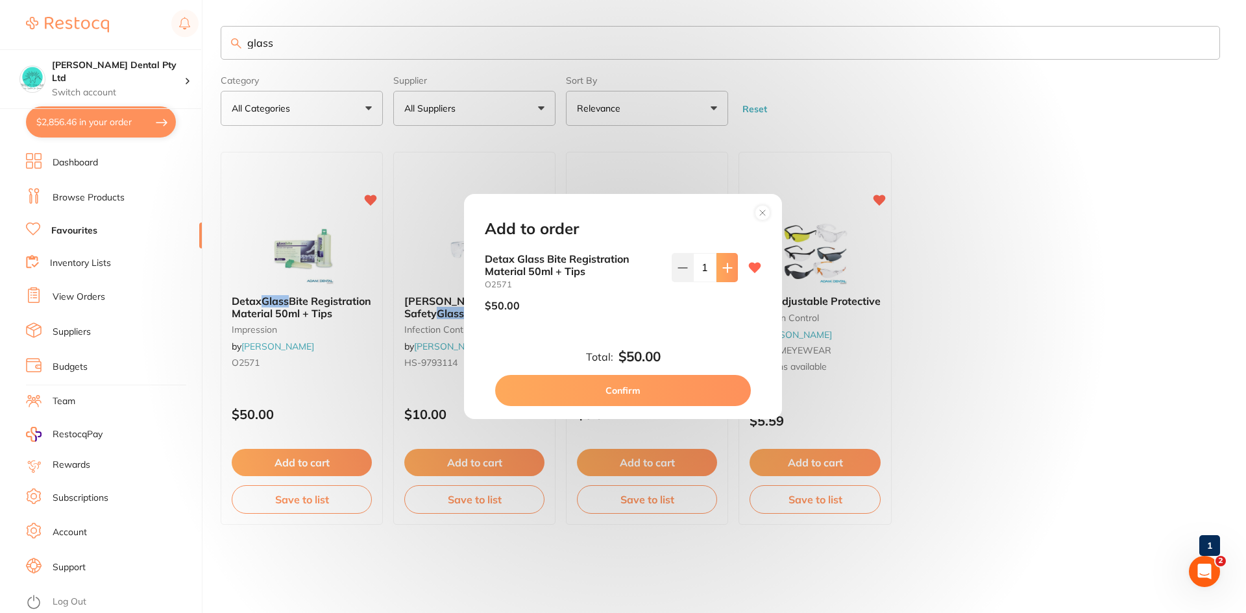
click at [721, 261] on button at bounding box center [726, 267] width 21 height 29
type input "3"
drag, startPoint x: 684, startPoint y: 382, endPoint x: 637, endPoint y: 396, distance: 49.5
click at [683, 382] on button "Confirm" at bounding box center [623, 390] width 256 height 31
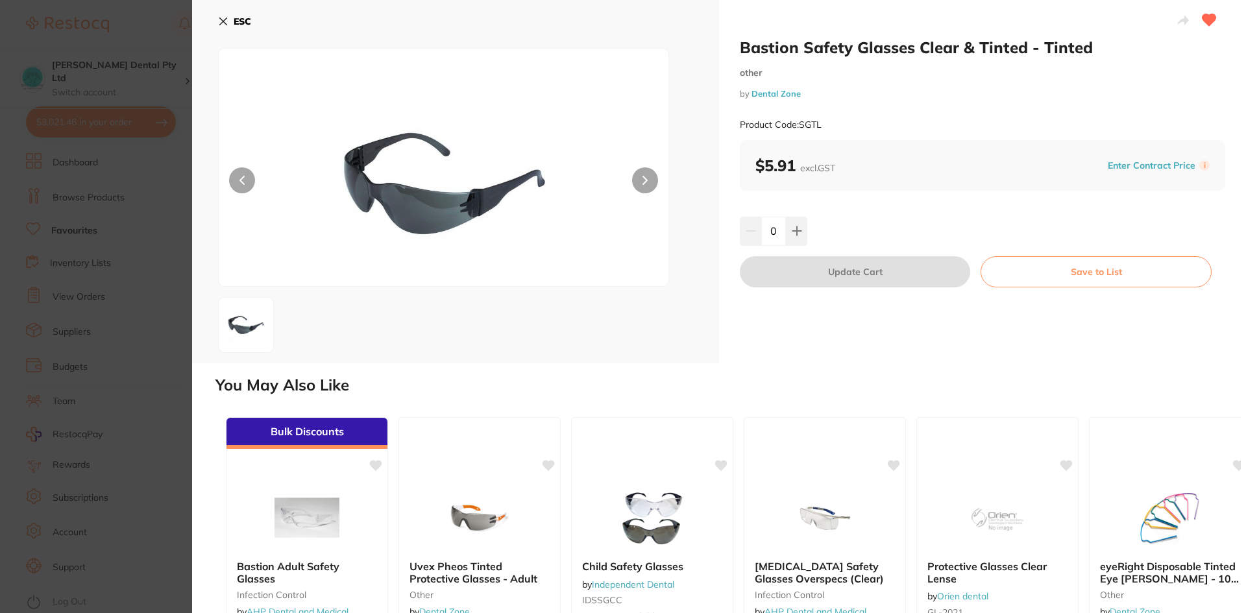
click at [636, 396] on section "You May Also Like Bulk Discounts Bastion Adult Safety Glasses infection control…" at bounding box center [727, 591] width 1025 height 430
click at [225, 21] on icon at bounding box center [223, 21] width 10 height 10
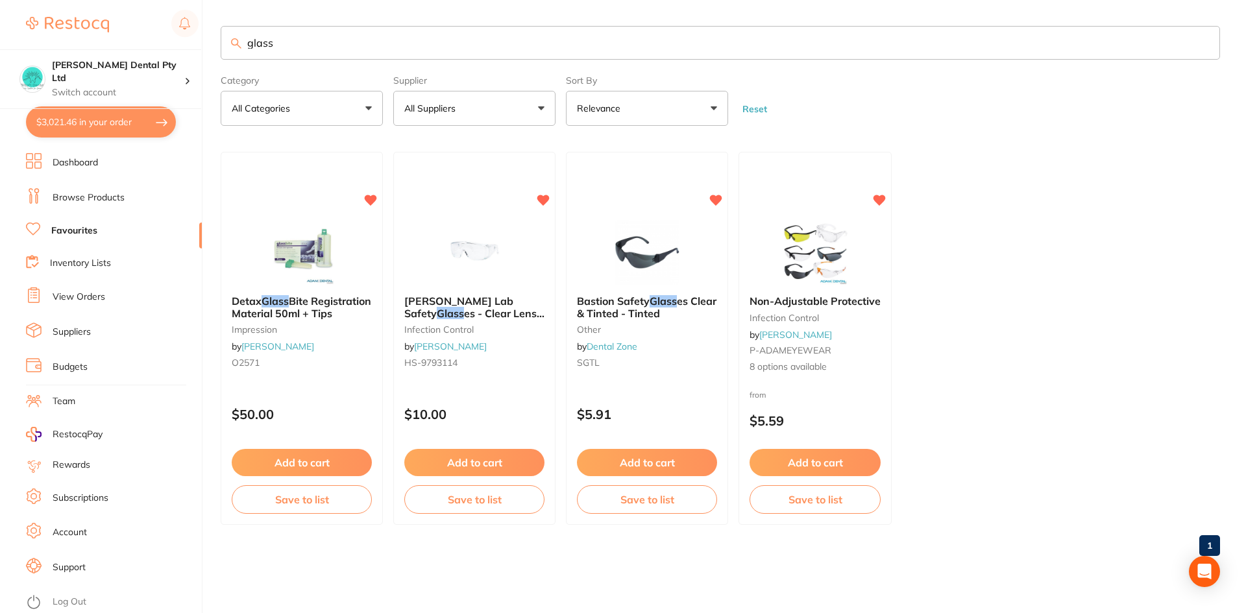
click at [120, 114] on button "$3,021.46 in your order" at bounding box center [101, 121] width 150 height 31
checkbox input "true"
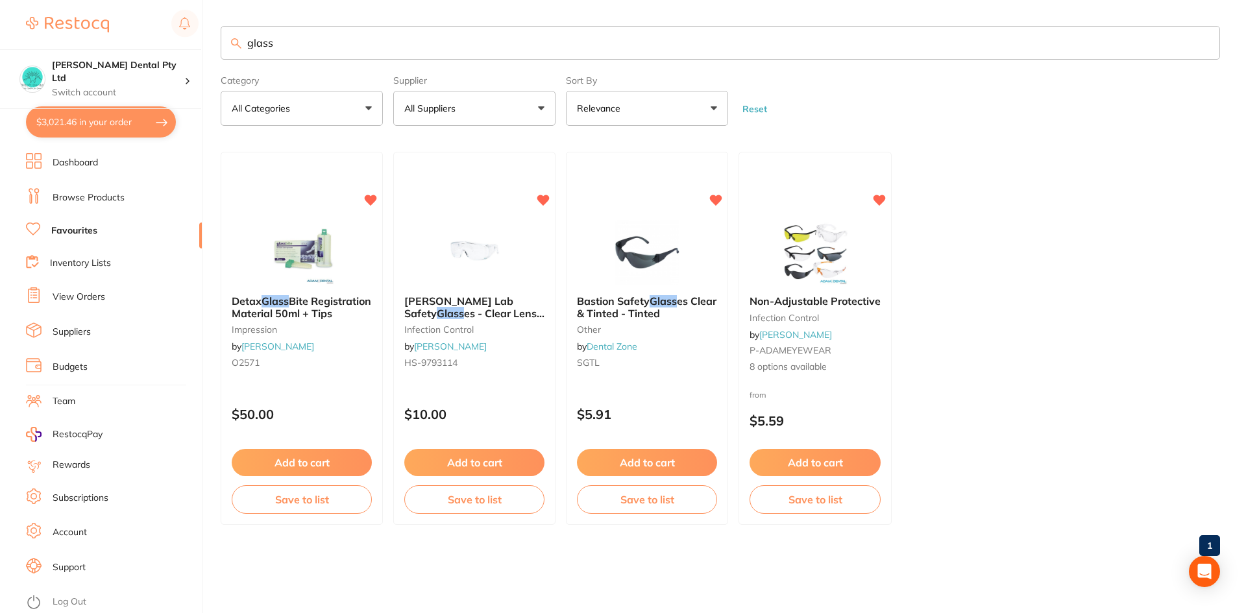
checkbox input "true"
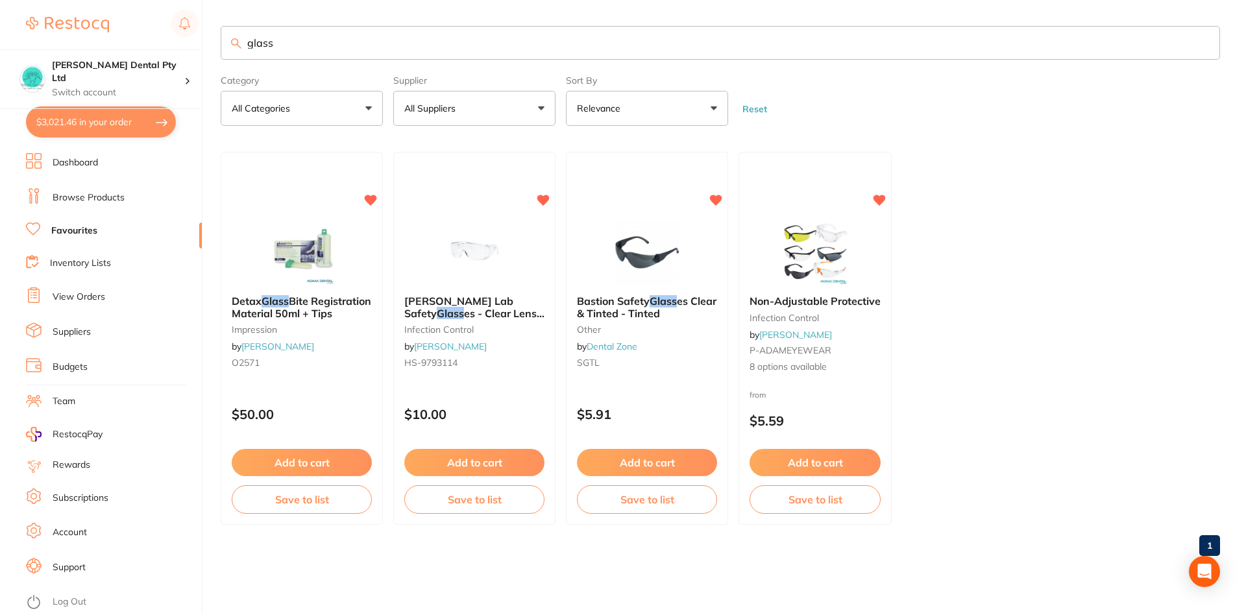
checkbox input "true"
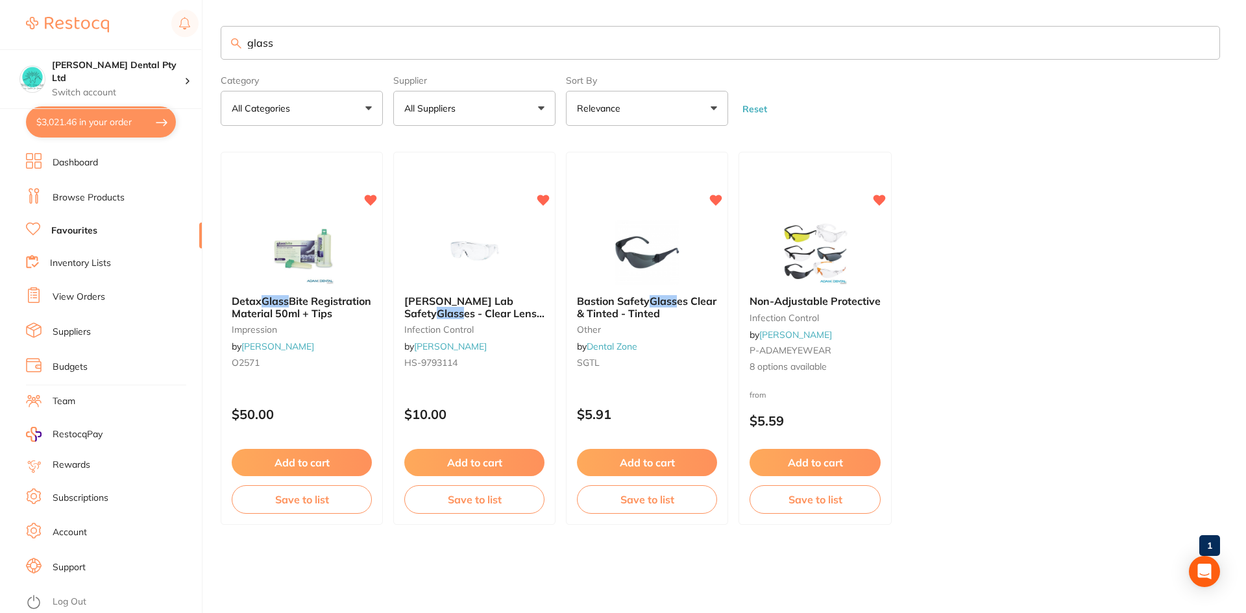
checkbox input "true"
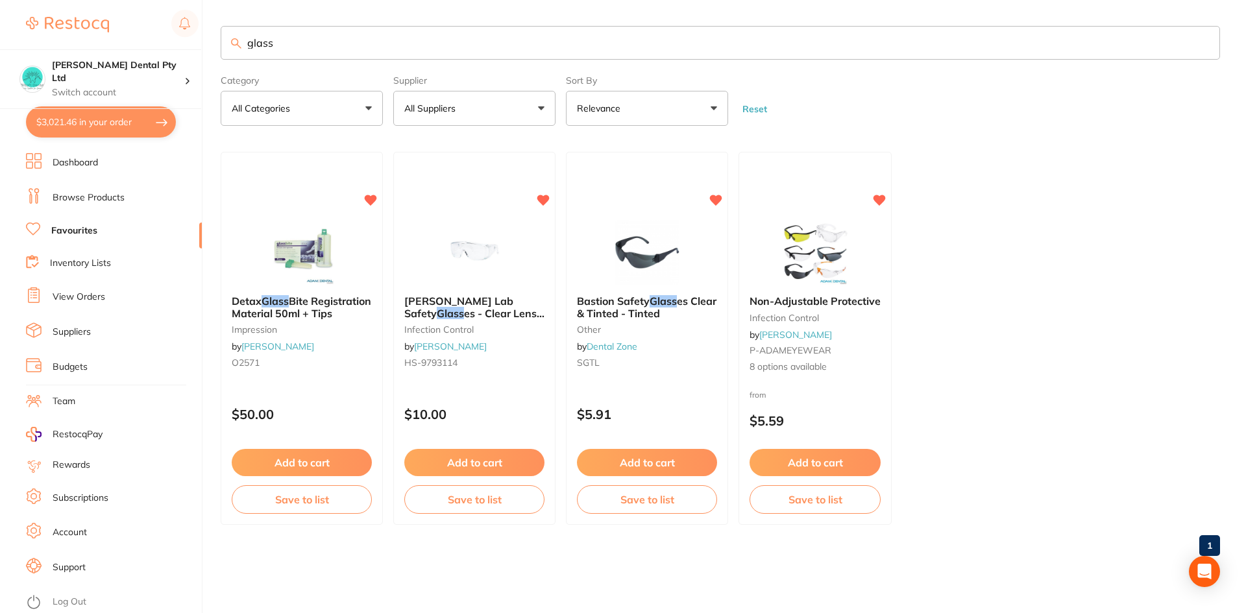
checkbox input "true"
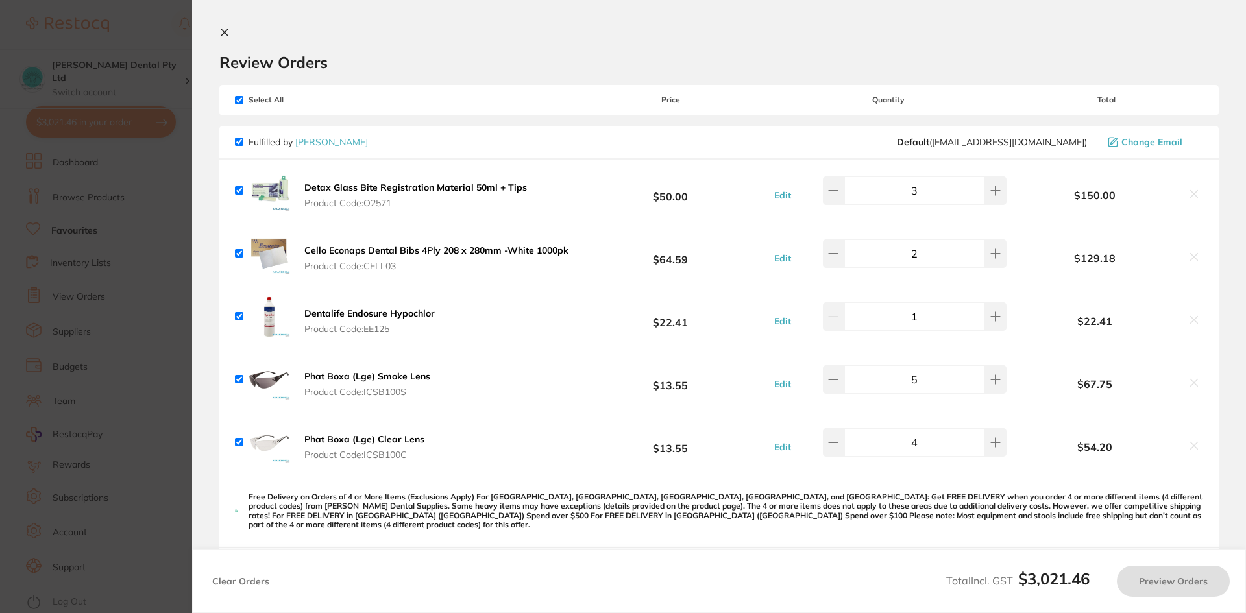
click at [226, 37] on icon at bounding box center [224, 32] width 10 height 10
click at [221, 31] on input "glass" at bounding box center [720, 43] width 999 height 34
click at [227, 35] on input "glass" at bounding box center [720, 43] width 999 height 34
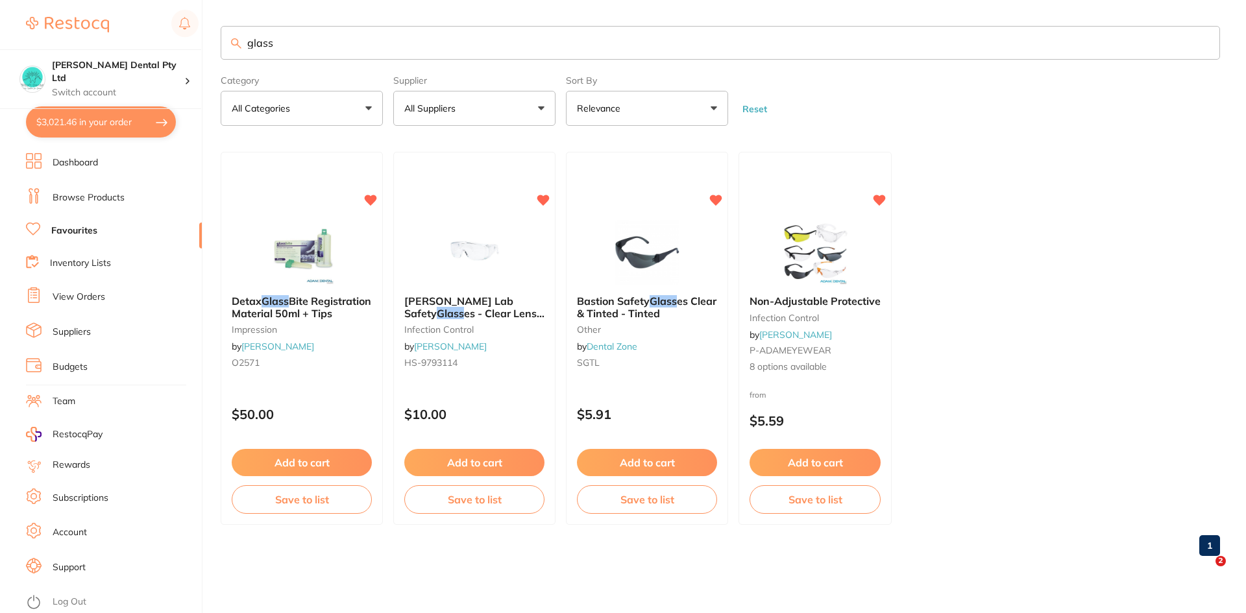
drag, startPoint x: 950, startPoint y: 8, endPoint x: 0, endPoint y: 61, distance: 951.4
click at [140, 204] on li "Browse Products" at bounding box center [114, 197] width 176 height 19
click at [0, 61] on div "$3,021.46 [PERSON_NAME] Dental Pty Ltd Switch account [PERSON_NAME] Dental Pty …" at bounding box center [623, 306] width 1246 height 613
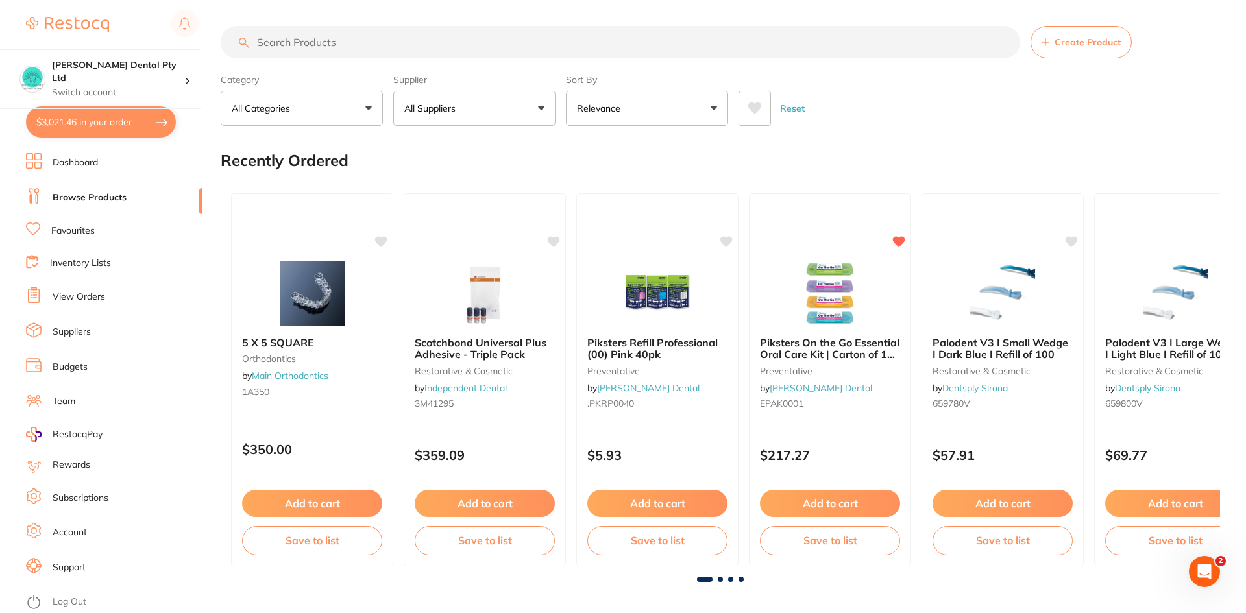
click at [244, 38] on div "Create Product" at bounding box center [720, 42] width 999 height 32
click at [302, 49] on input "search" at bounding box center [619, 42] width 797 height 32
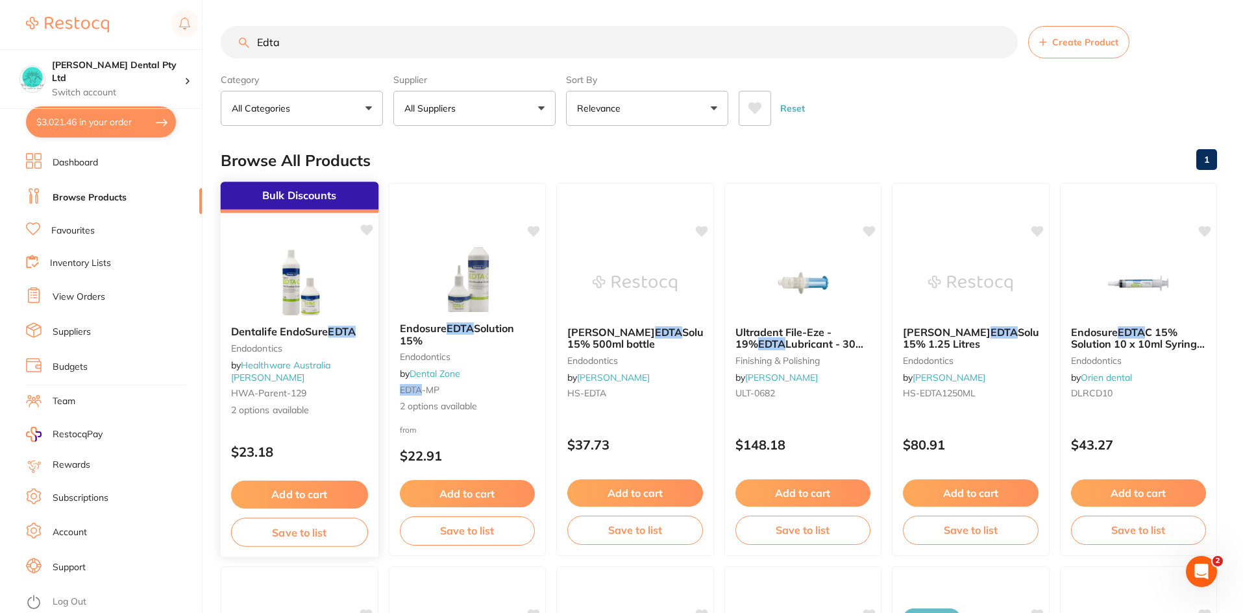
type input "Edta"
click at [310, 497] on button "Add to cart" at bounding box center [299, 495] width 137 height 28
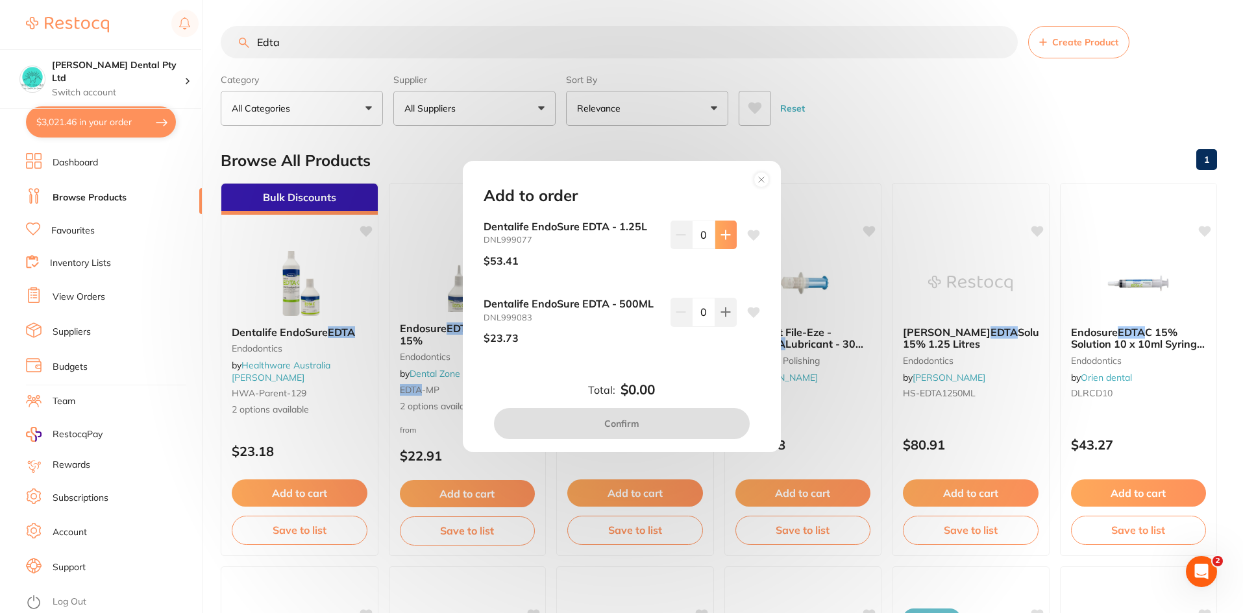
click at [720, 232] on icon at bounding box center [725, 235] width 10 height 10
type input "1"
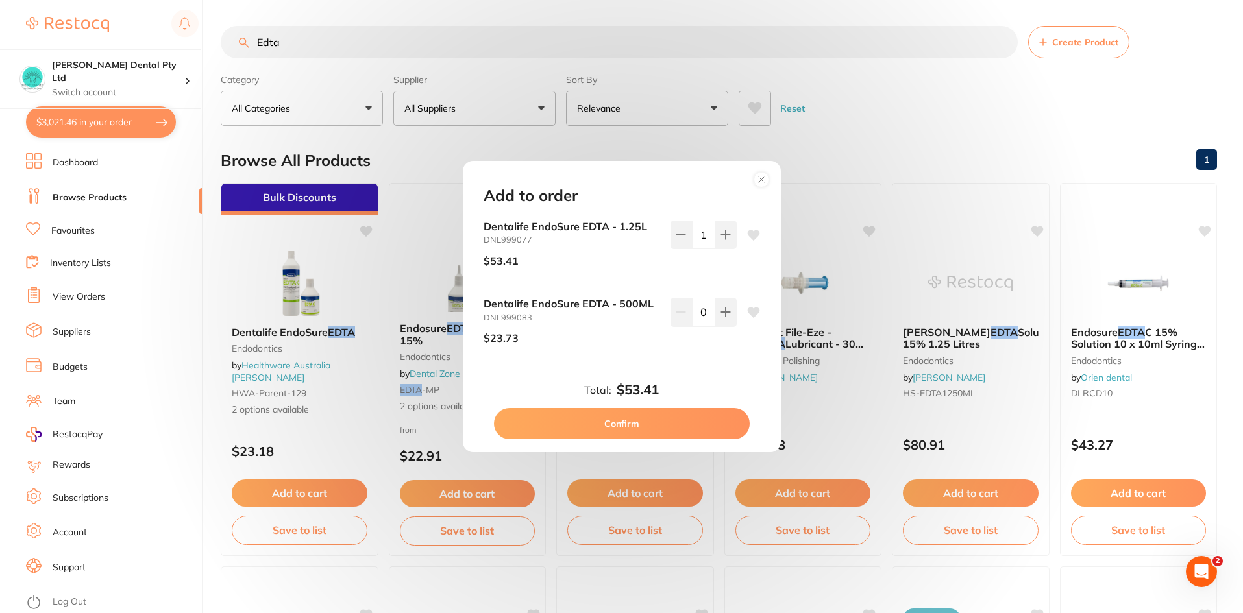
click at [657, 415] on button "Confirm" at bounding box center [622, 423] width 256 height 31
click at [754, 238] on div "Ultradent File-Eze - 19% EDTA Lubricant - 30ml IndiSpense Syringe, 1-Pack finis…" at bounding box center [803, 369] width 158 height 373
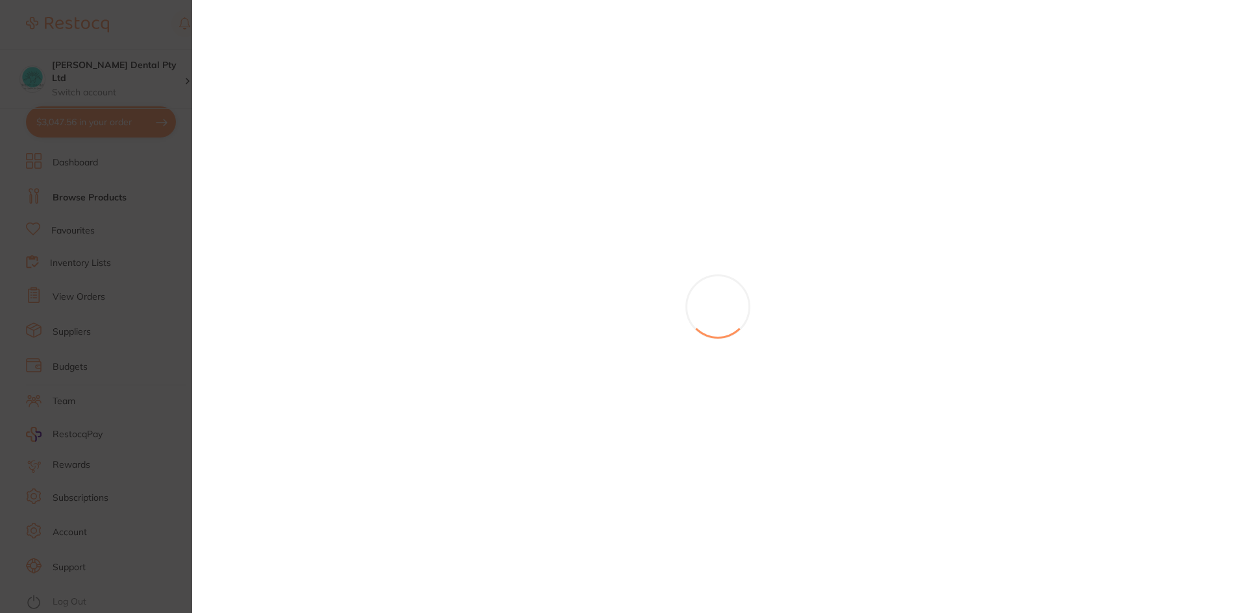
click at [748, 237] on section at bounding box center [621, 306] width 1243 height 613
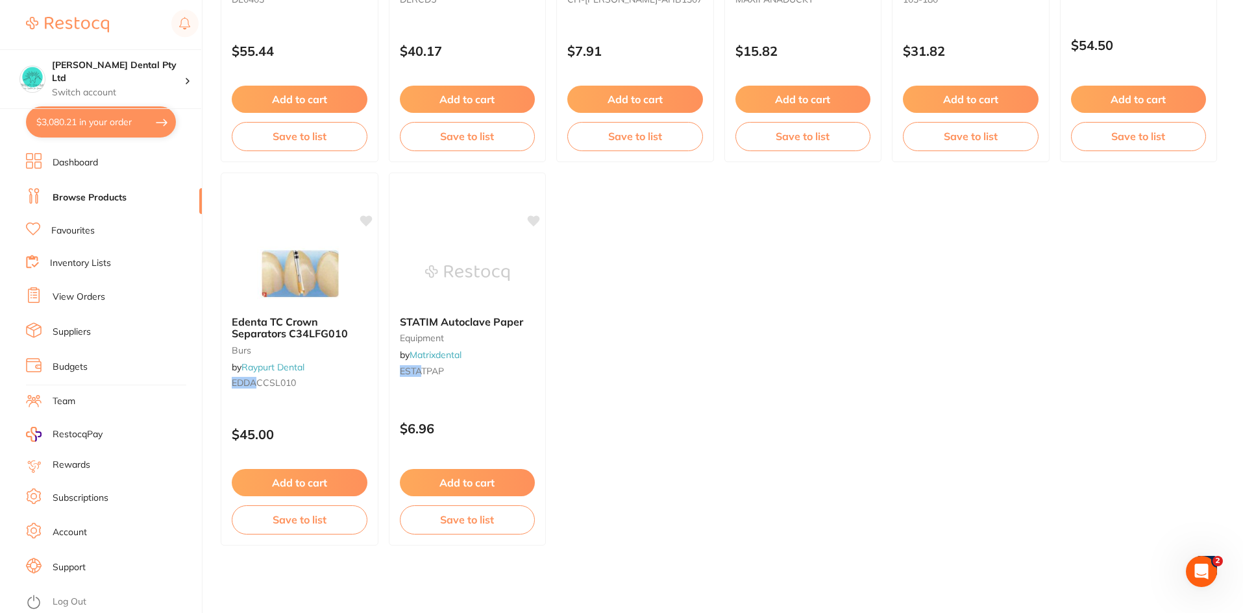
click at [58, 118] on button "$3,080.21 in your order" at bounding box center [101, 121] width 150 height 31
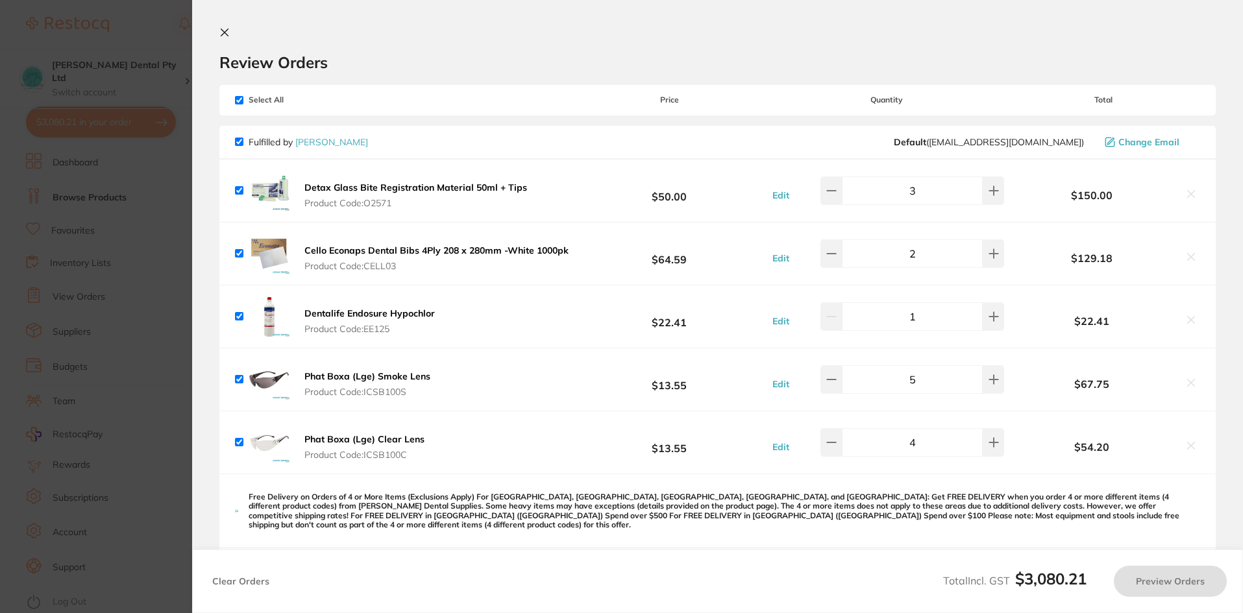
checkbox input "true"
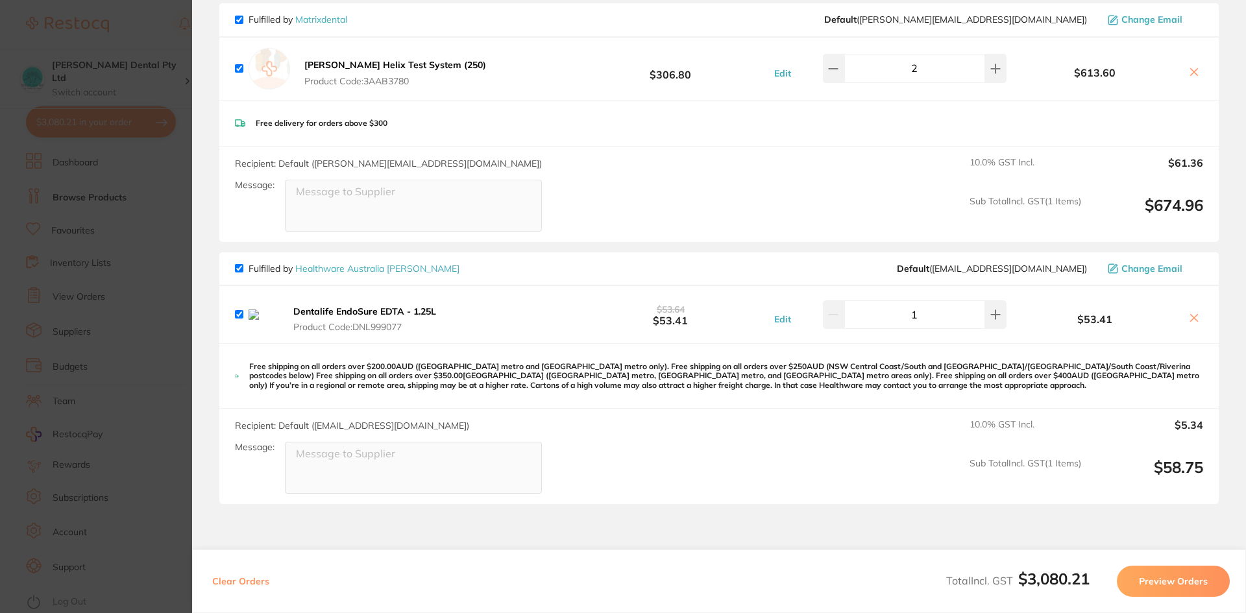
scroll to position [2076, 0]
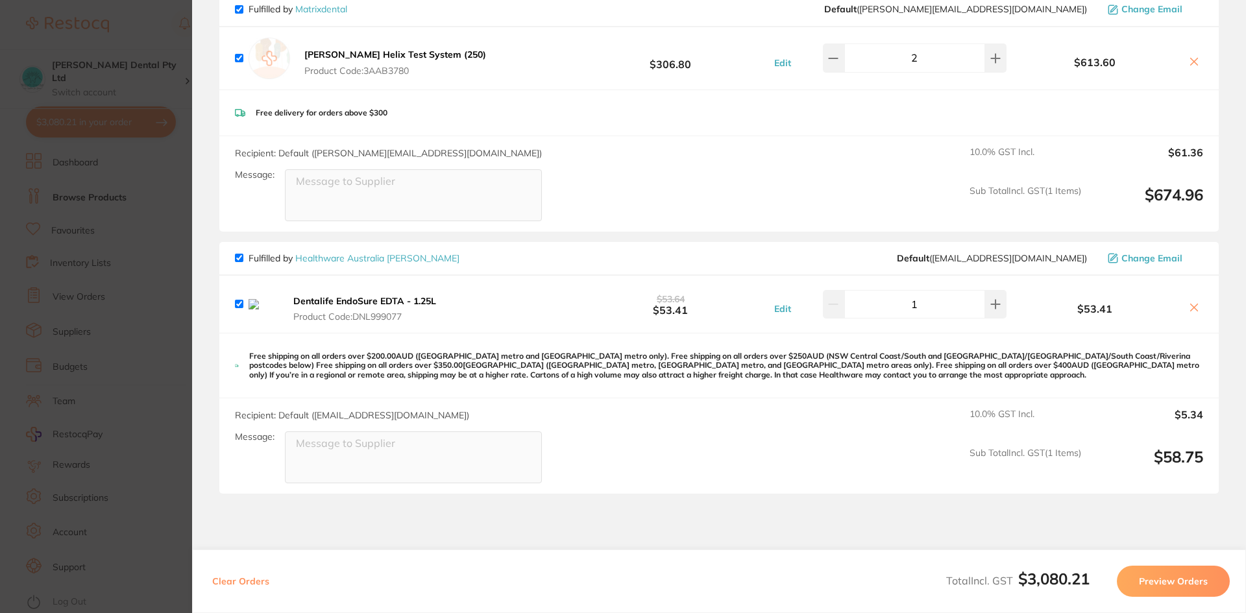
drag, startPoint x: 1191, startPoint y: 302, endPoint x: 1199, endPoint y: 296, distance: 10.1
click at [1191, 302] on icon at bounding box center [1194, 307] width 10 height 10
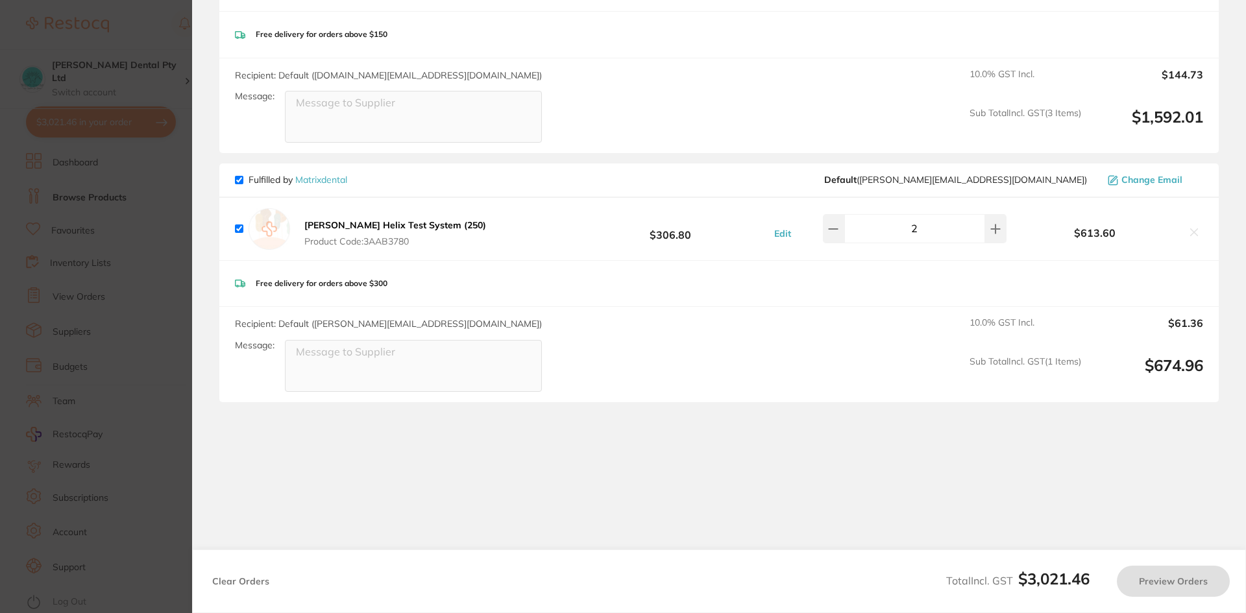
scroll to position [1507, 0]
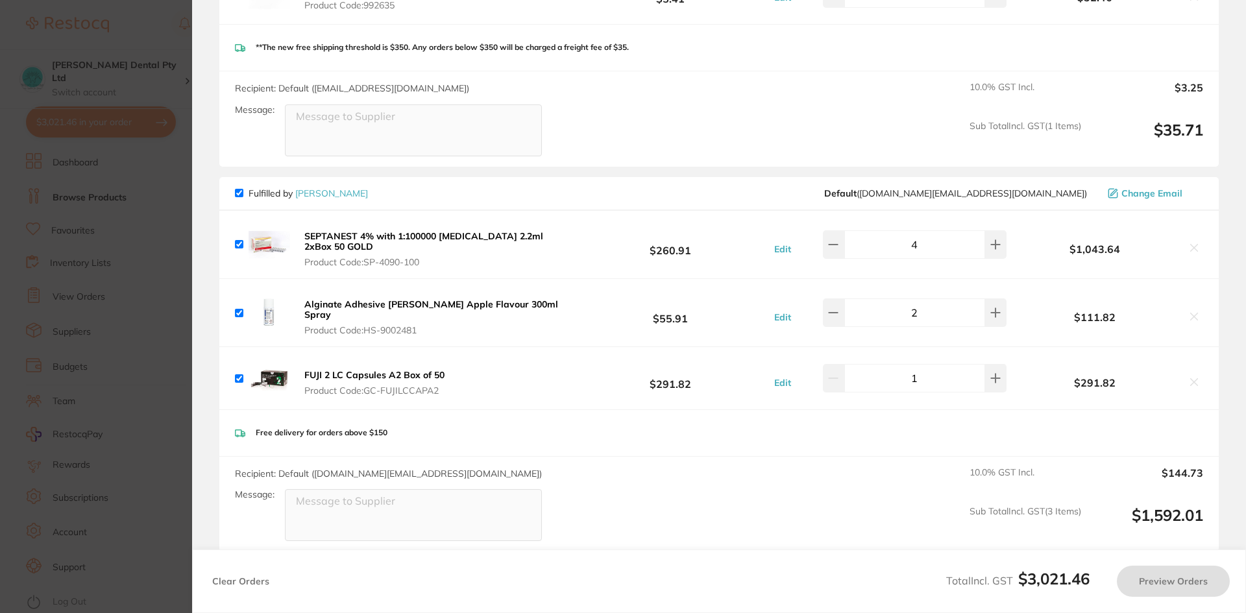
checkbox input "true"
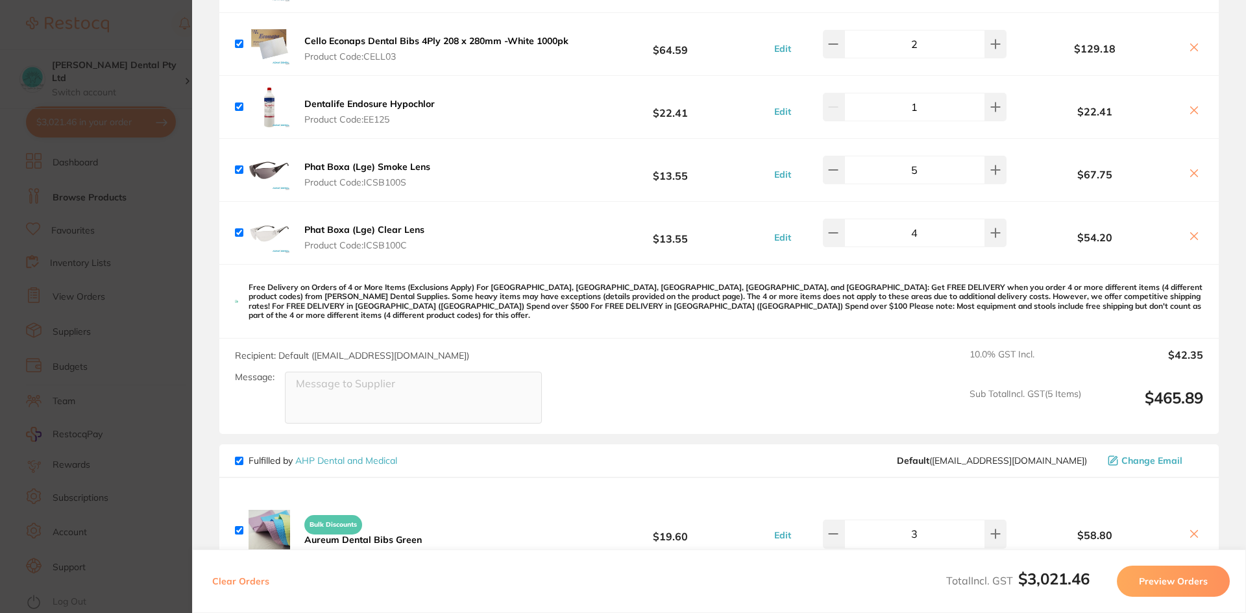
scroll to position [0, 0]
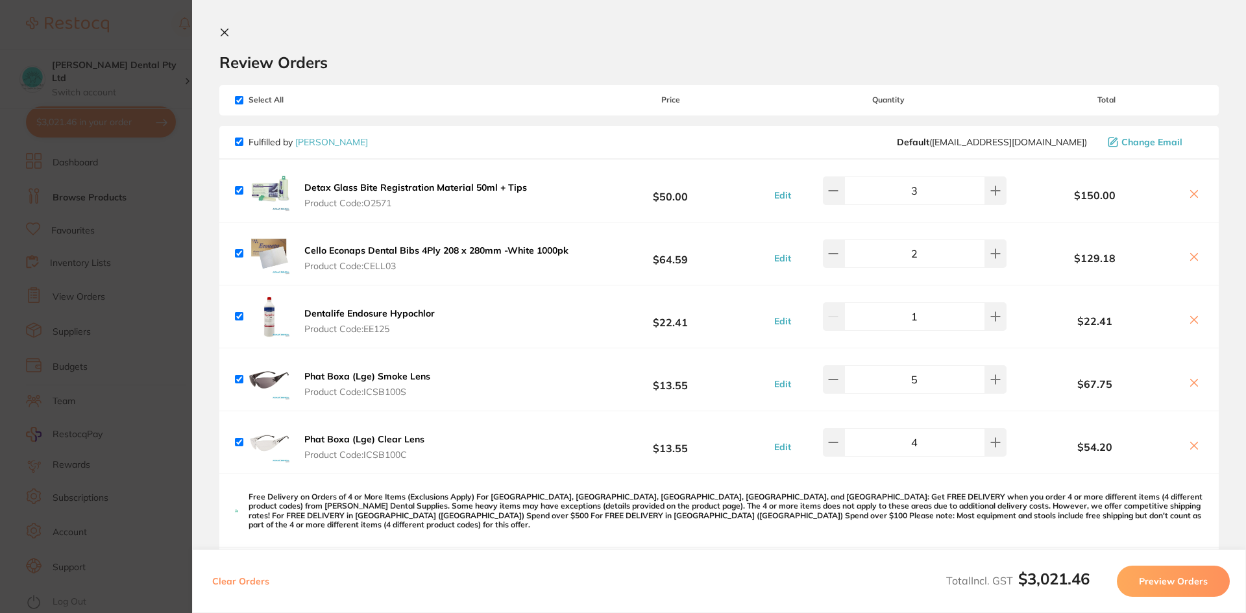
drag, startPoint x: 224, startPoint y: 30, endPoint x: 662, endPoint y: 378, distance: 559.3
click at [225, 30] on icon at bounding box center [224, 32] width 10 height 10
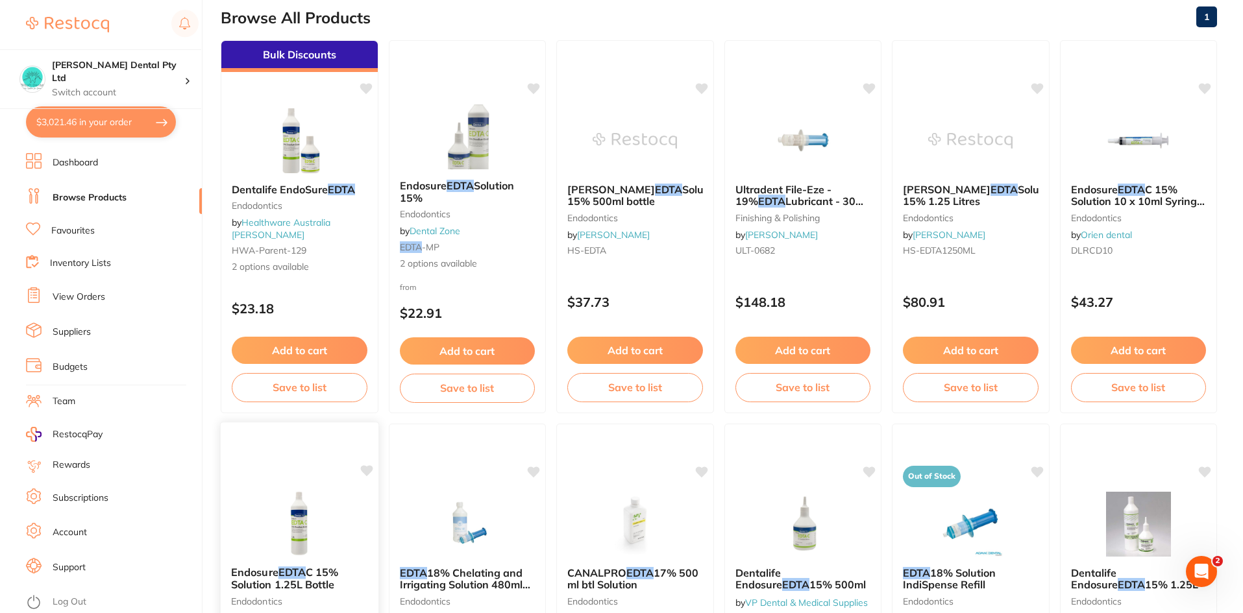
scroll to position [46, 0]
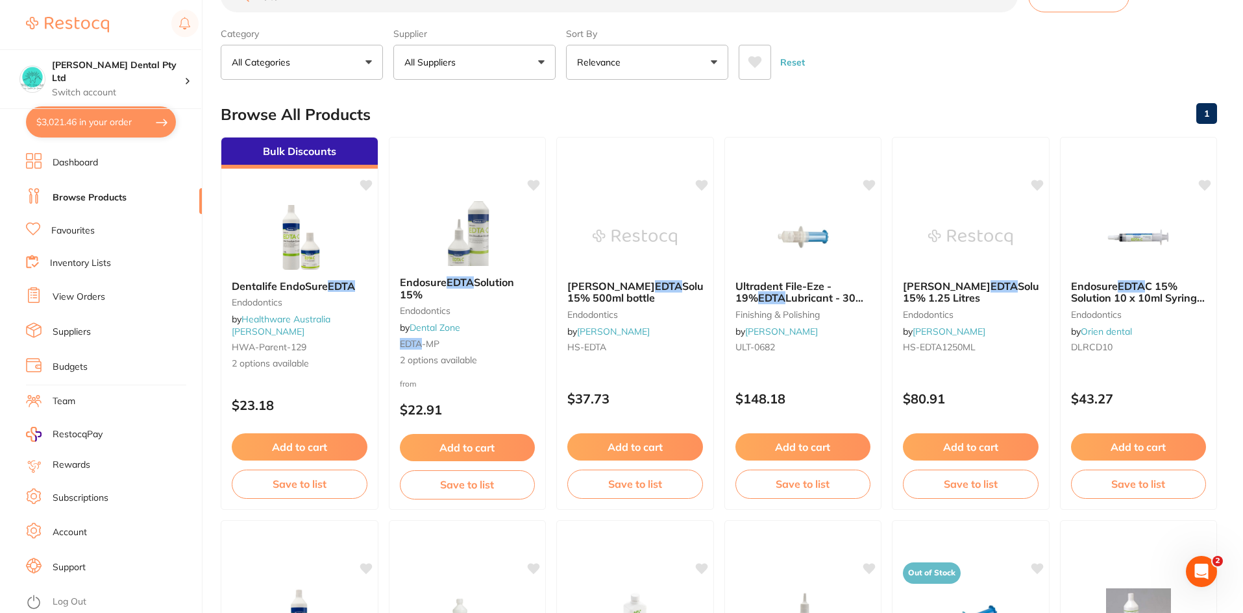
drag, startPoint x: 652, startPoint y: 284, endPoint x: 523, endPoint y: 409, distance: 179.4
click at [653, 284] on span "Solution 15% 500ml bottle" at bounding box center [644, 292] width 155 height 25
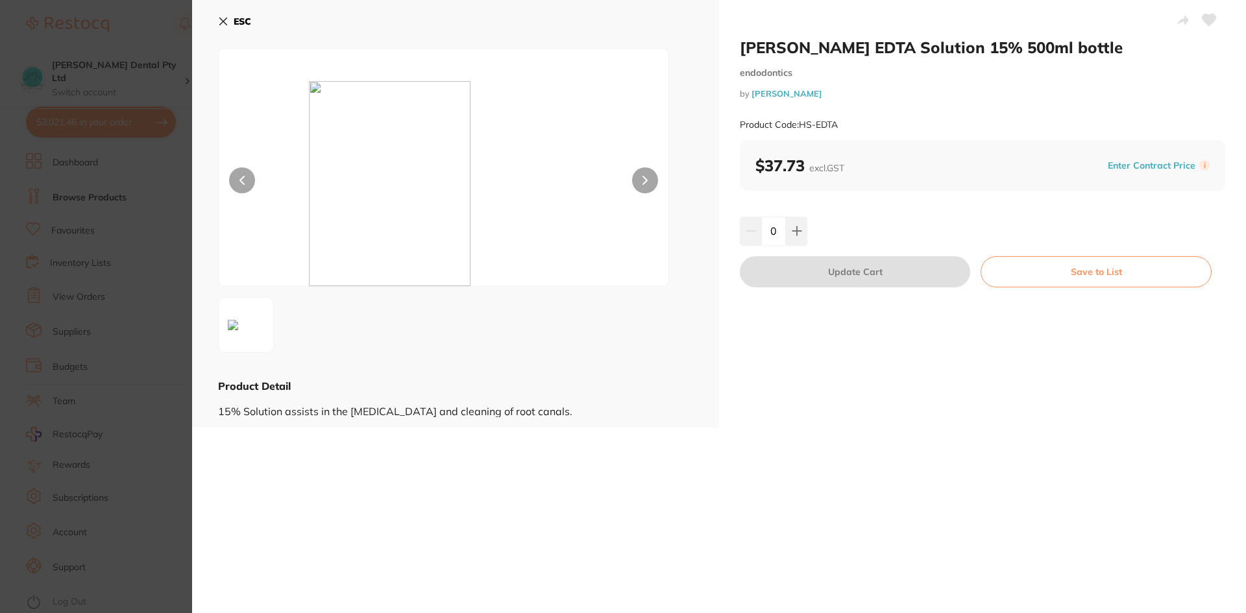
click at [224, 19] on icon at bounding box center [223, 21] width 10 height 10
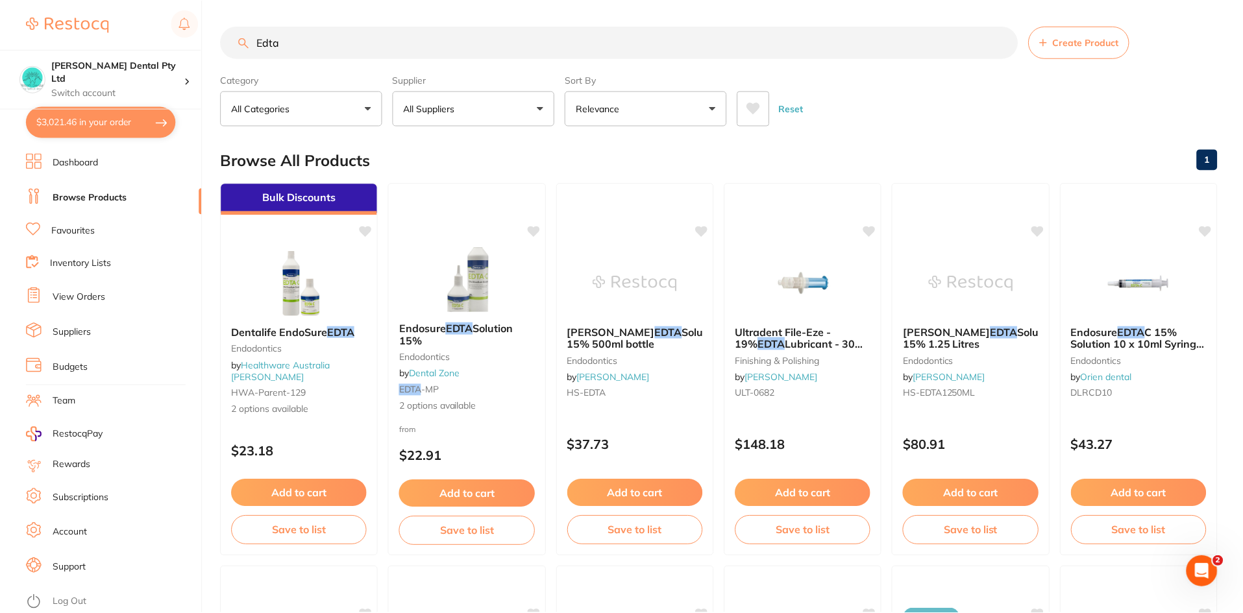
scroll to position [46, 0]
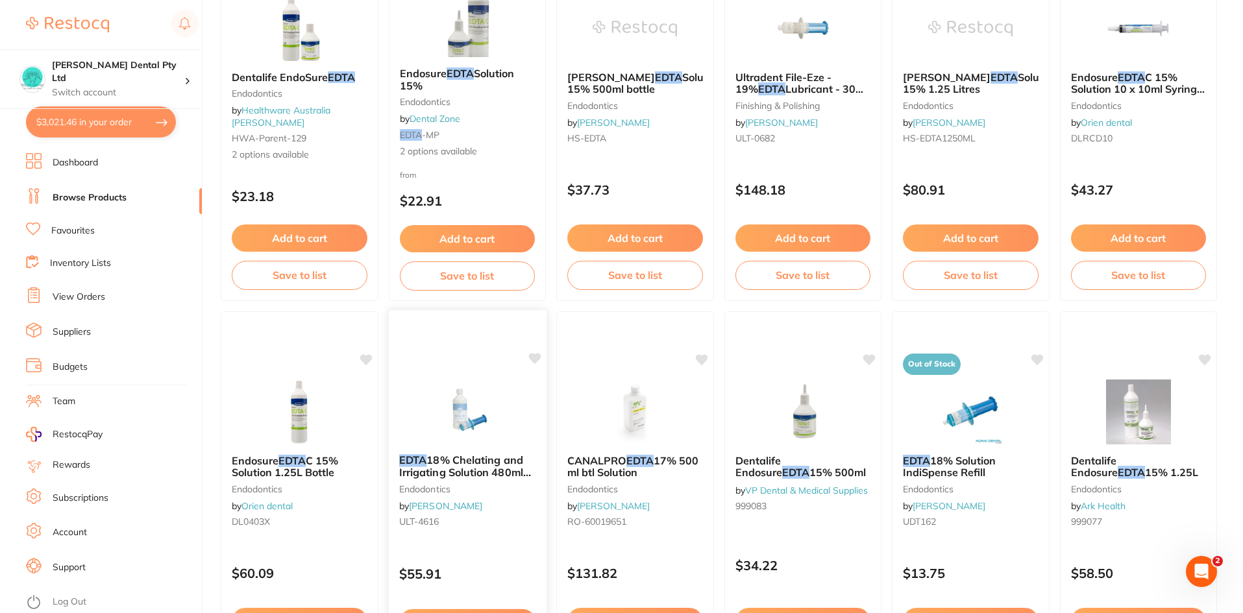
scroll to position [111, 0]
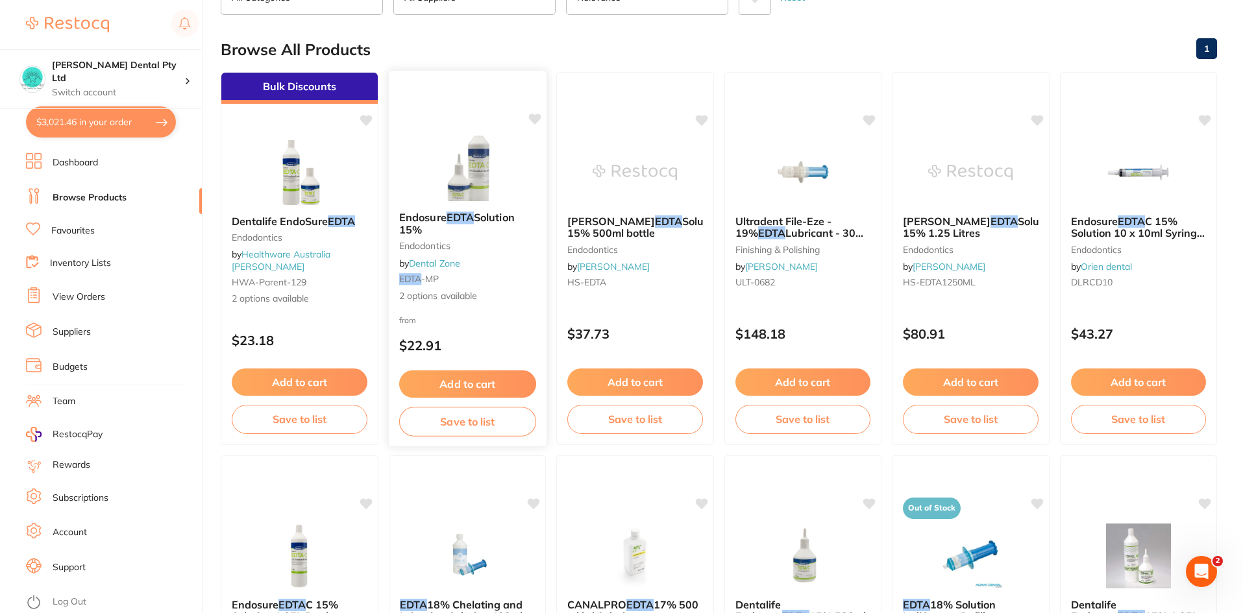
click at [458, 212] on em "EDTA" at bounding box center [459, 217] width 27 height 13
click at [480, 380] on section at bounding box center [621, 306] width 1243 height 613
click at [475, 382] on button "Add to cart" at bounding box center [466, 385] width 137 height 28
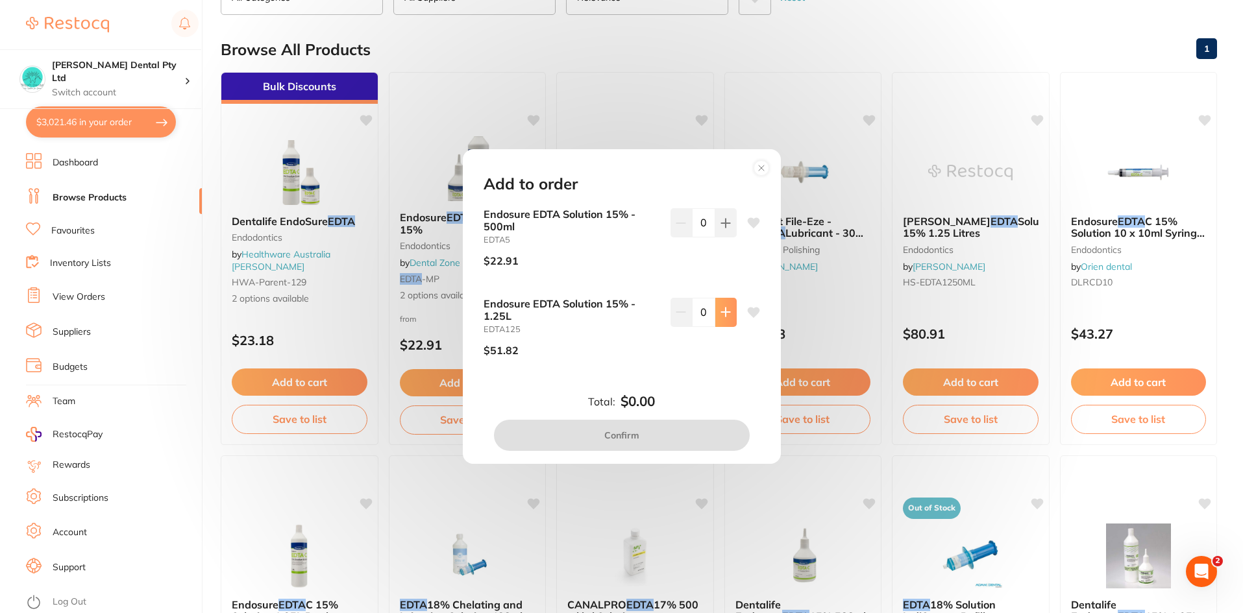
drag, startPoint x: 722, startPoint y: 313, endPoint x: 725, endPoint y: 319, distance: 7.3
click at [722, 312] on icon at bounding box center [725, 312] width 8 height 8
type input "1"
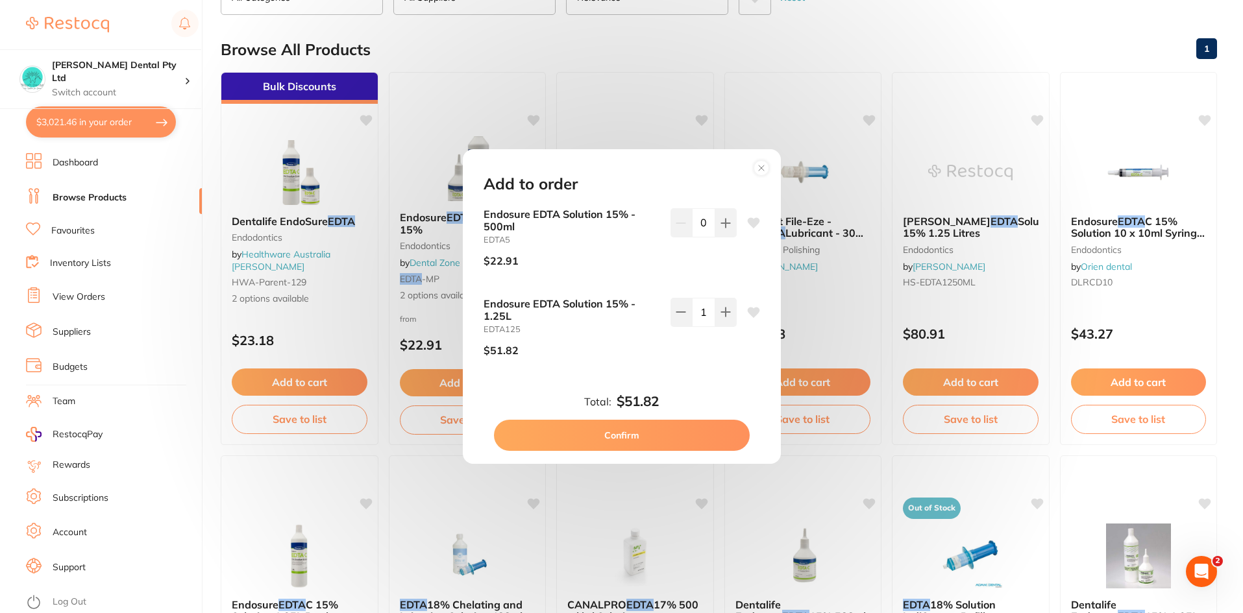
click at [748, 317] on icon at bounding box center [753, 312] width 13 height 13
click at [749, 314] on icon at bounding box center [753, 313] width 12 height 10
click at [680, 427] on button "Confirm" at bounding box center [622, 435] width 256 height 31
click at [616, 438] on div "Add to cart Save to list" at bounding box center [635, 401] width 156 height 86
click at [86, 130] on section at bounding box center [621, 306] width 1243 height 613
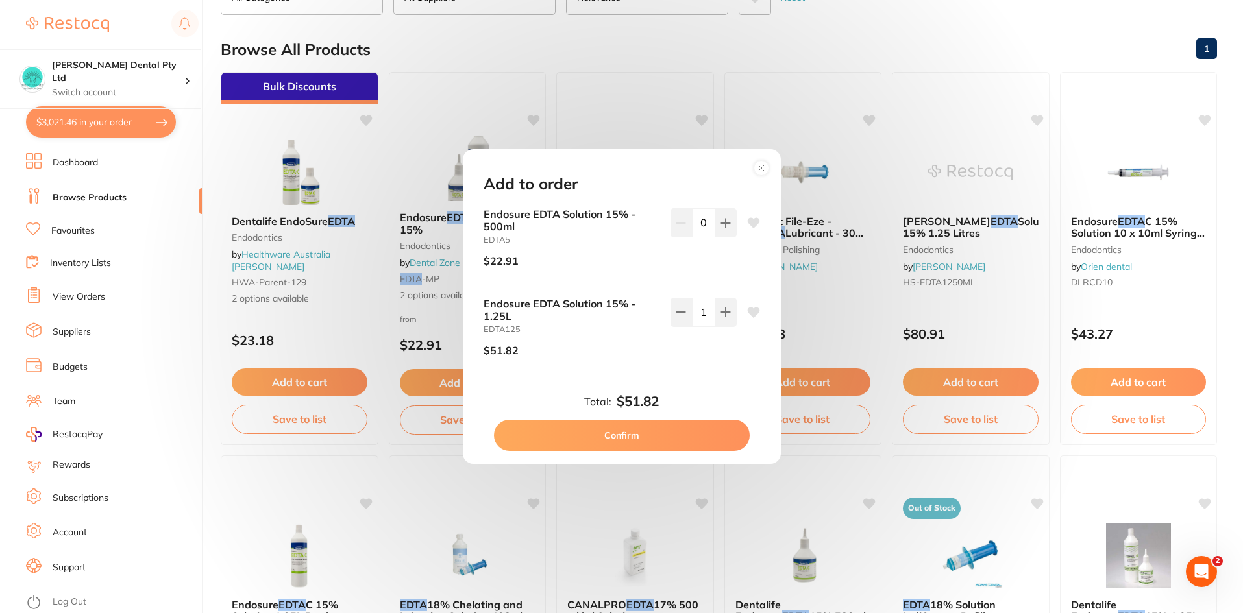
checkbox input "false"
